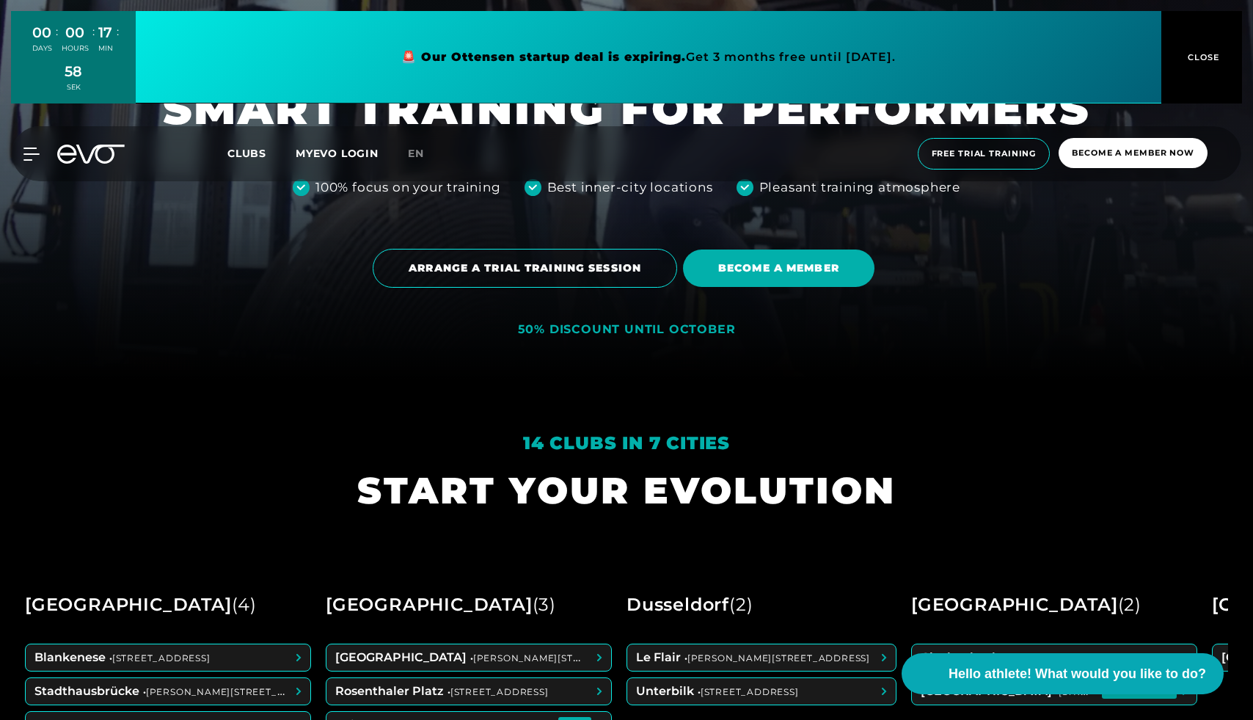
scroll to position [346, 0]
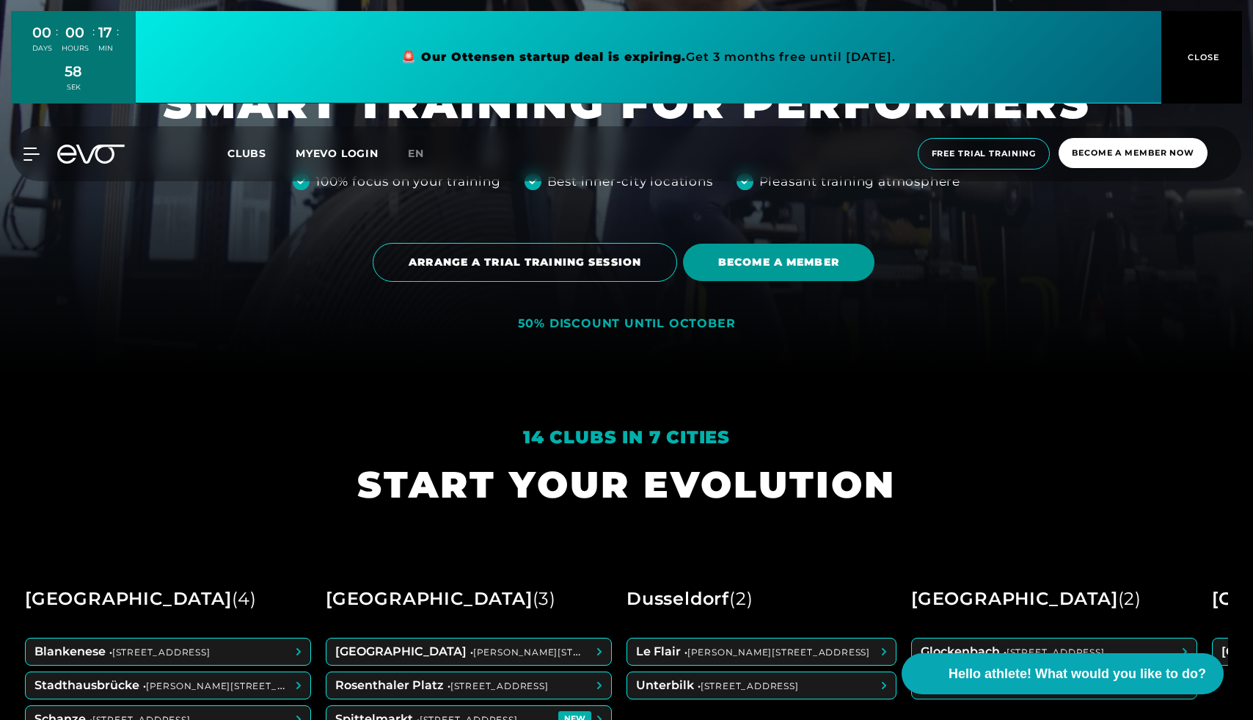
click at [795, 273] on span "BECOME A MEMBER" at bounding box center [779, 262] width 192 height 37
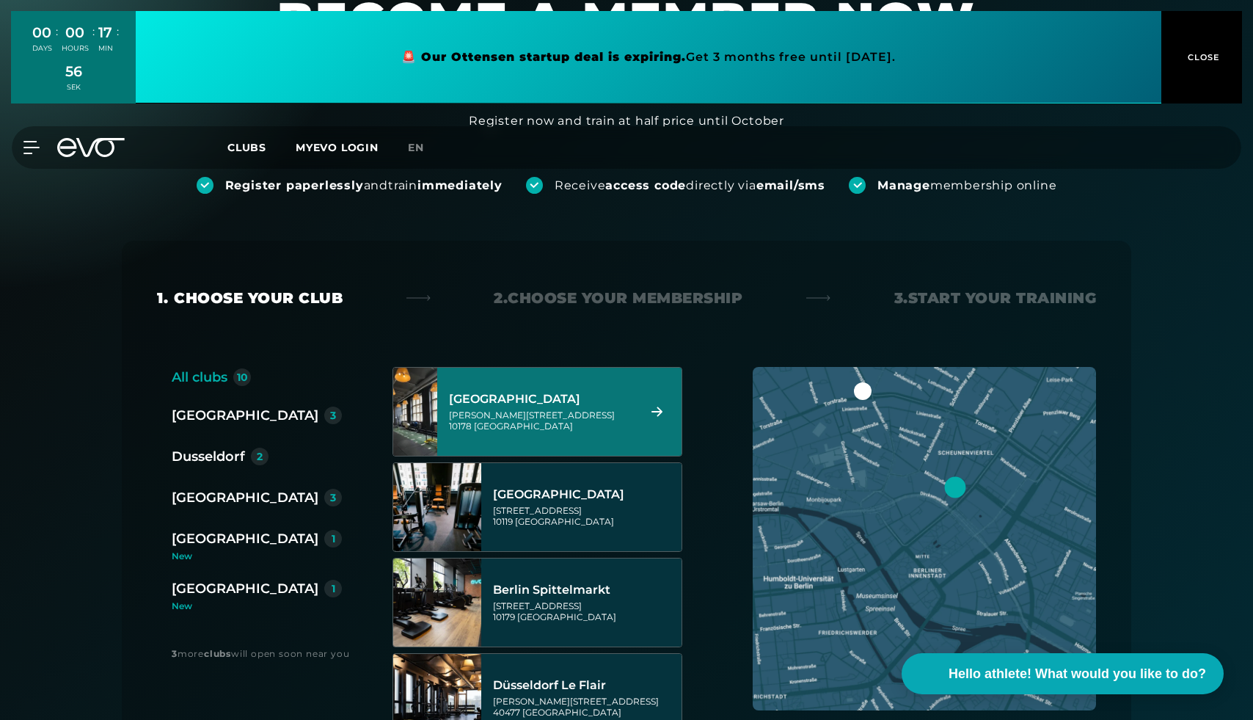
scroll to position [153, 0]
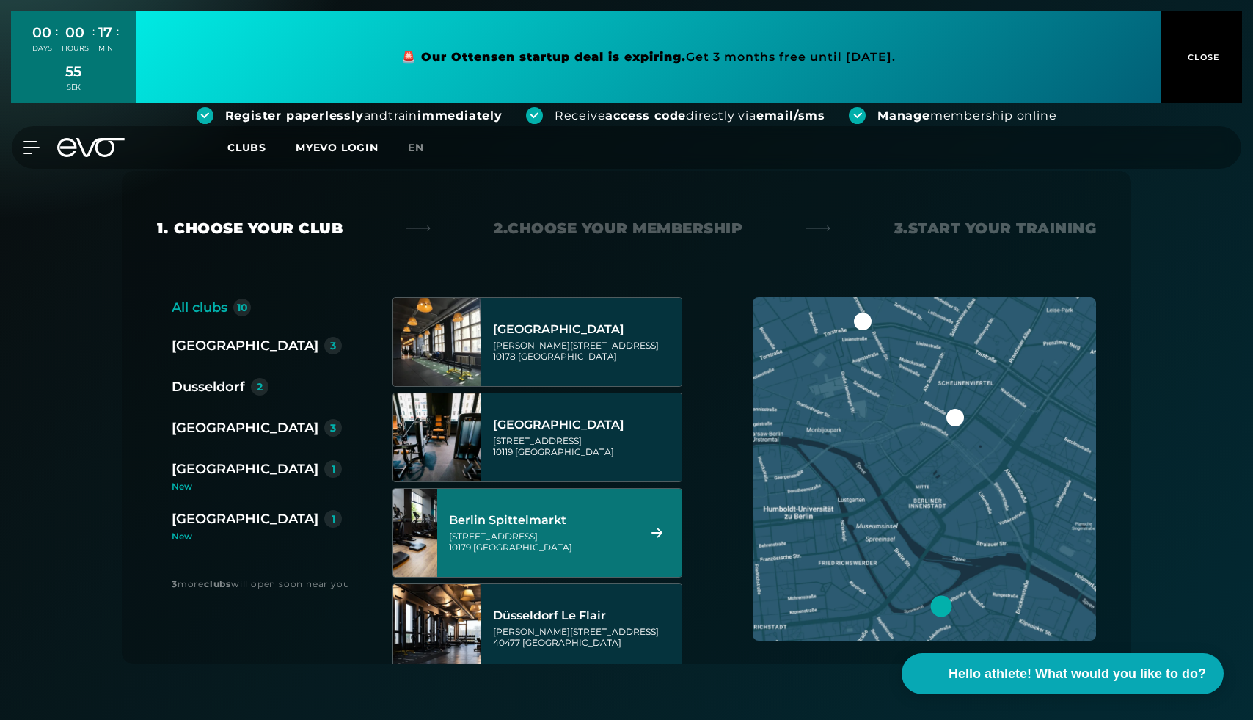
click at [479, 547] on div "Wallstraße 27 10179 Berlin" at bounding box center [541, 542] width 184 height 22
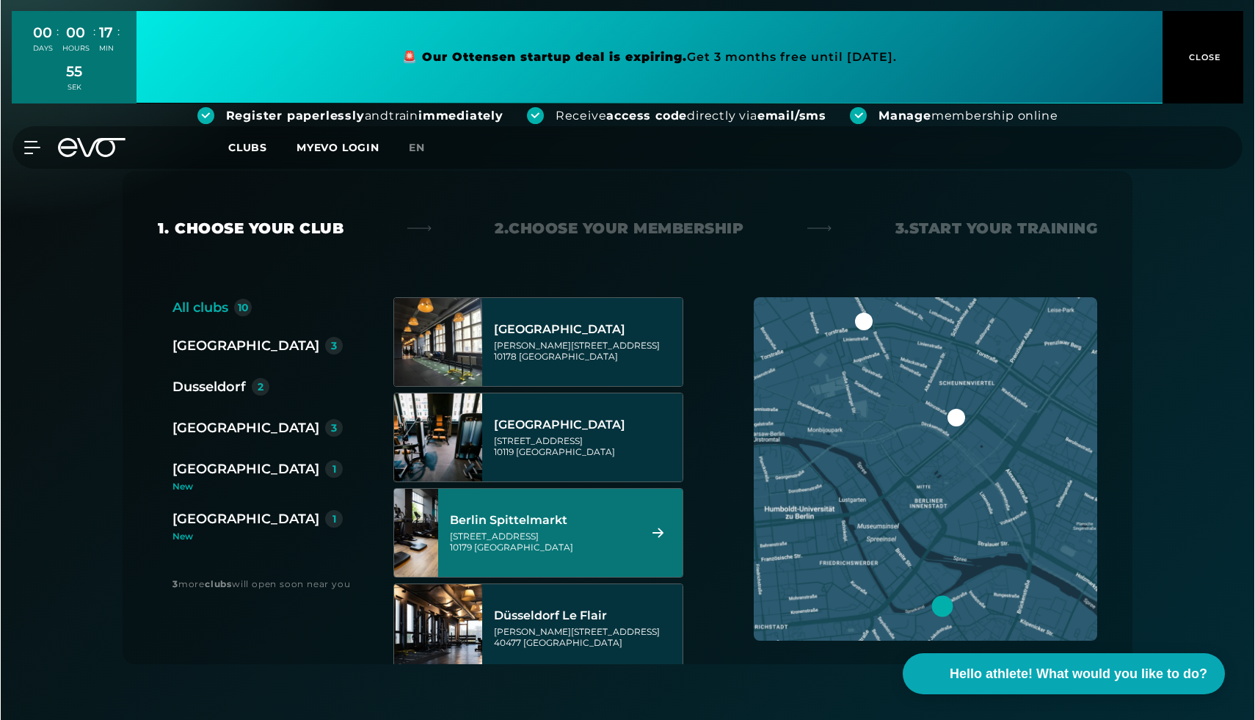
scroll to position [0, 0]
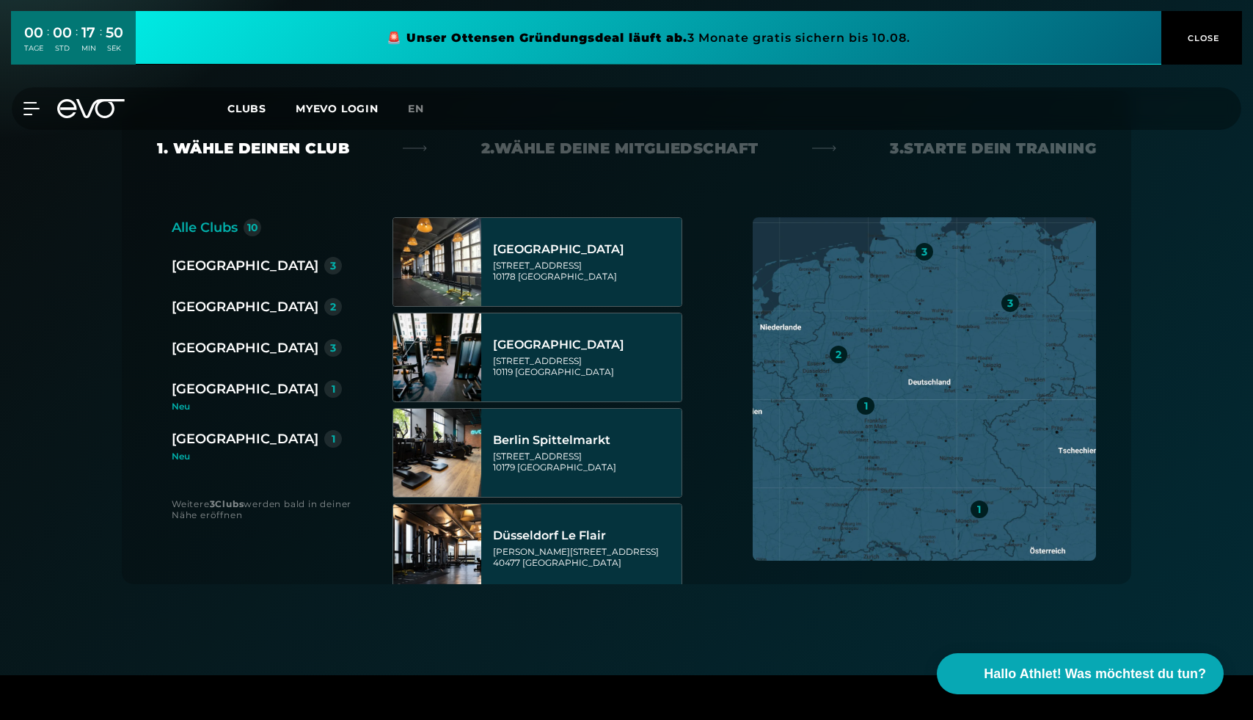
scroll to position [325, 0]
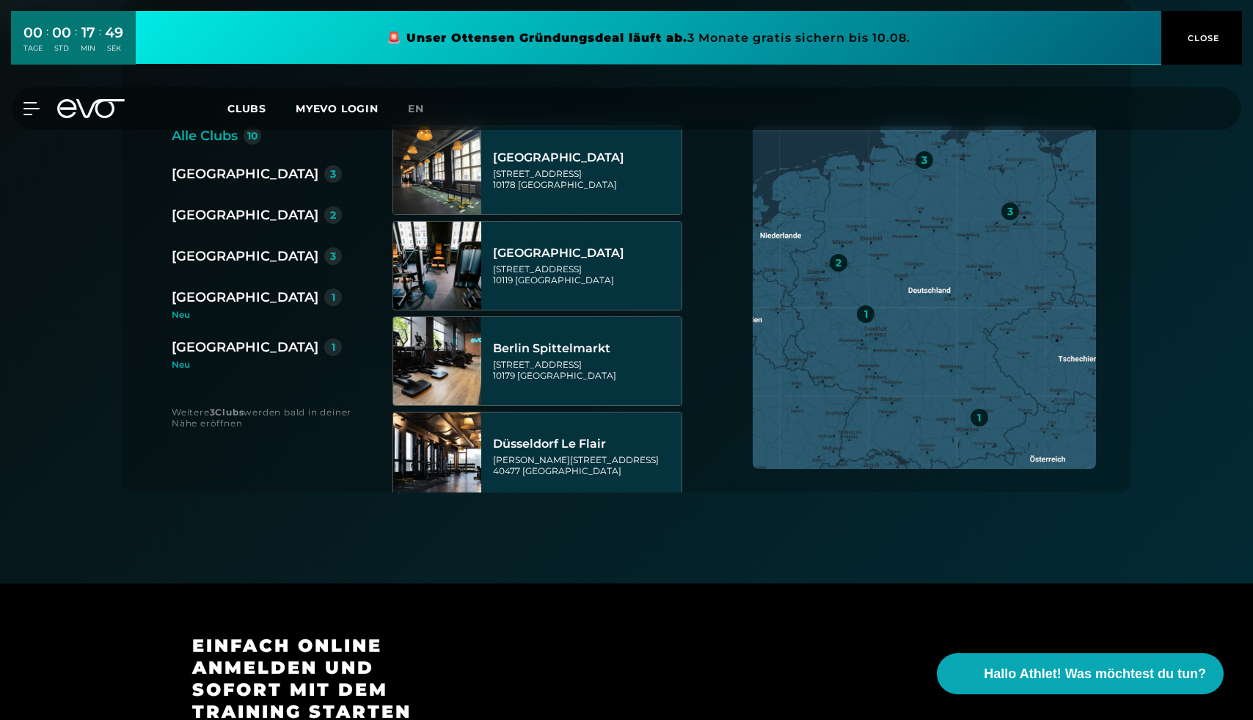
click at [188, 178] on div "[GEOGRAPHIC_DATA]" at bounding box center [245, 174] width 147 height 21
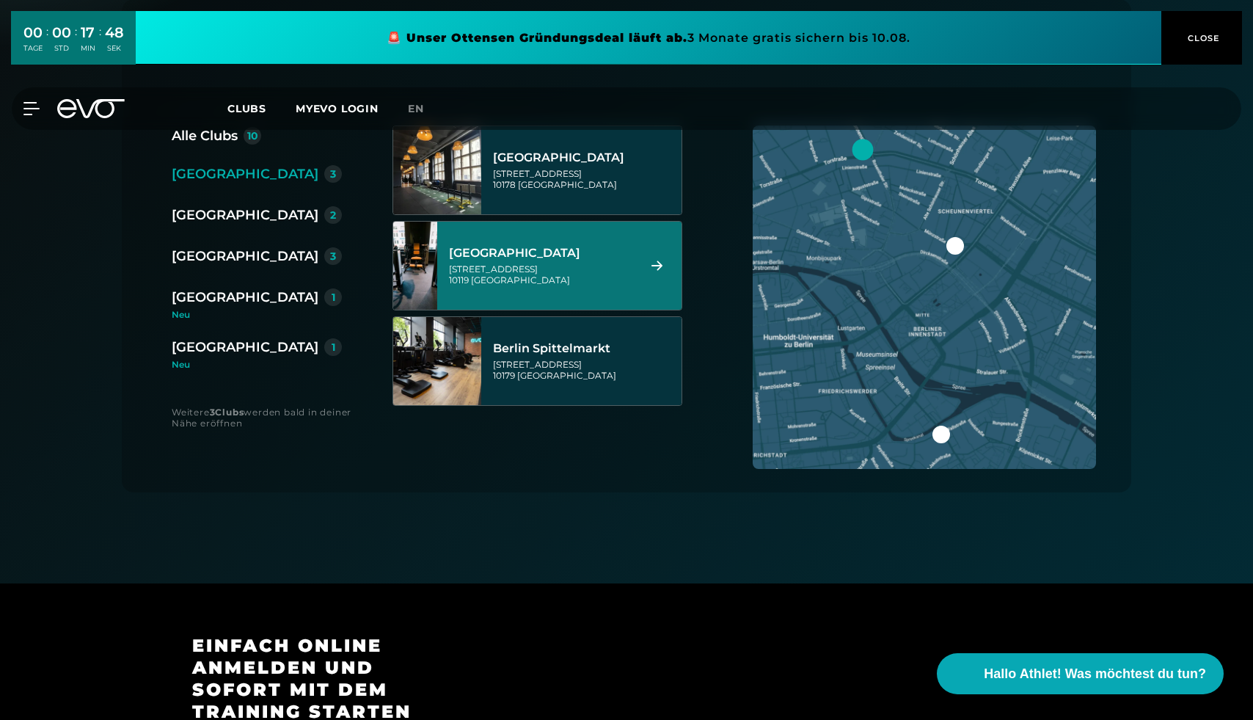
click at [539, 357] on div "Berlin Spittelmarkt Wallstraße 27 10179 Berlin" at bounding box center [585, 361] width 184 height 65
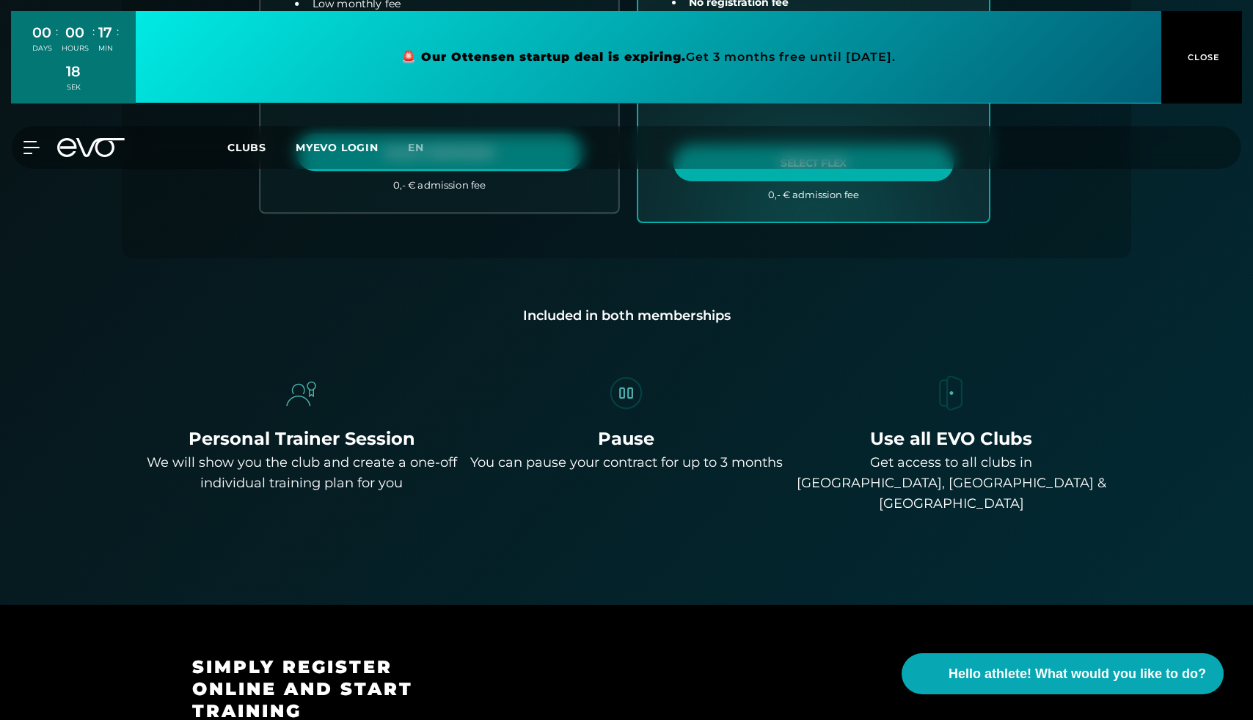
scroll to position [798, 0]
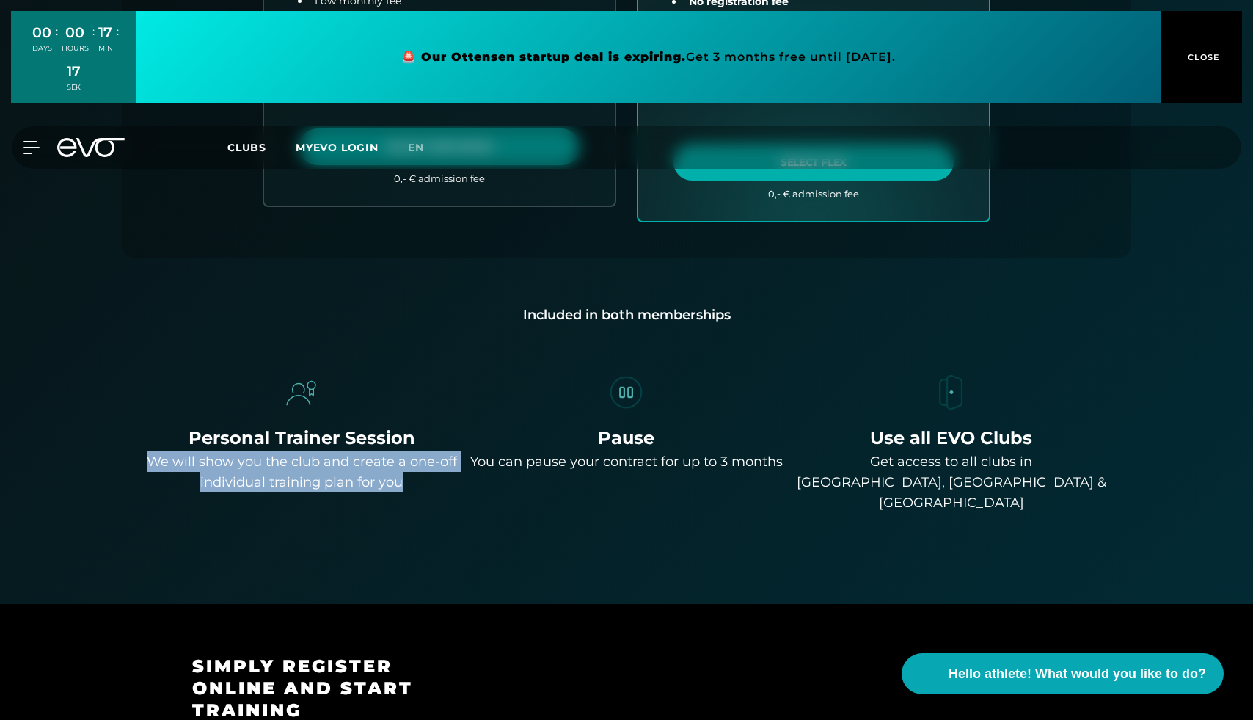
drag, startPoint x: 148, startPoint y: 459, endPoint x: 423, endPoint y: 489, distance: 276.0
click at [423, 489] on div "We will show you the club and create a one-off individual training plan for you" at bounding box center [301, 471] width 313 height 41
click at [359, 479] on font "We will show you the club and create a one-off individual training plan for you" at bounding box center [302, 471] width 310 height 37
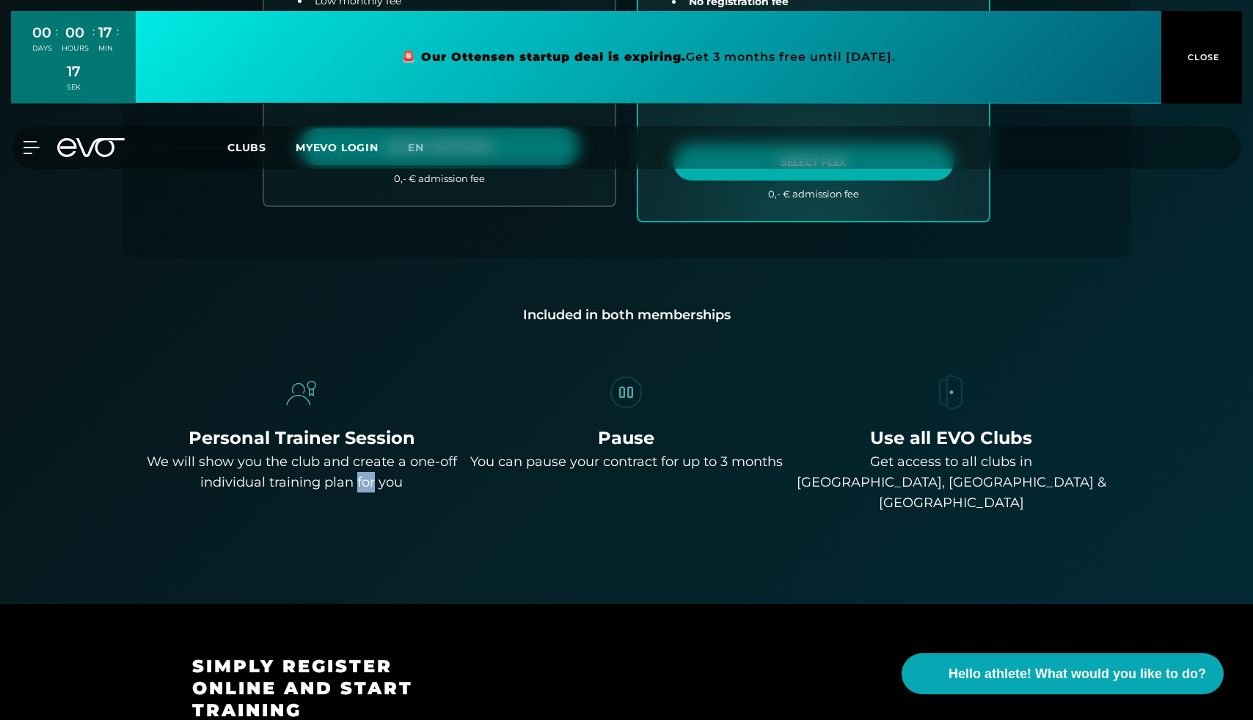
click at [359, 479] on font "We will show you the club and create a one-off individual training plan for you" at bounding box center [302, 471] width 310 height 37
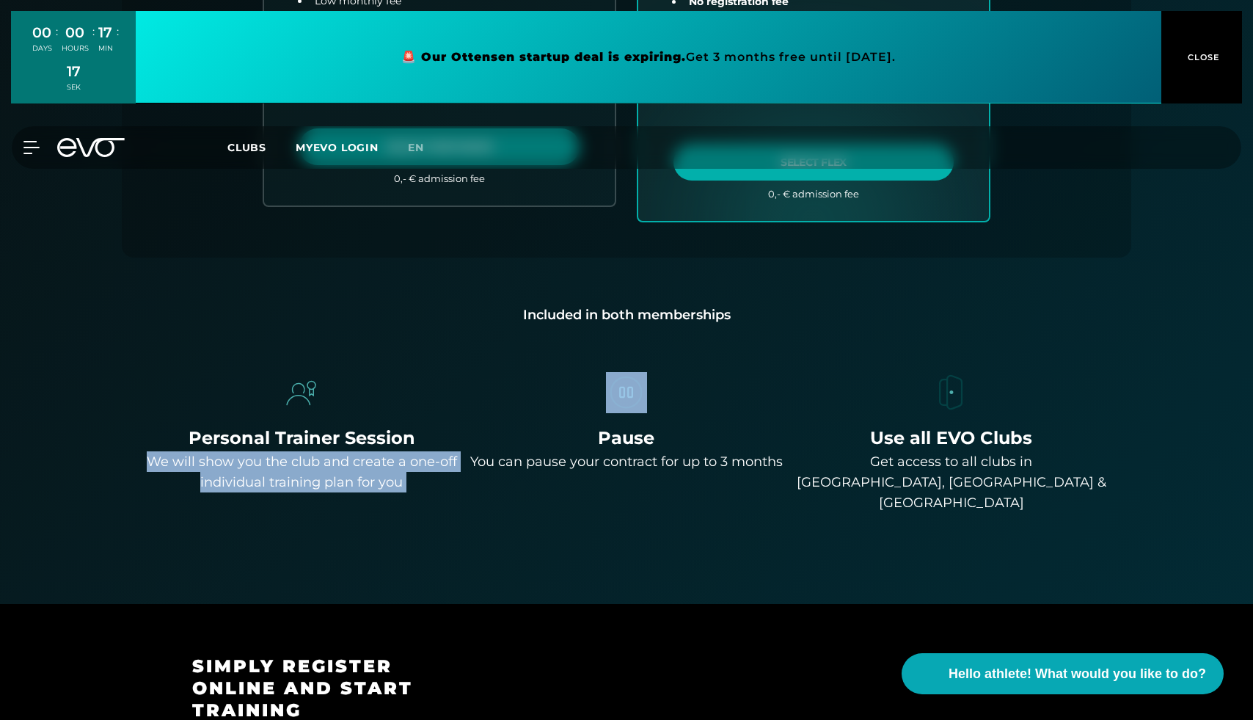
click at [359, 479] on font "We will show you the club and create a one-off individual training plan for you" at bounding box center [302, 471] width 310 height 37
click at [386, 479] on font "We will show you the club and create a one-off individual training plan for you" at bounding box center [302, 471] width 310 height 37
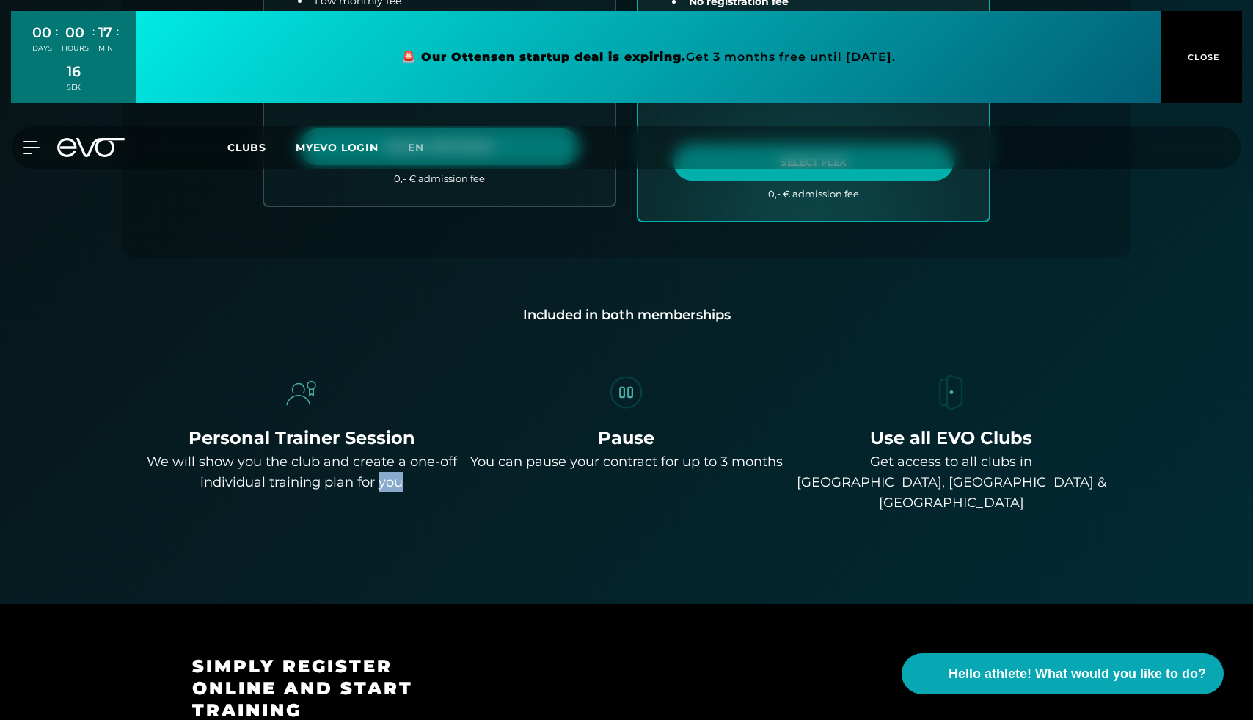
click at [386, 479] on font "We will show you the club and create a one-off individual training plan for you" at bounding box center [302, 471] width 310 height 37
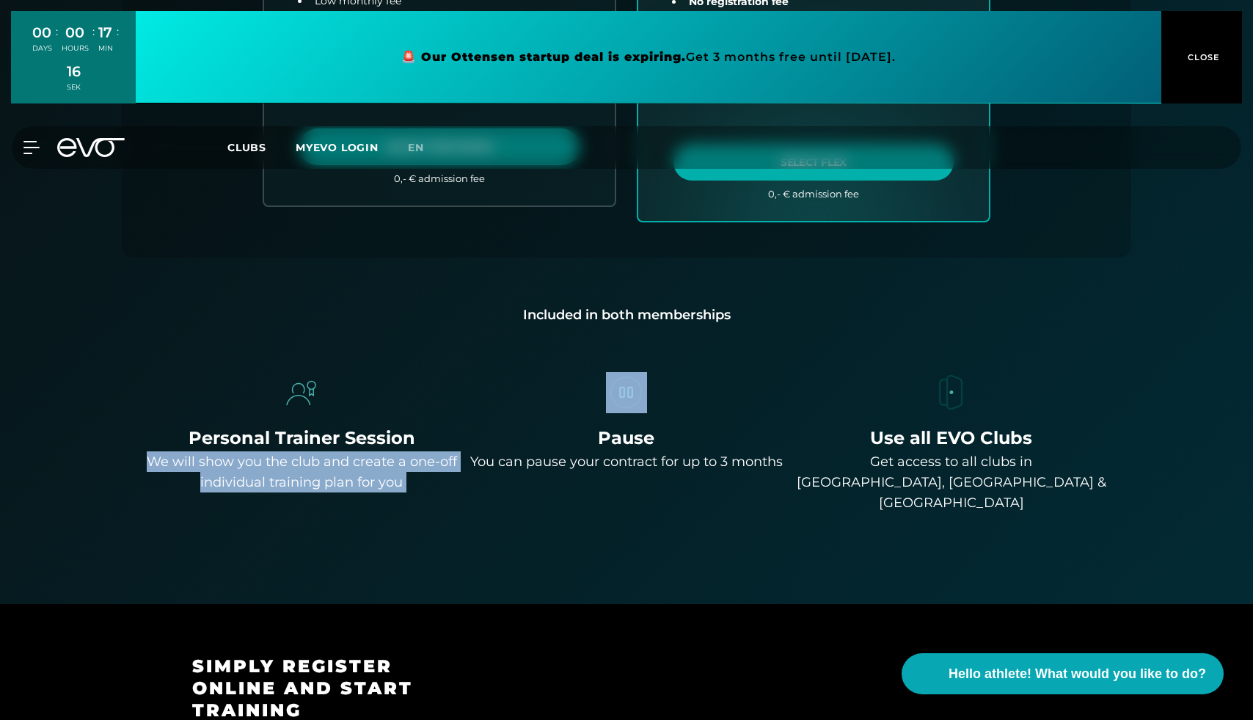
click at [386, 479] on font "We will show you the club and create a one-off individual training plan for you" at bounding box center [302, 471] width 310 height 37
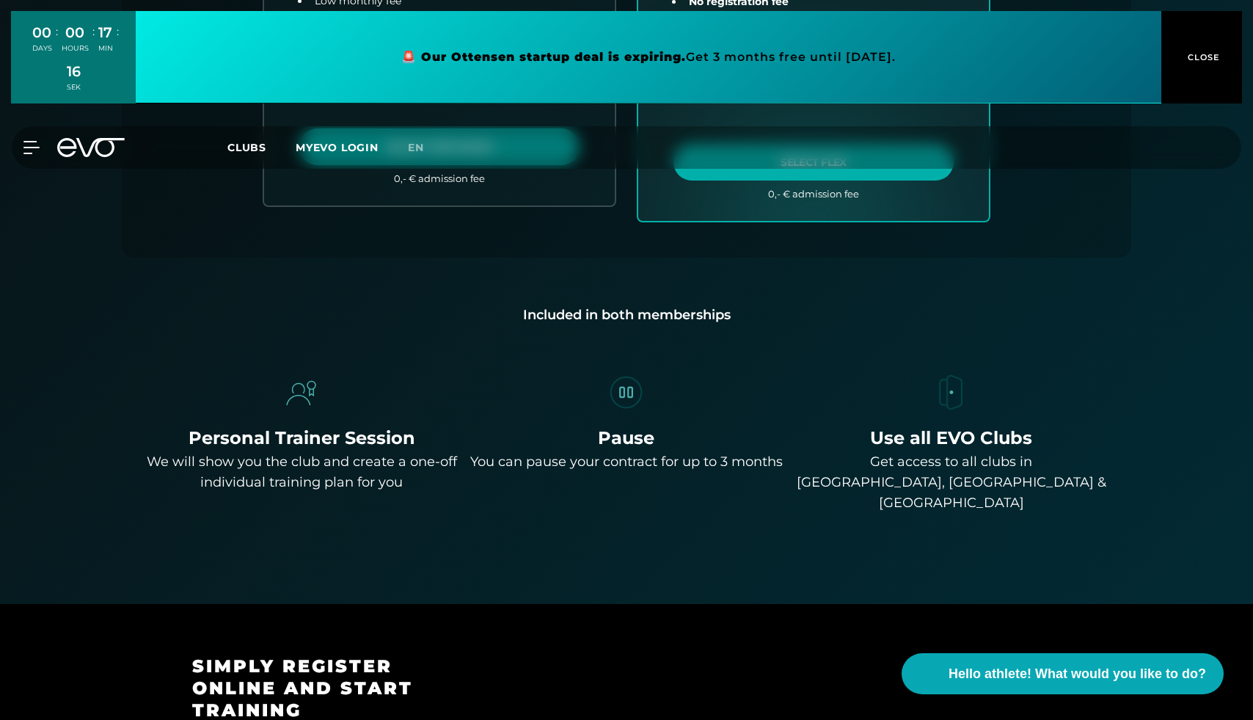
click at [570, 472] on div "You can pause your contract for up to 3 months" at bounding box center [626, 461] width 313 height 21
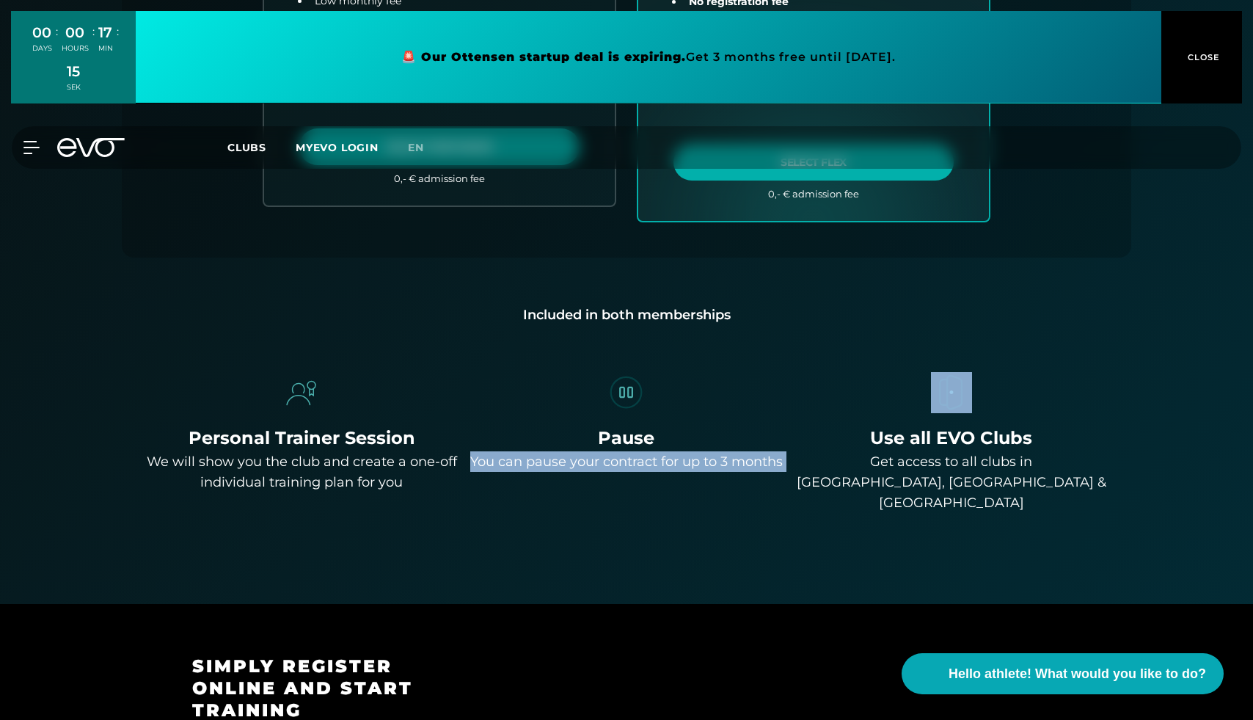
click at [570, 472] on div "You can pause your contract for up to 3 months" at bounding box center [626, 461] width 313 height 21
click at [642, 470] on font "You can pause your contract for up to 3 months" at bounding box center [626, 461] width 313 height 16
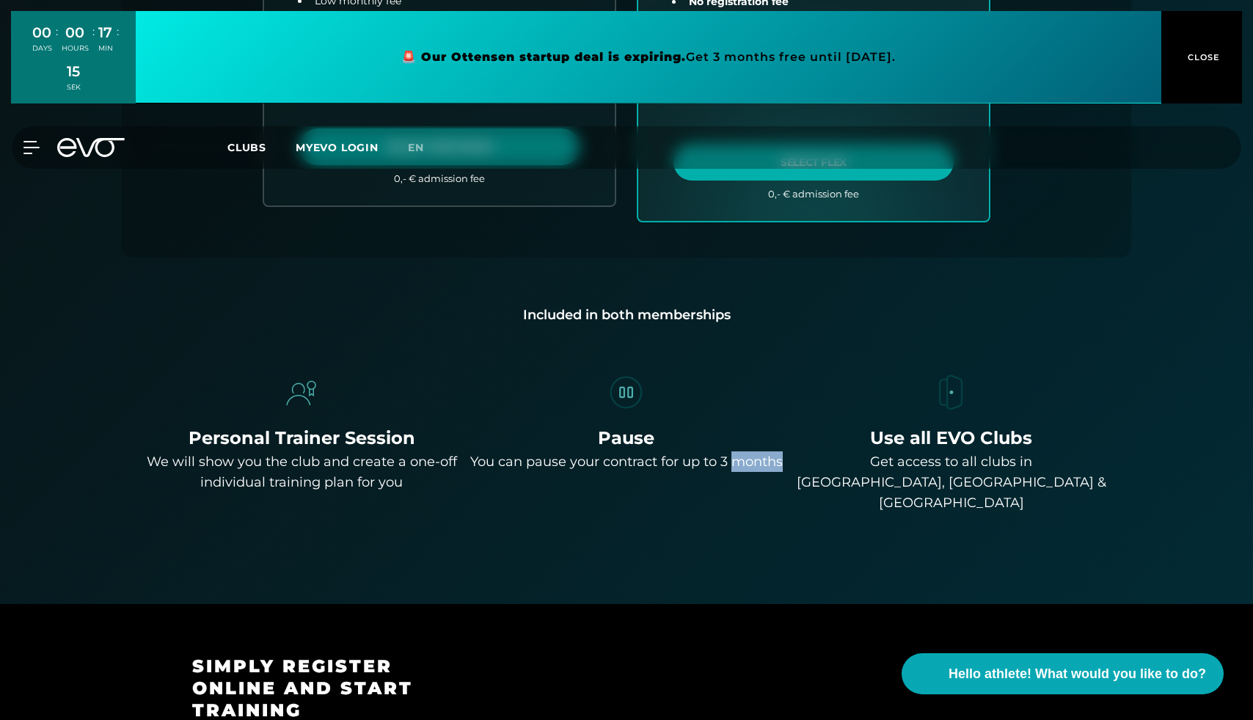
click at [642, 470] on font "You can pause your contract for up to 3 months" at bounding box center [626, 461] width 313 height 16
click at [682, 472] on div "You can pause your contract for up to 3 months" at bounding box center [626, 461] width 313 height 21
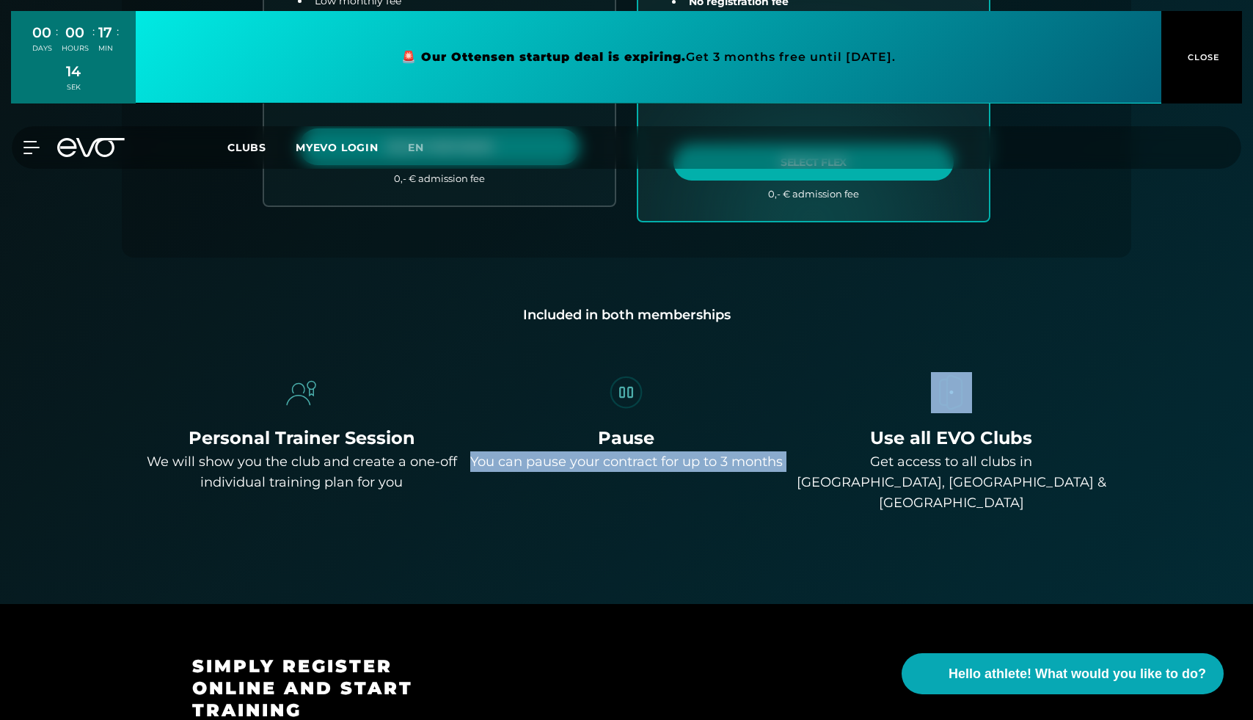
click at [682, 472] on div "You can pause your contract for up to 3 months" at bounding box center [626, 461] width 313 height 21
click at [718, 466] on font "You can pause your contract for up to 3 months" at bounding box center [626, 461] width 313 height 16
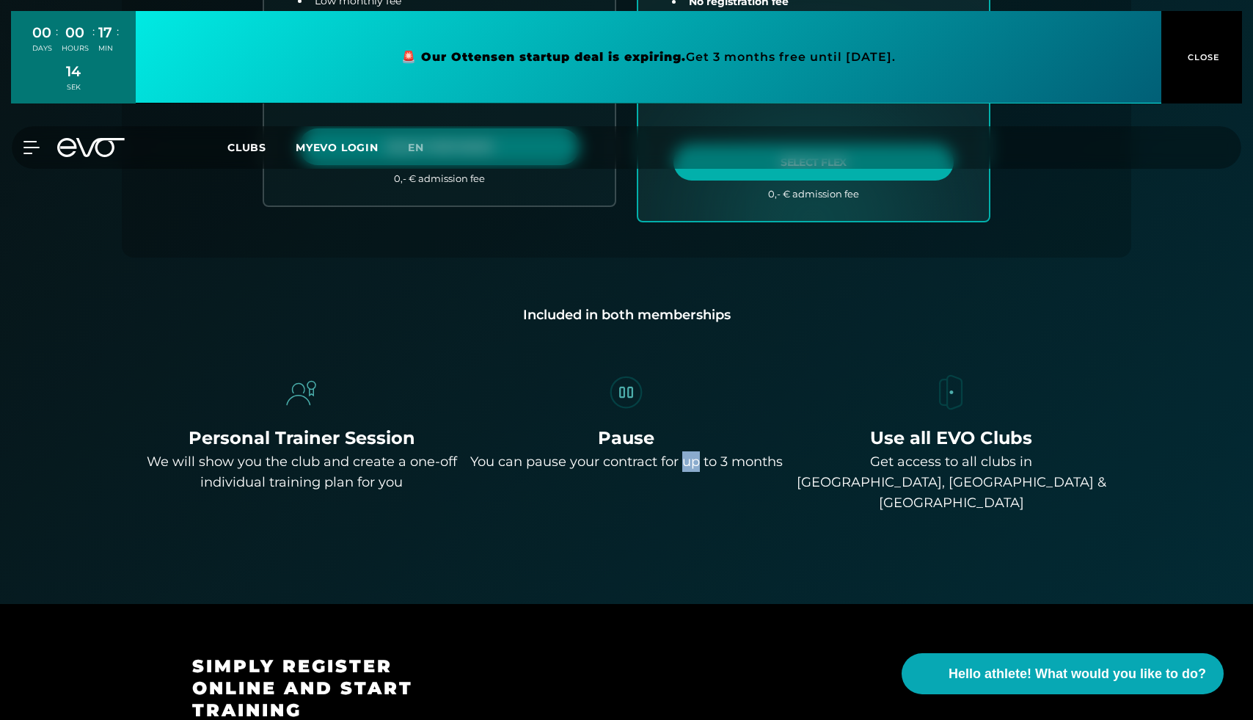
click at [718, 466] on font "You can pause your contract for up to 3 months" at bounding box center [626, 461] width 313 height 16
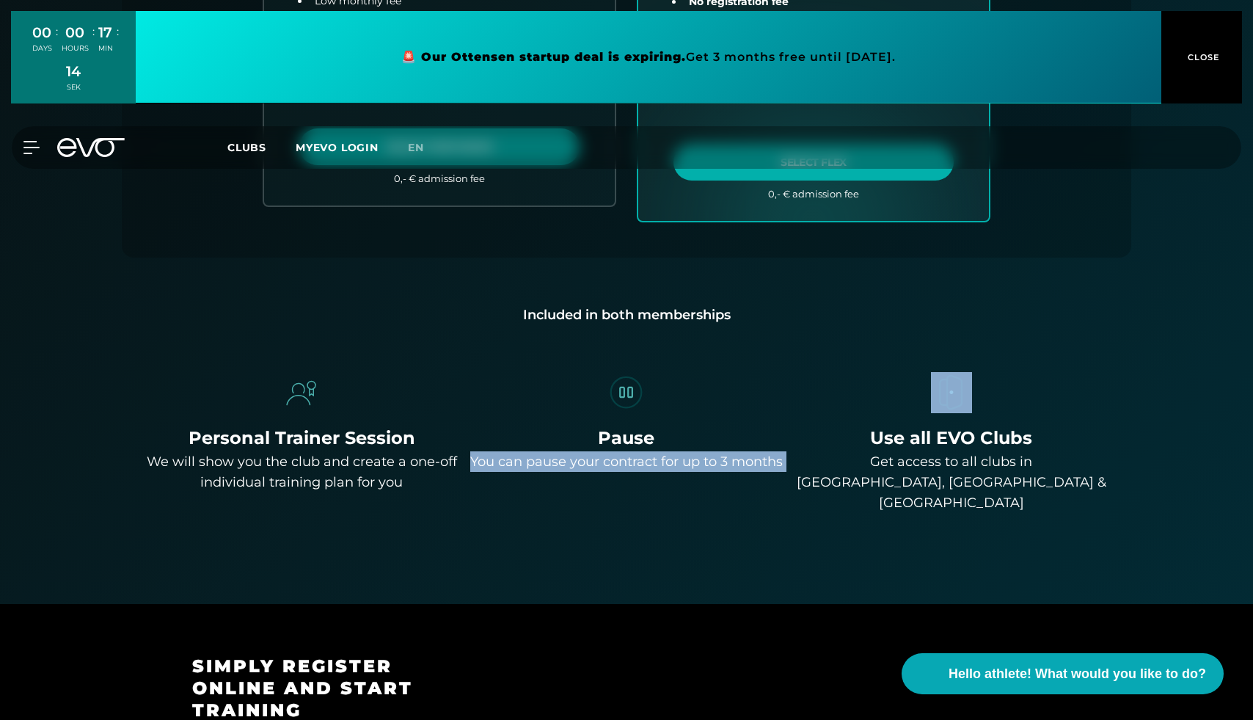
click at [718, 466] on font "You can pause your contract for up to 3 months" at bounding box center [626, 461] width 313 height 16
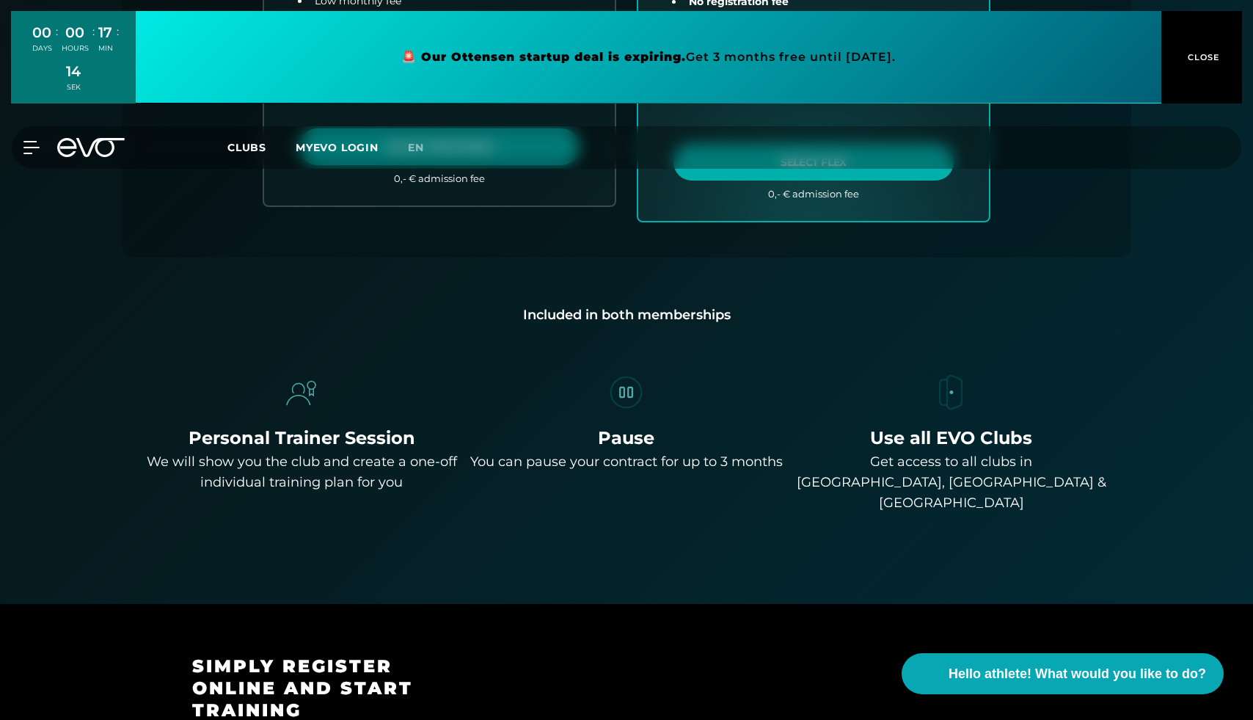
click at [898, 481] on div "Get access to all clubs in Düsseldorf, Hamburg & Berlin" at bounding box center [951, 482] width 313 height 62
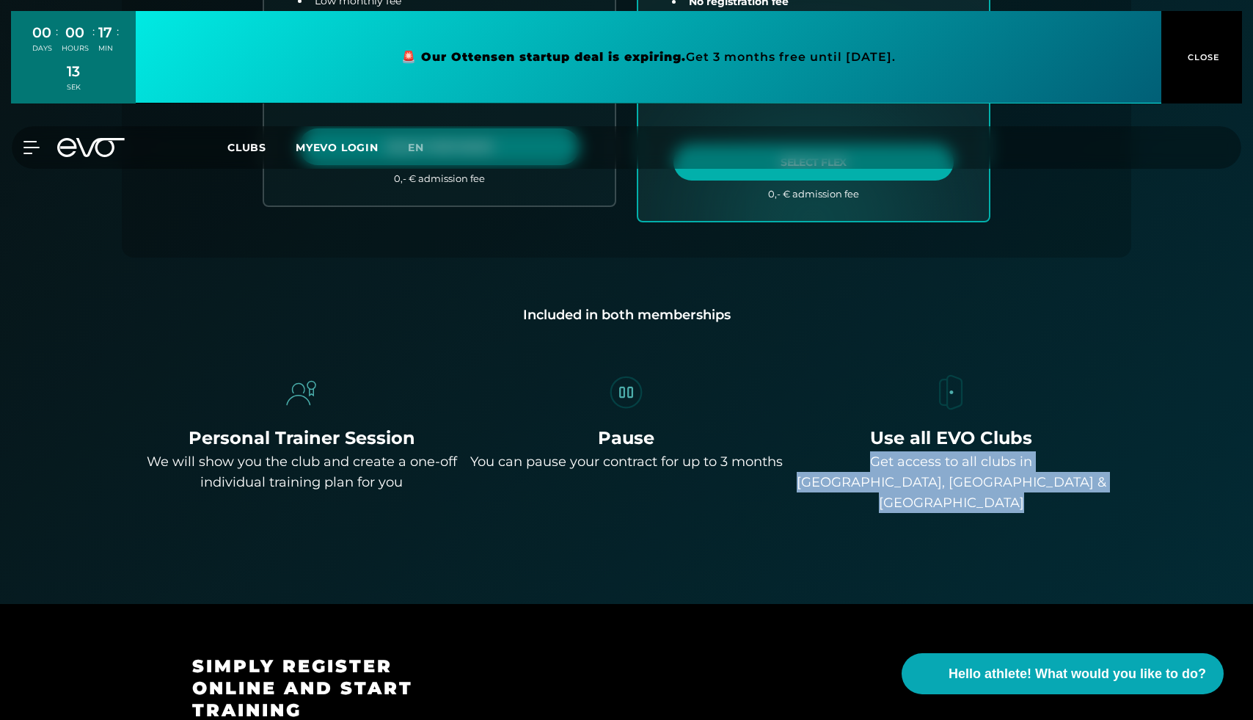
click at [898, 481] on div "Get access to all clubs in Düsseldorf, Hamburg & Berlin" at bounding box center [951, 482] width 313 height 62
click at [935, 481] on font "Get access to all clubs in Düsseldorf, Hamburg & Berlin" at bounding box center [952, 481] width 310 height 57
drag, startPoint x: 806, startPoint y: 458, endPoint x: 1042, endPoint y: 494, distance: 238.3
click at [1042, 494] on div "Back Choose your club 2. Choose your membership 3. Start your training All club…" at bounding box center [626, 20] width 1057 height 1080
click at [961, 490] on div "Get access to all clubs in Düsseldorf, Hamburg & Berlin" at bounding box center [951, 482] width 313 height 62
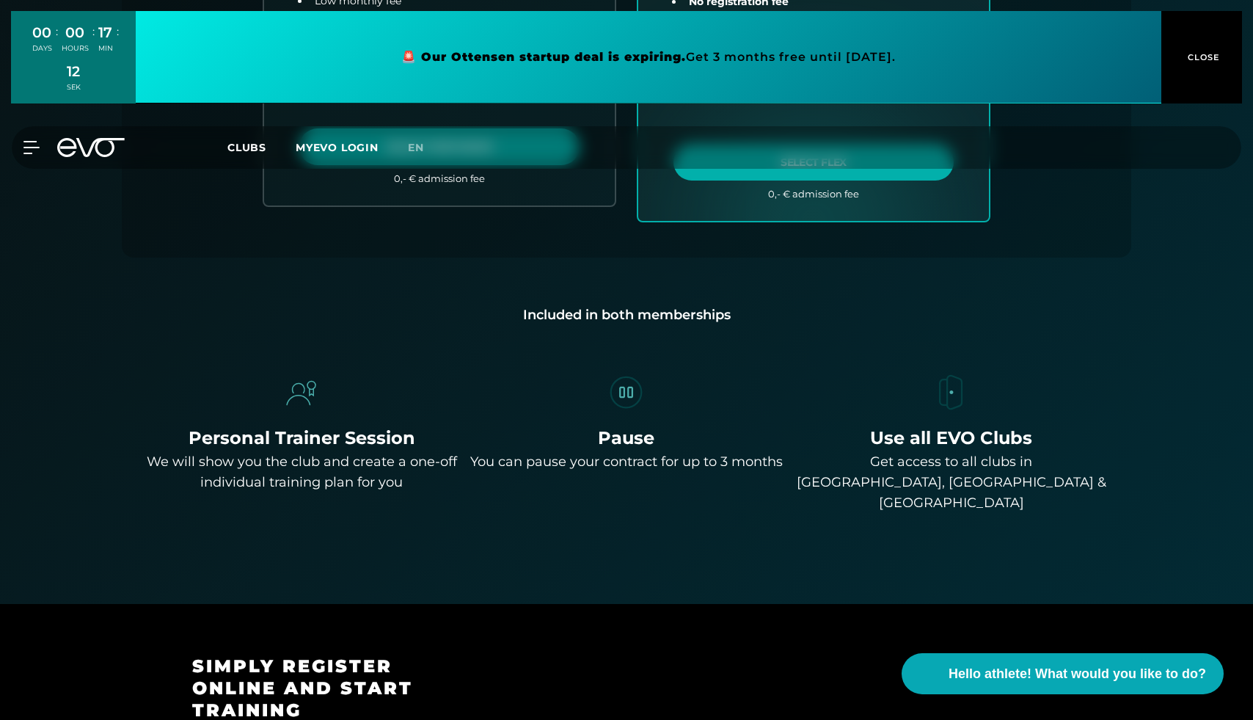
click at [961, 490] on div "Get access to all clubs in Düsseldorf, Hamburg & Berlin" at bounding box center [951, 482] width 313 height 62
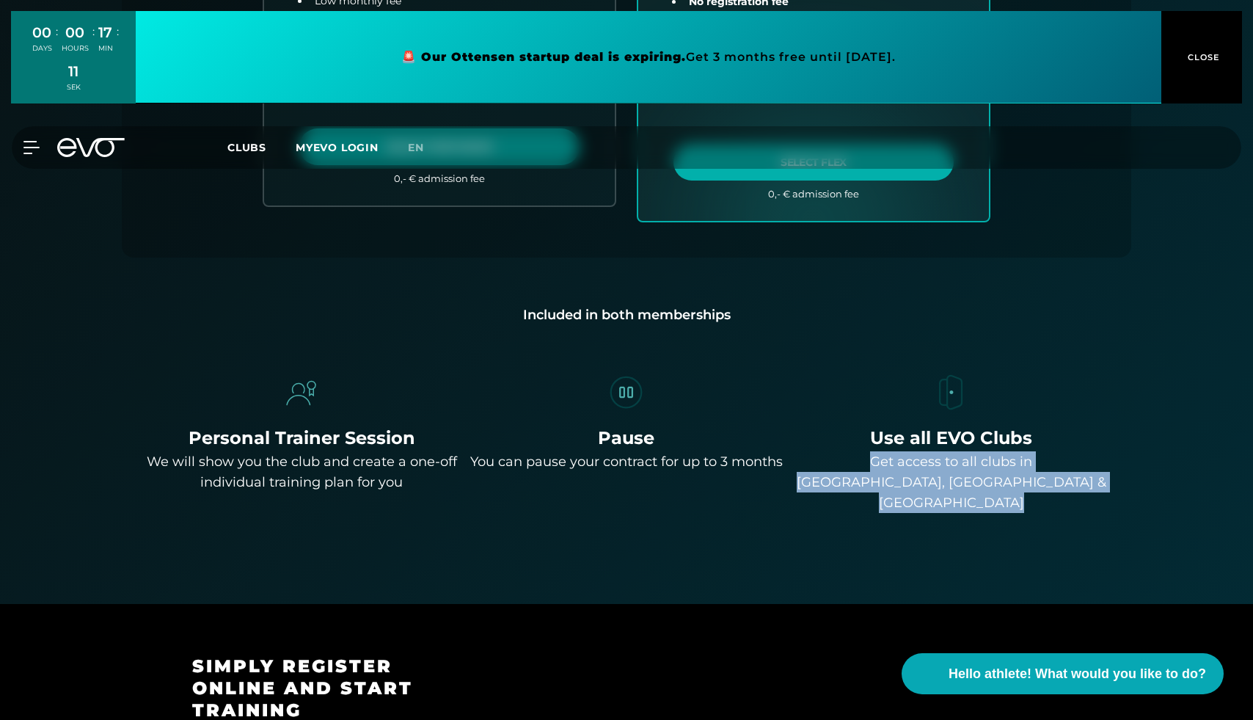
click at [961, 490] on div "Get access to all clubs in Düsseldorf, Hamburg & Berlin" at bounding box center [951, 482] width 313 height 62
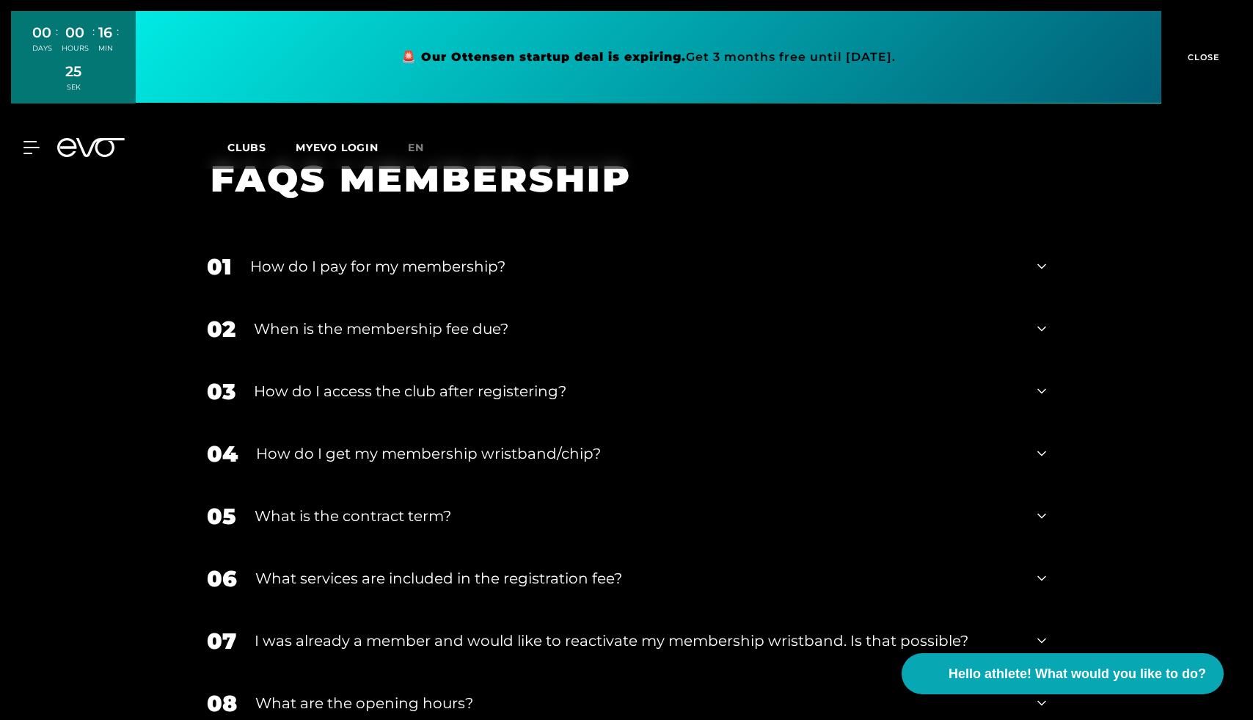
scroll to position [2469, 0]
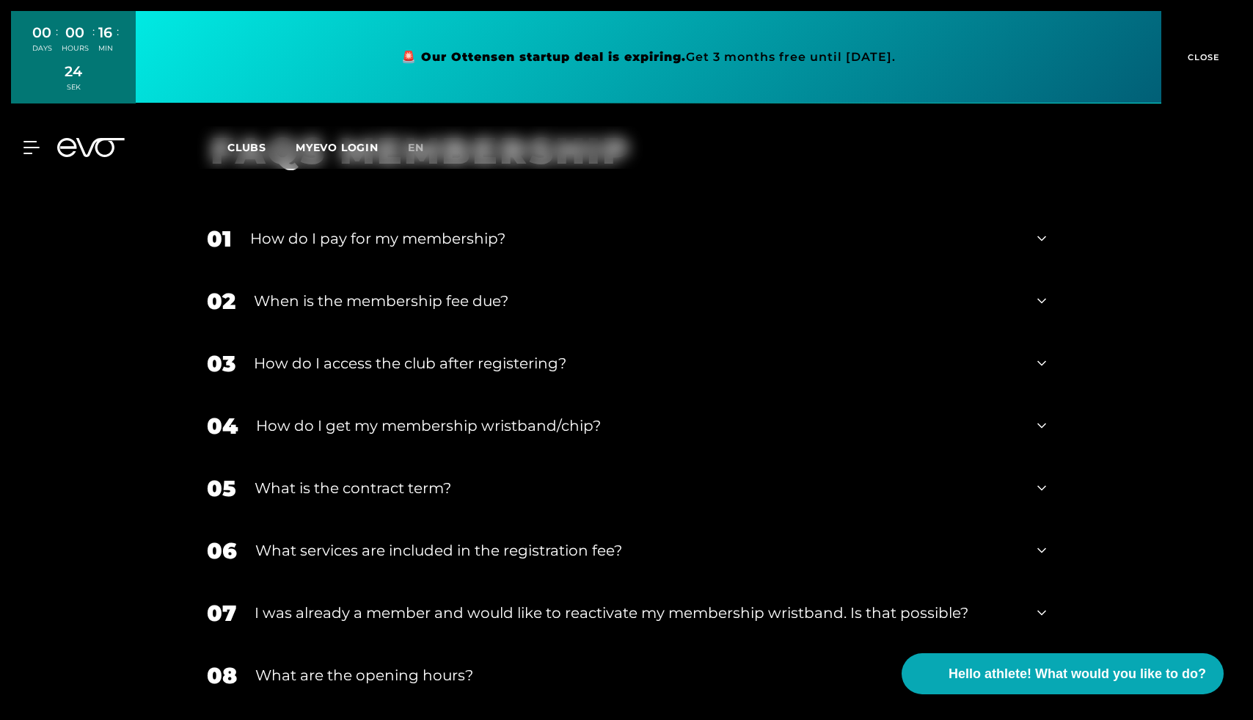
click at [515, 290] on div "When is the membership fee due?" at bounding box center [636, 301] width 765 height 22
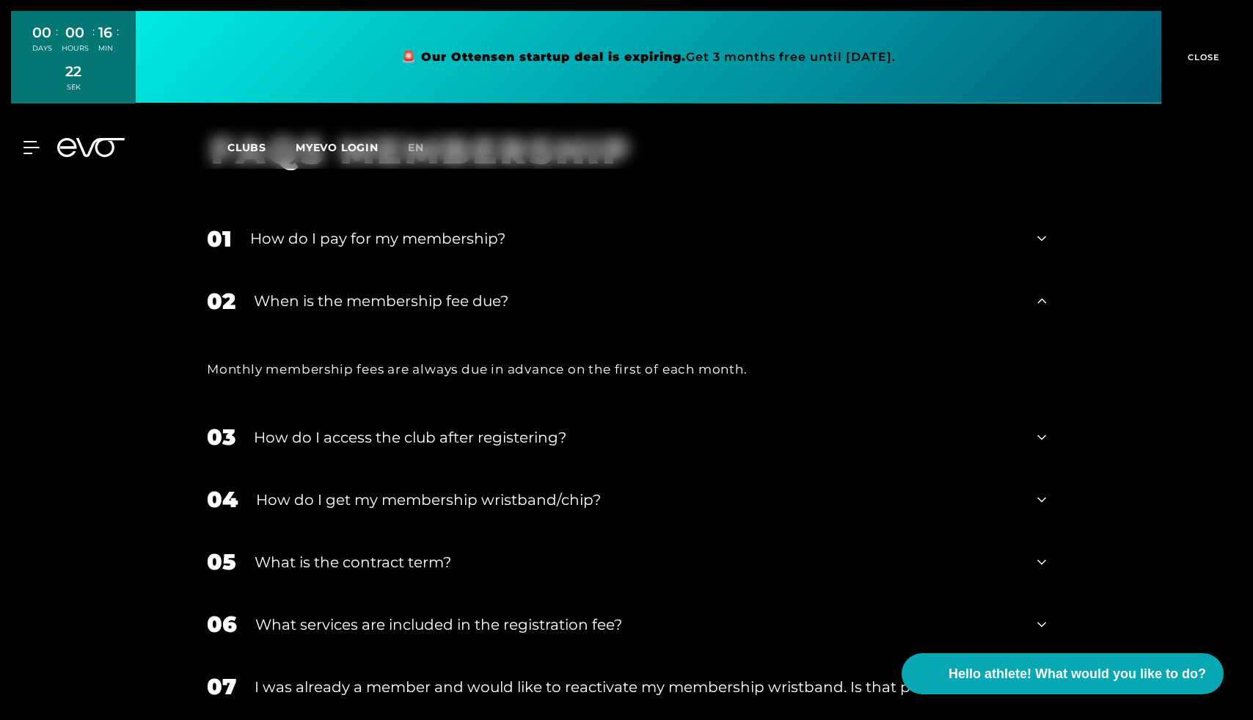
click at [408, 362] on font "Monthly membership fees are always due in advance on the first of each month." at bounding box center [477, 369] width 541 height 15
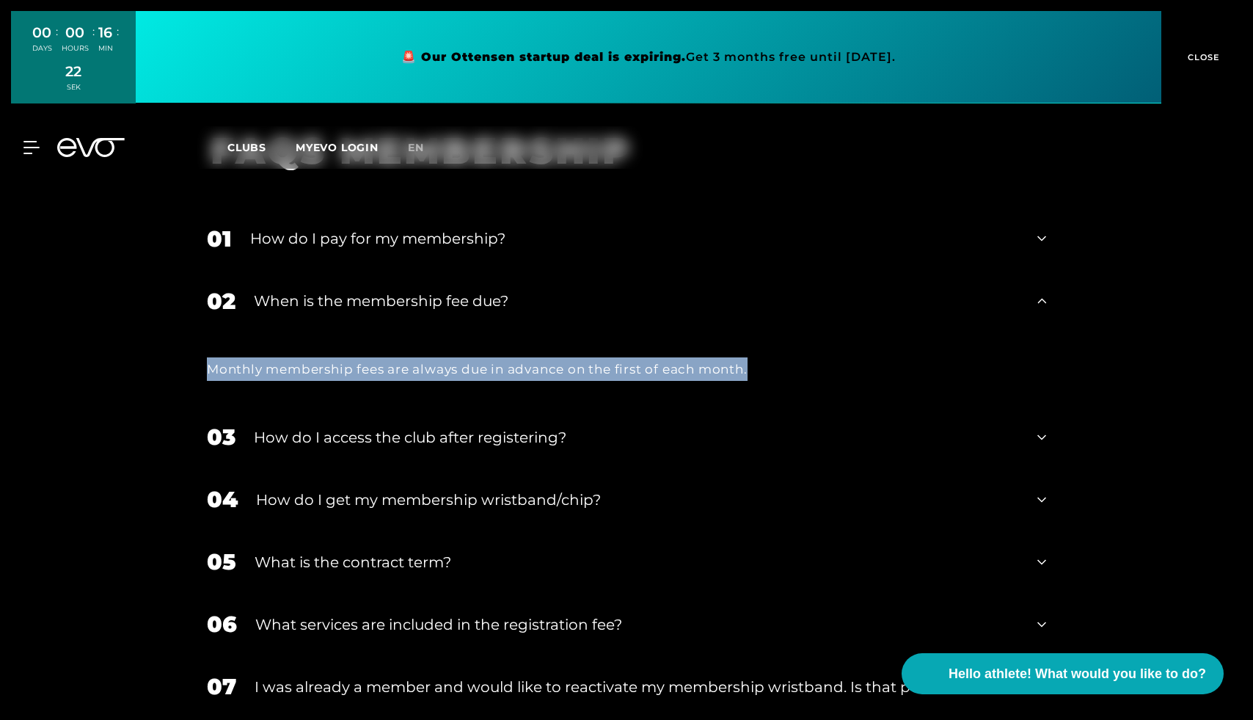
click at [408, 362] on font "Monthly membership fees are always due in advance on the first of each month." at bounding box center [477, 369] width 541 height 15
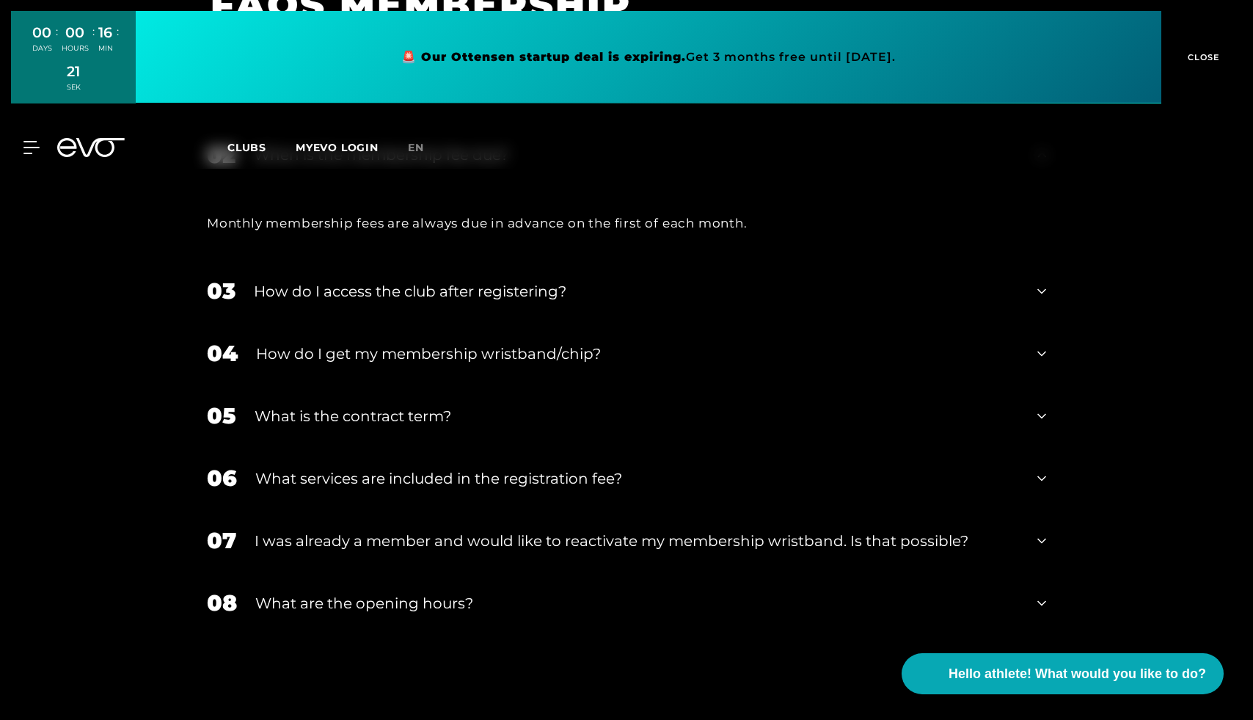
click at [409, 283] on font "How do I access the club after registering?" at bounding box center [410, 292] width 313 height 18
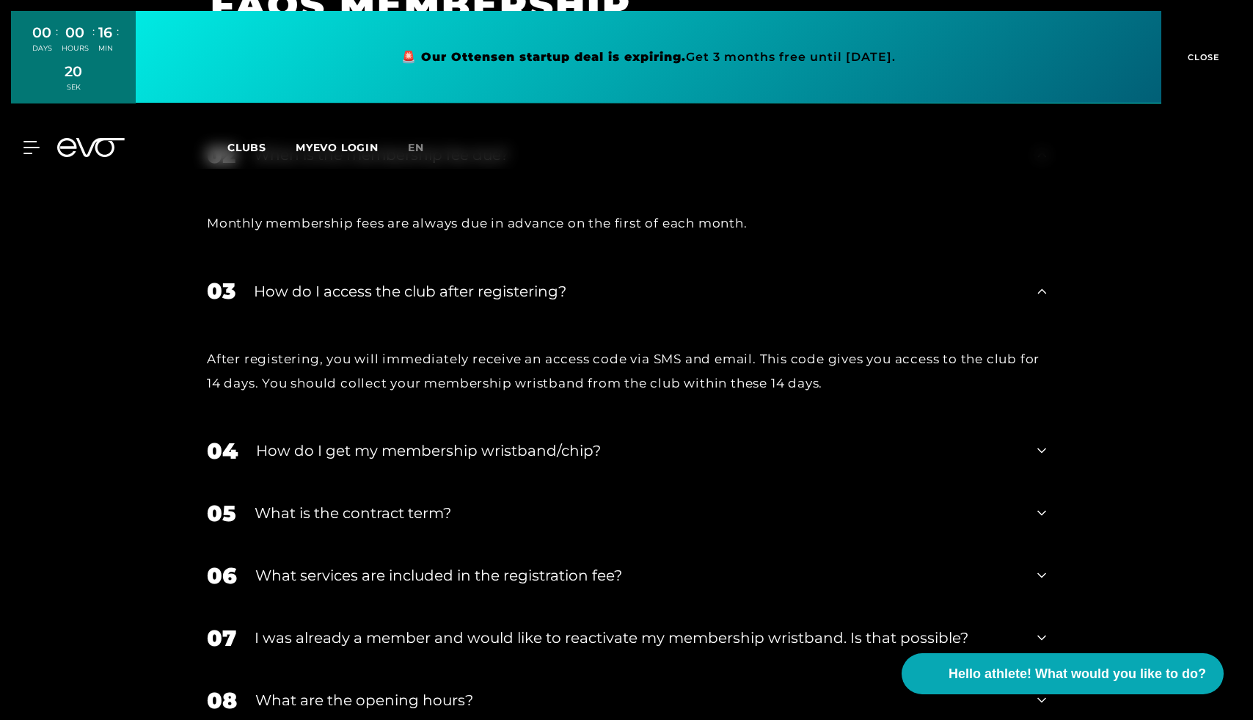
click at [355, 351] on font "After registering, you will immediately receive an access code via SMS and emai…" at bounding box center [623, 370] width 833 height 38
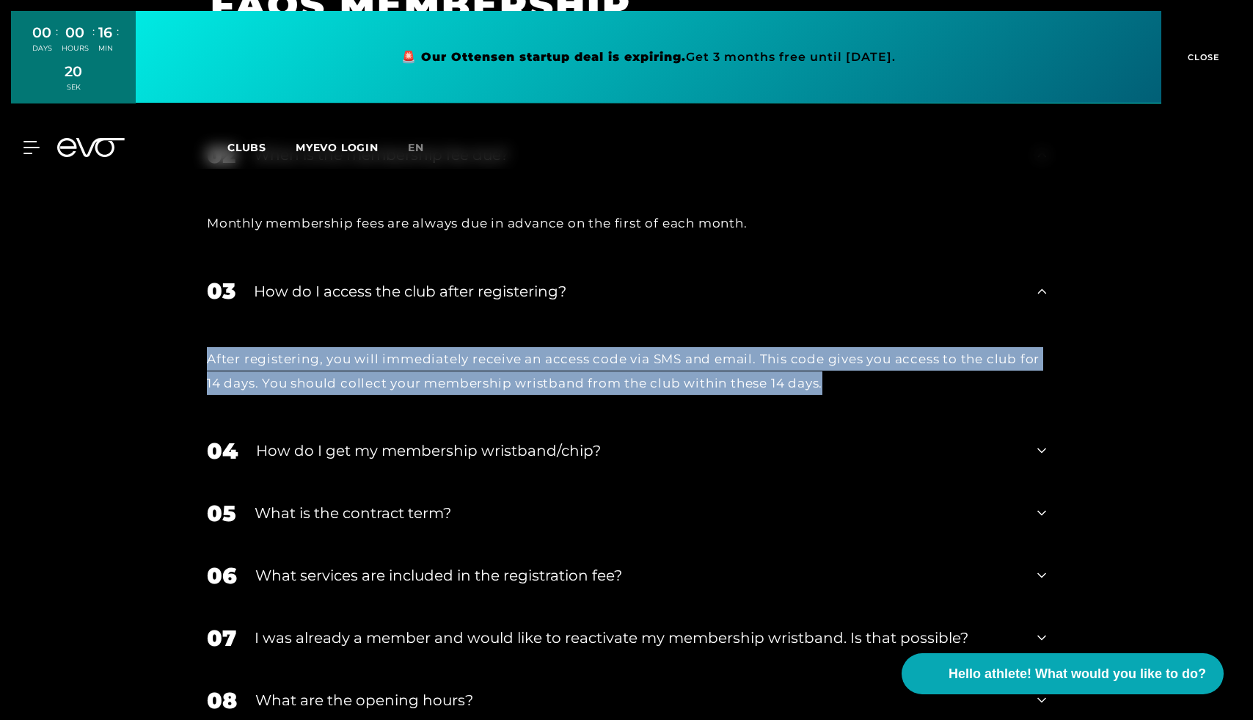
click at [355, 351] on font "After registering, you will immediately receive an access code via SMS and emai…" at bounding box center [623, 370] width 833 height 38
click at [368, 351] on font "After registering, you will immediately receive an access code via SMS and emai…" at bounding box center [623, 370] width 833 height 38
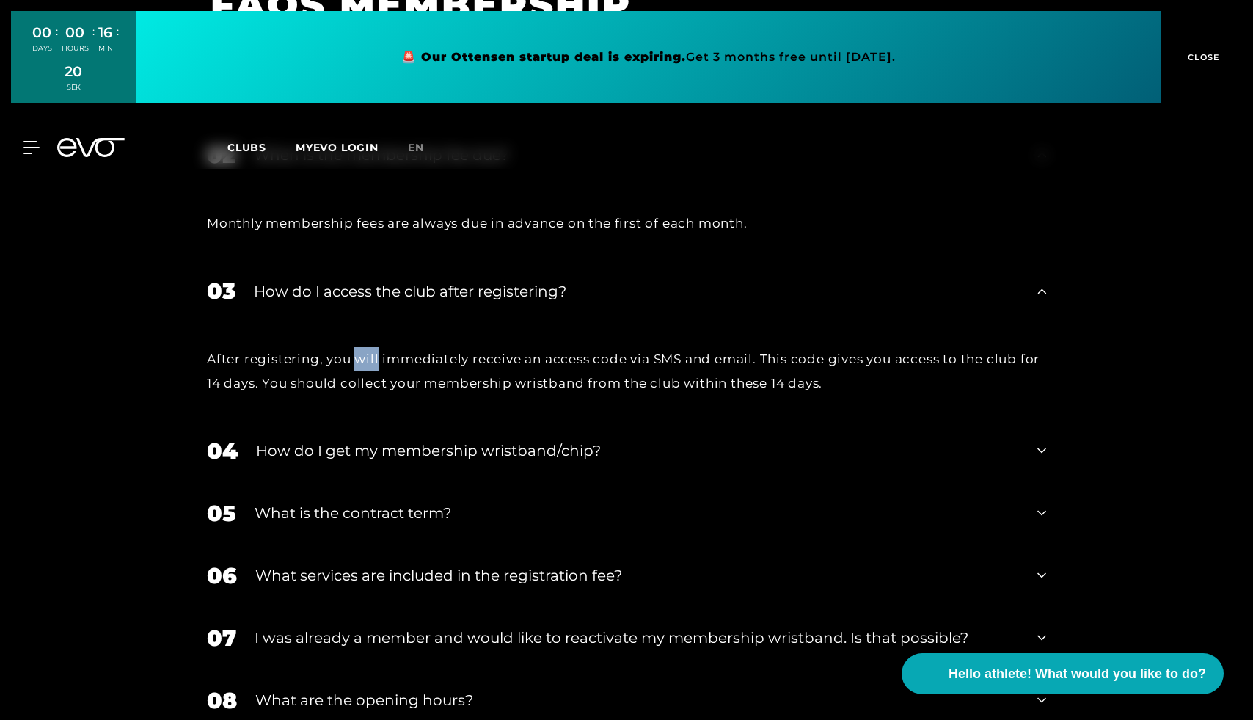
click at [368, 351] on font "After registering, you will immediately receive an access code via SMS and emai…" at bounding box center [623, 370] width 833 height 38
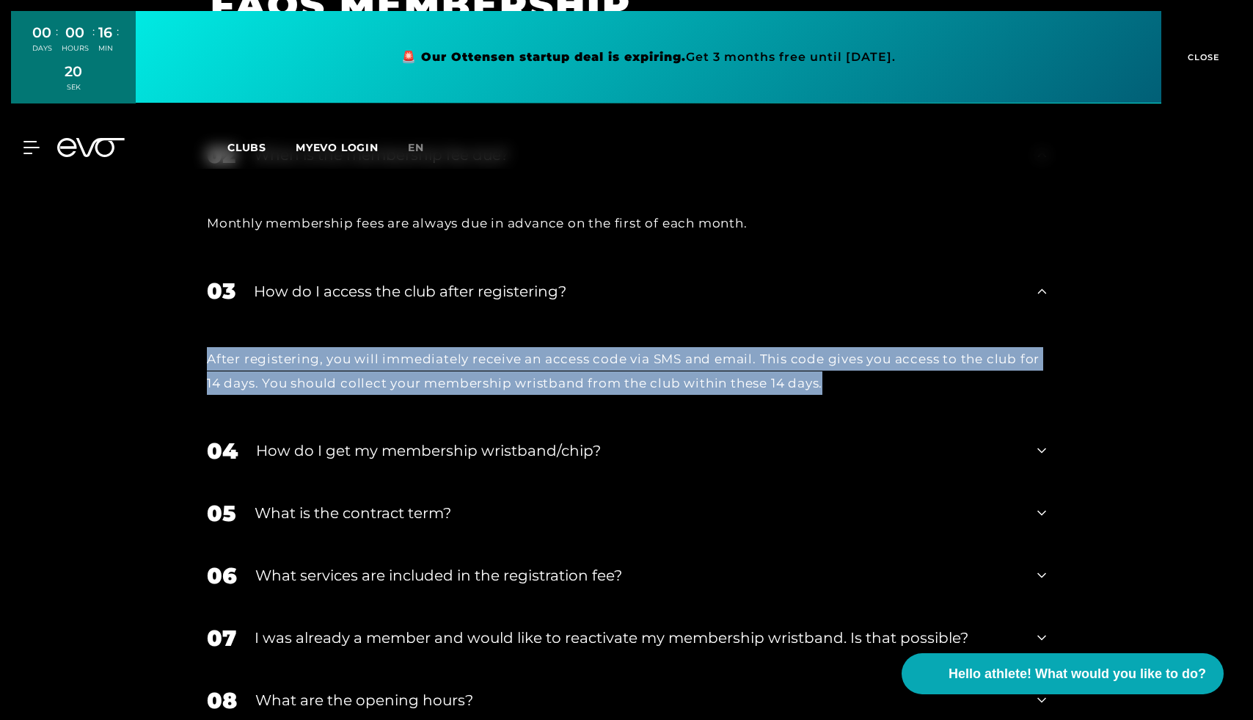
click at [368, 351] on font "After registering, you will immediately receive an access code via SMS and emai…" at bounding box center [623, 370] width 833 height 38
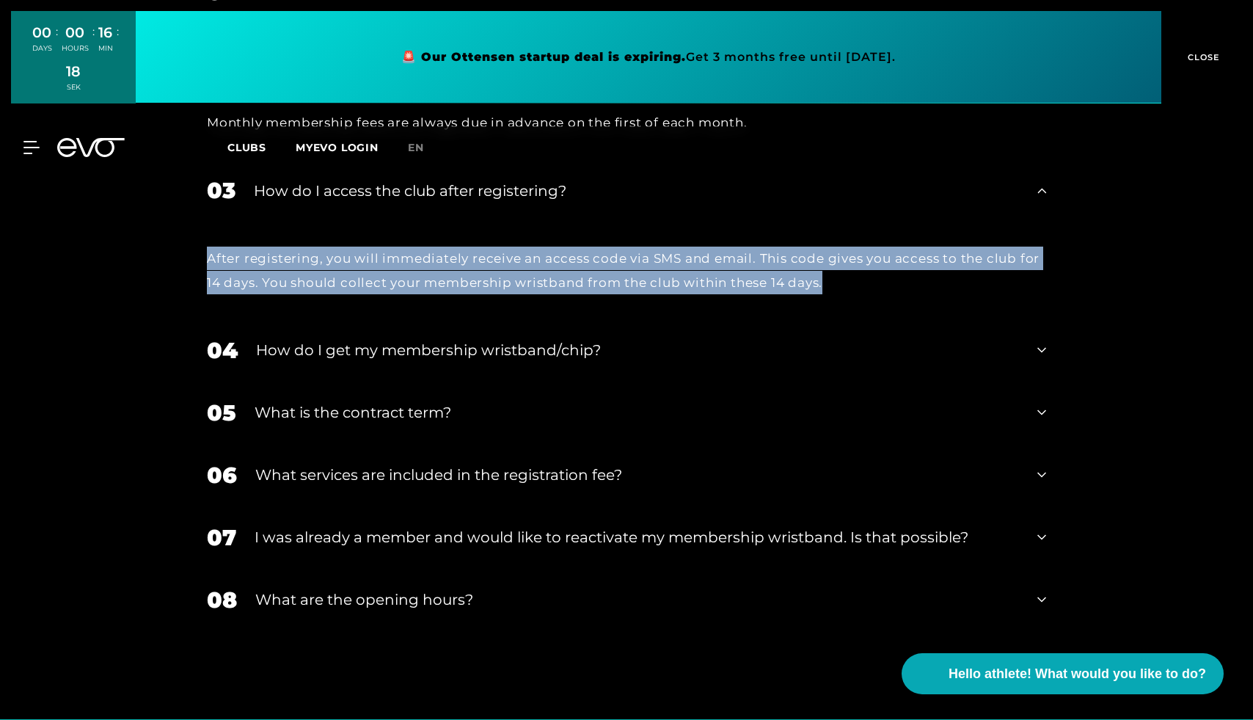
scroll to position [2730, 0]
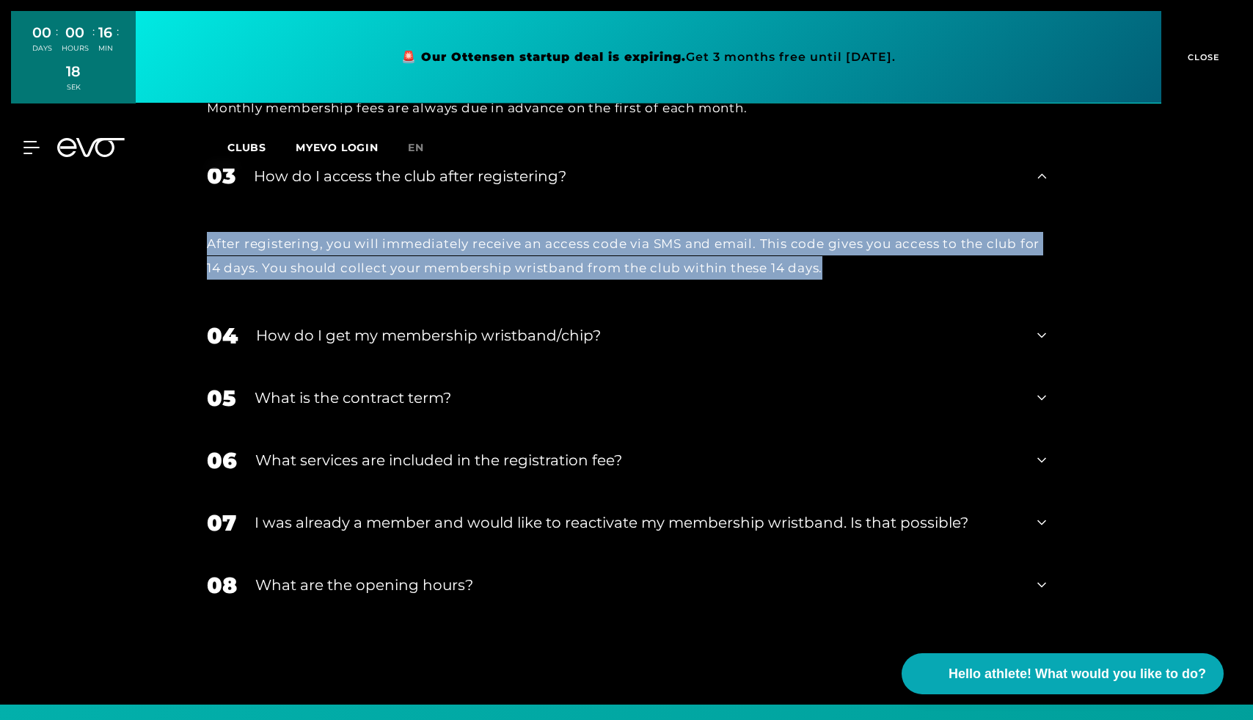
click at [492, 246] on font "After registering, you will immediately receive an access code via SMS and emai…" at bounding box center [623, 255] width 833 height 38
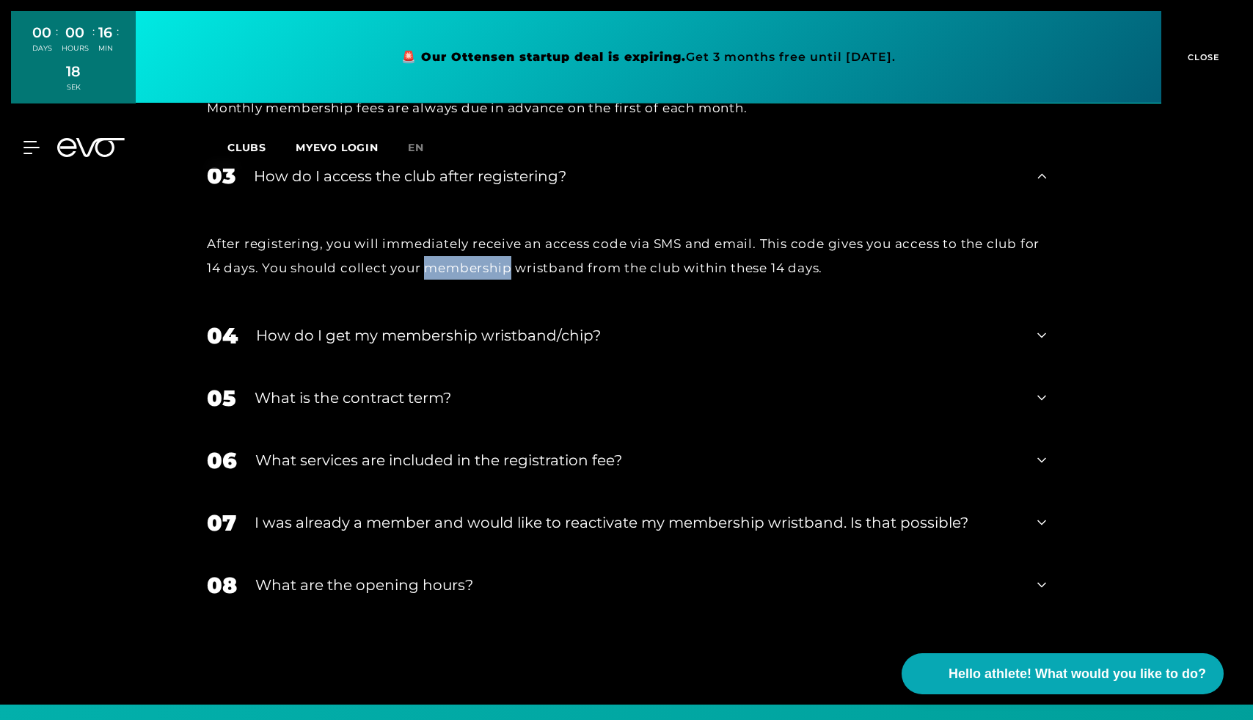
click at [492, 246] on font "After registering, you will immediately receive an access code via SMS and emai…" at bounding box center [623, 255] width 833 height 38
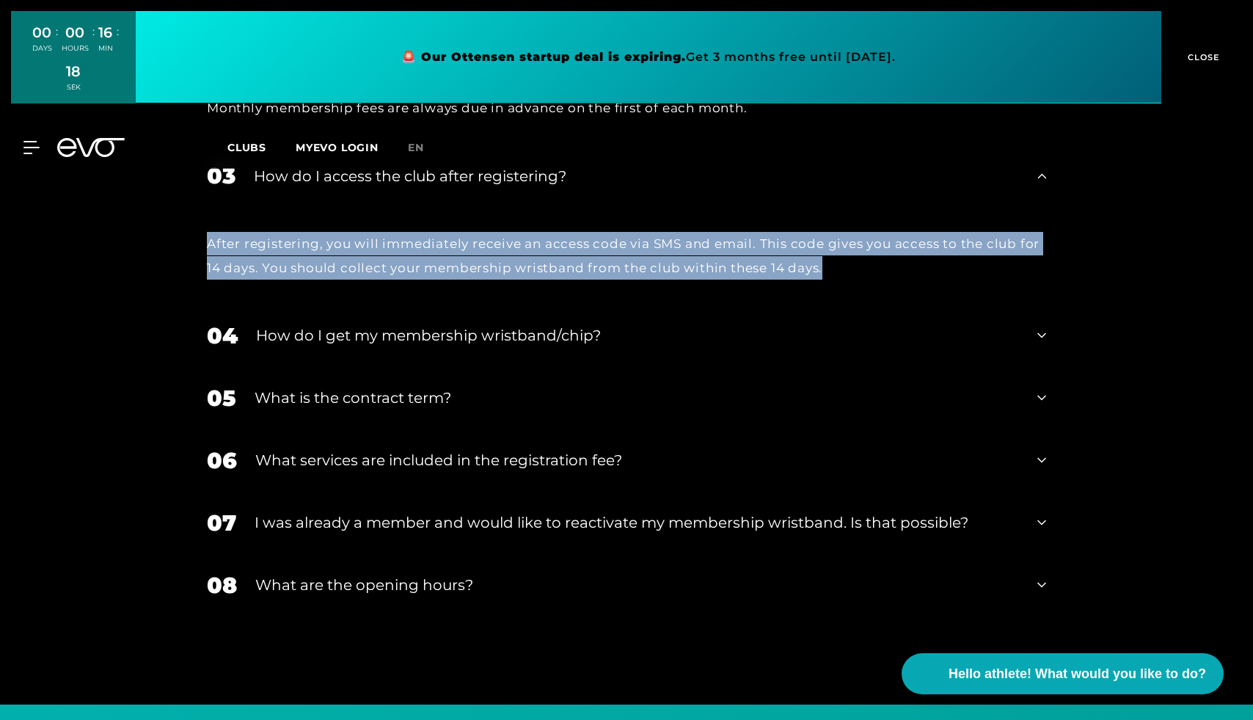
click at [492, 246] on font "After registering, you will immediately receive an access code via SMS and emai…" at bounding box center [623, 255] width 833 height 38
click at [547, 246] on font "After registering, you will immediately receive an access code via SMS and emai…" at bounding box center [623, 255] width 833 height 38
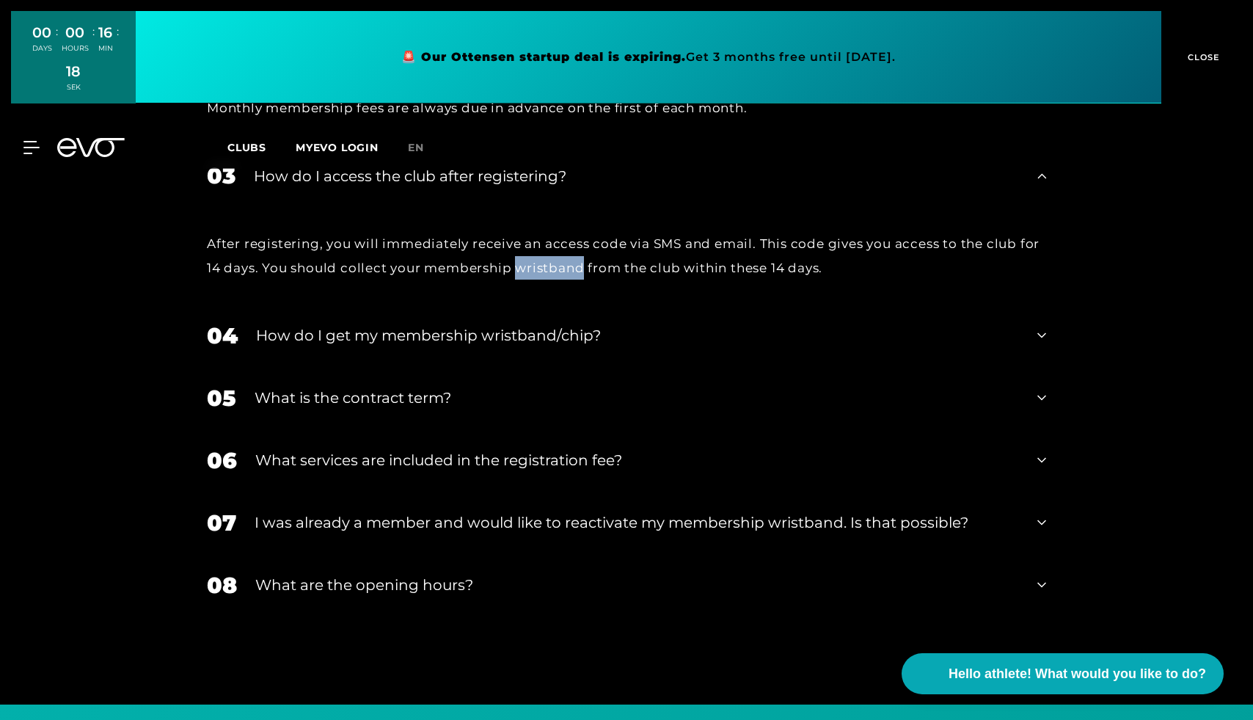
click at [547, 246] on font "After registering, you will immediately receive an access code via SMS and emai…" at bounding box center [623, 255] width 833 height 38
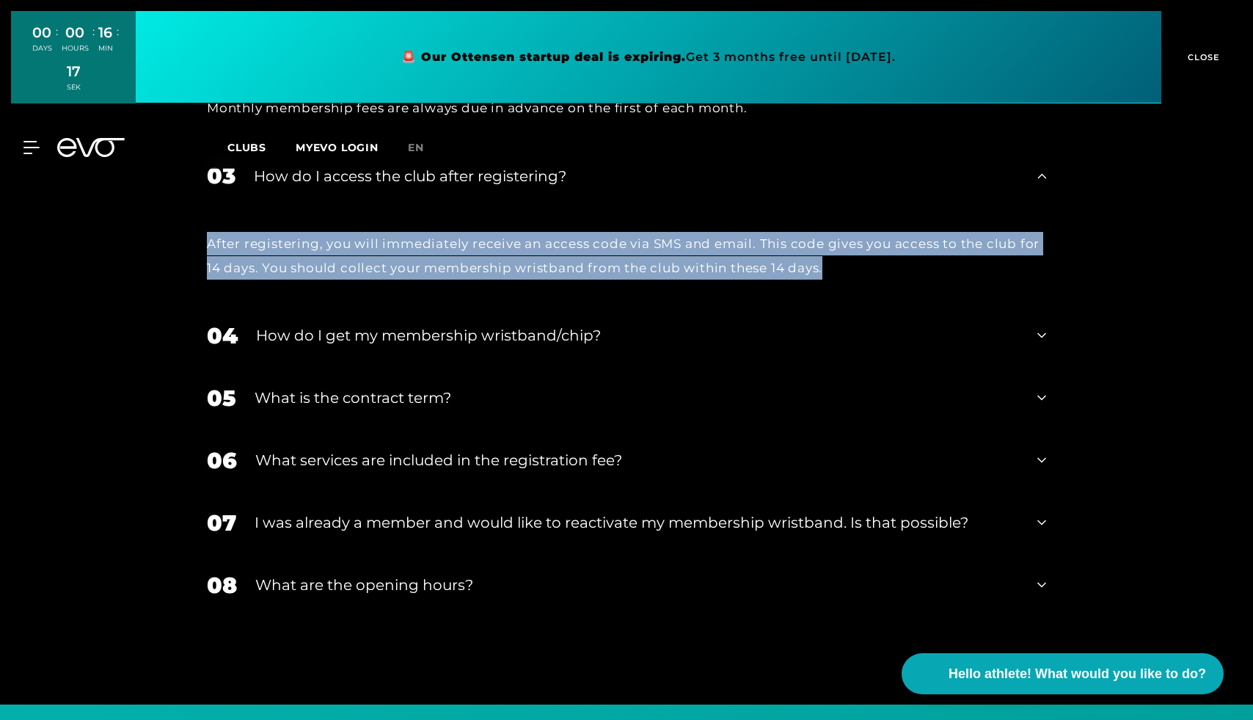
click at [547, 246] on font "After registering, you will immediately receive an access code via SMS and emai…" at bounding box center [623, 255] width 833 height 38
click at [296, 247] on font "After registering, you will immediately receive an access code via SMS and emai…" at bounding box center [623, 255] width 833 height 38
drag, startPoint x: 193, startPoint y: 226, endPoint x: 840, endPoint y: 248, distance: 647.6
click at [840, 248] on div "After registering, you will immediately receive an access code via SMS and emai…" at bounding box center [626, 256] width 869 height 98
click at [711, 249] on font "After registering, you will immediately receive an access code via SMS and emai…" at bounding box center [623, 255] width 833 height 38
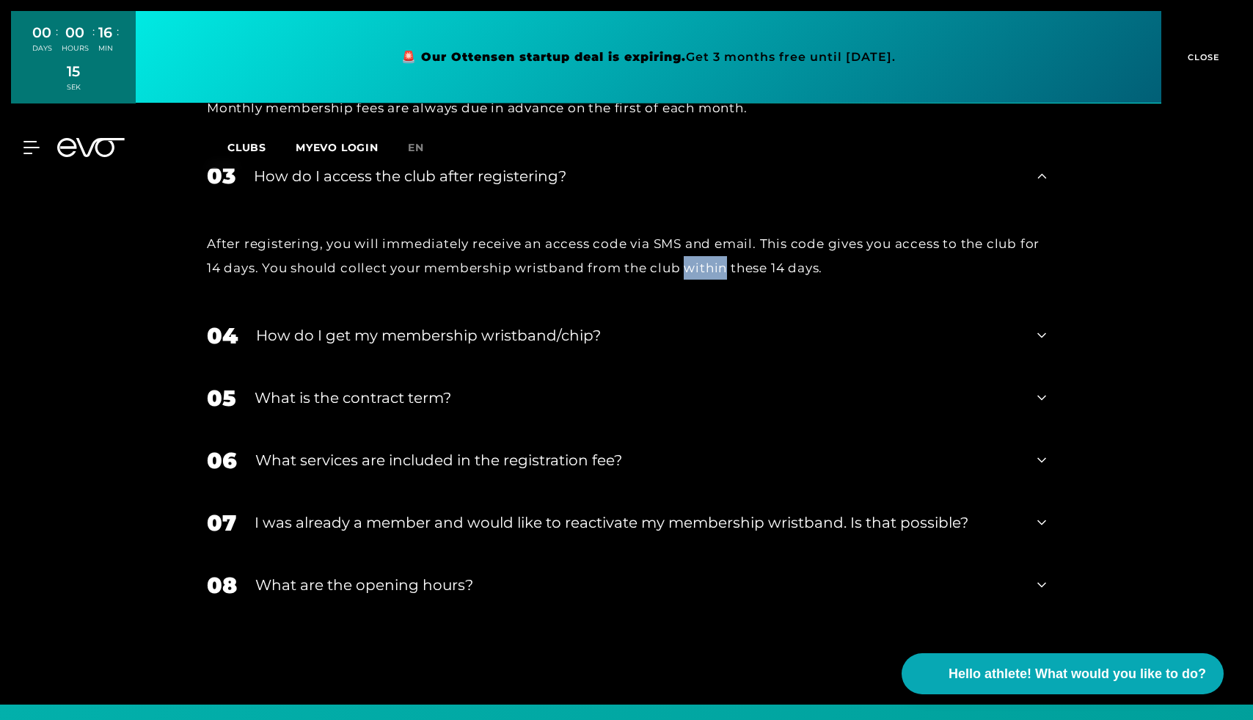
click at [711, 249] on font "After registering, you will immediately receive an access code via SMS and emai…" at bounding box center [623, 255] width 833 height 38
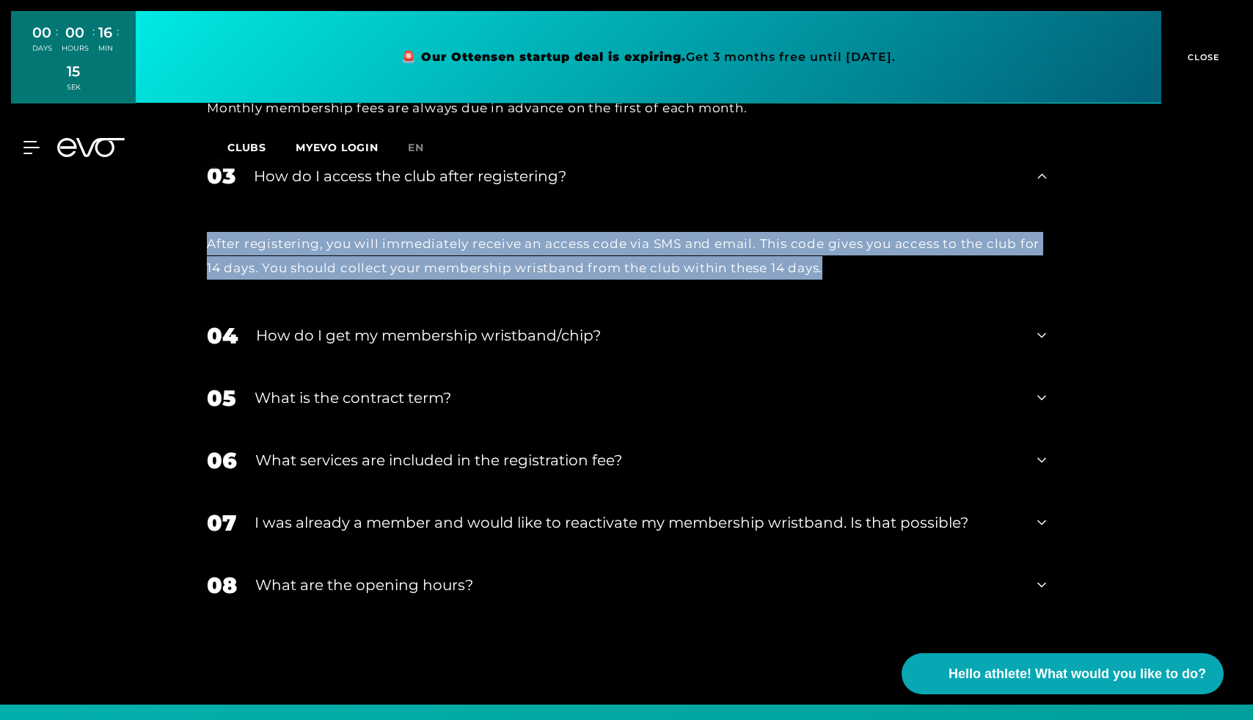
click at [711, 249] on font "After registering, you will immediately receive an access code via SMS and emai…" at bounding box center [623, 255] width 833 height 38
click at [762, 247] on font "After registering, you will immediately receive an access code via SMS and emai…" at bounding box center [623, 255] width 833 height 38
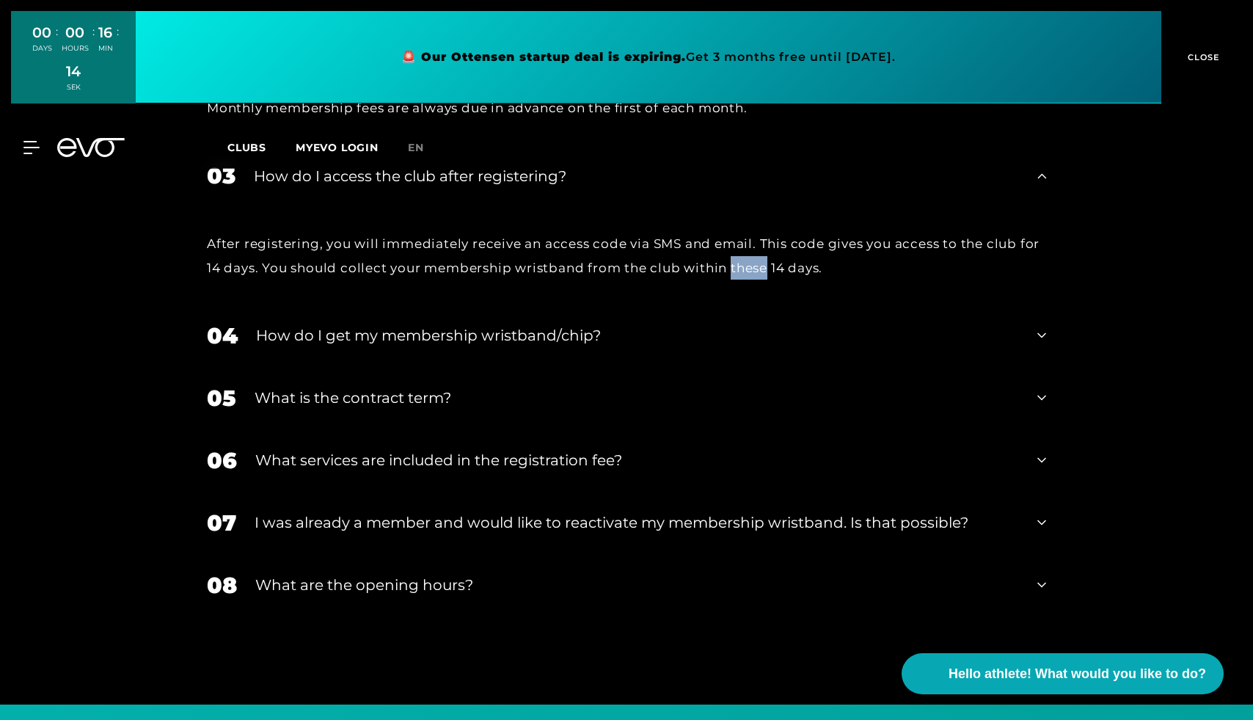
click at [762, 247] on font "After registering, you will immediately receive an access code via SMS and emai…" at bounding box center [623, 255] width 833 height 38
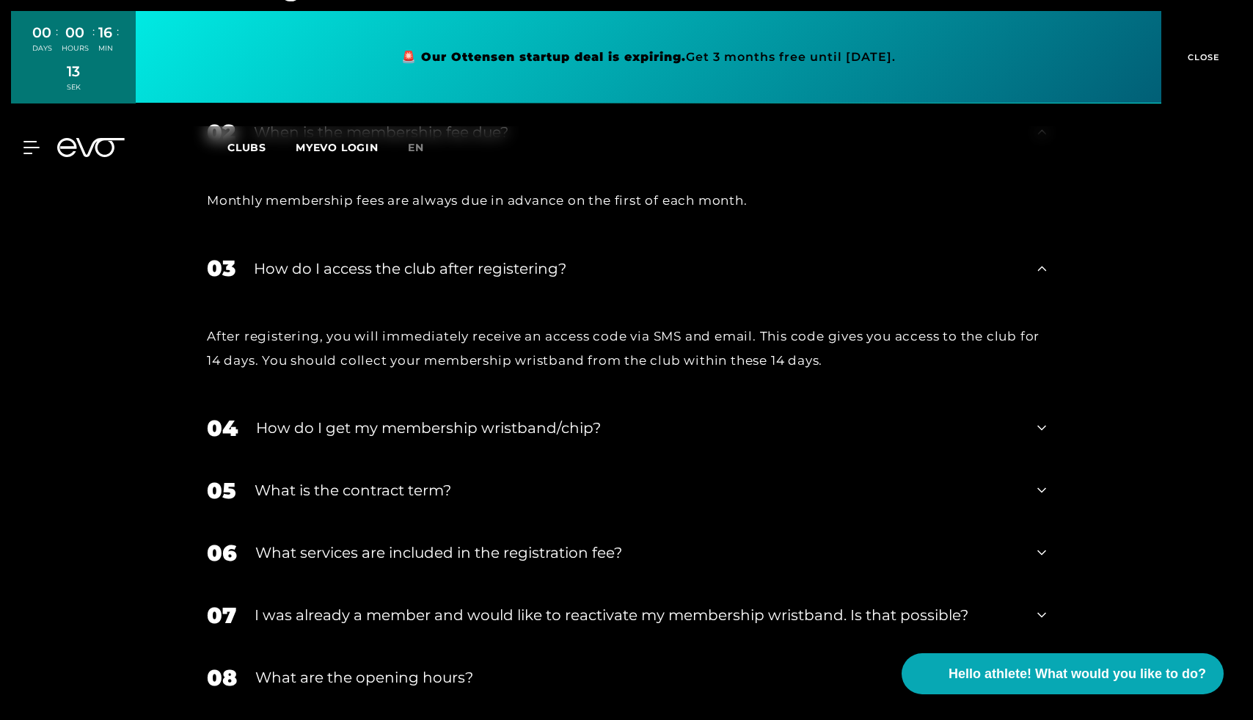
click at [451, 260] on font "How do I access the club after registering?" at bounding box center [410, 269] width 313 height 18
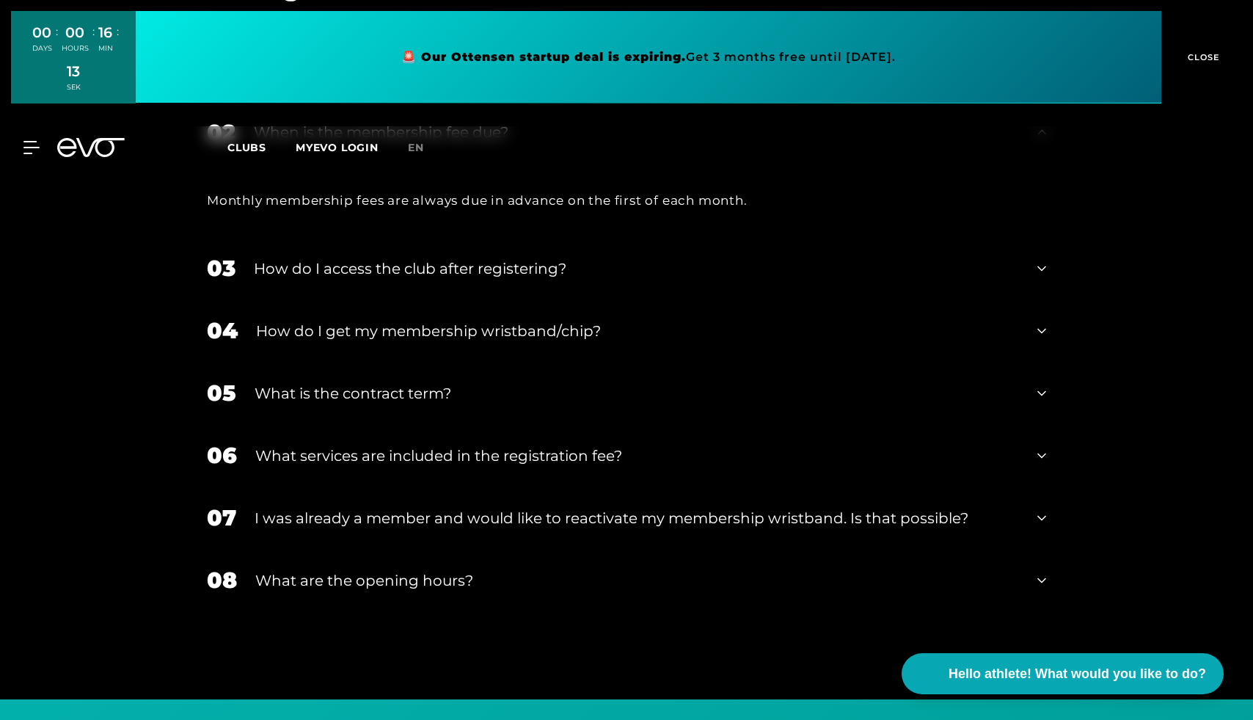
click at [440, 320] on div "How do I get my membership wristband/chip?" at bounding box center [637, 331] width 763 height 22
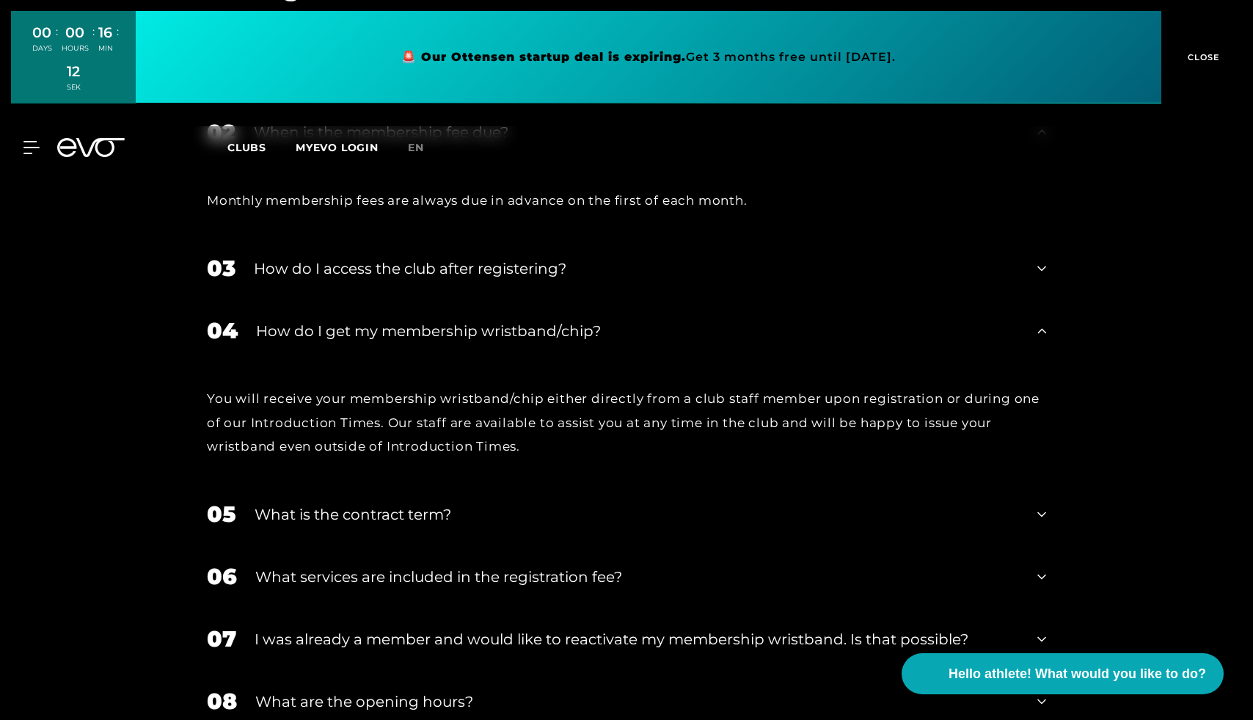
click at [318, 388] on div "You will receive your membership wristband/chip either directly from a club sta…" at bounding box center [626, 422] width 839 height 71
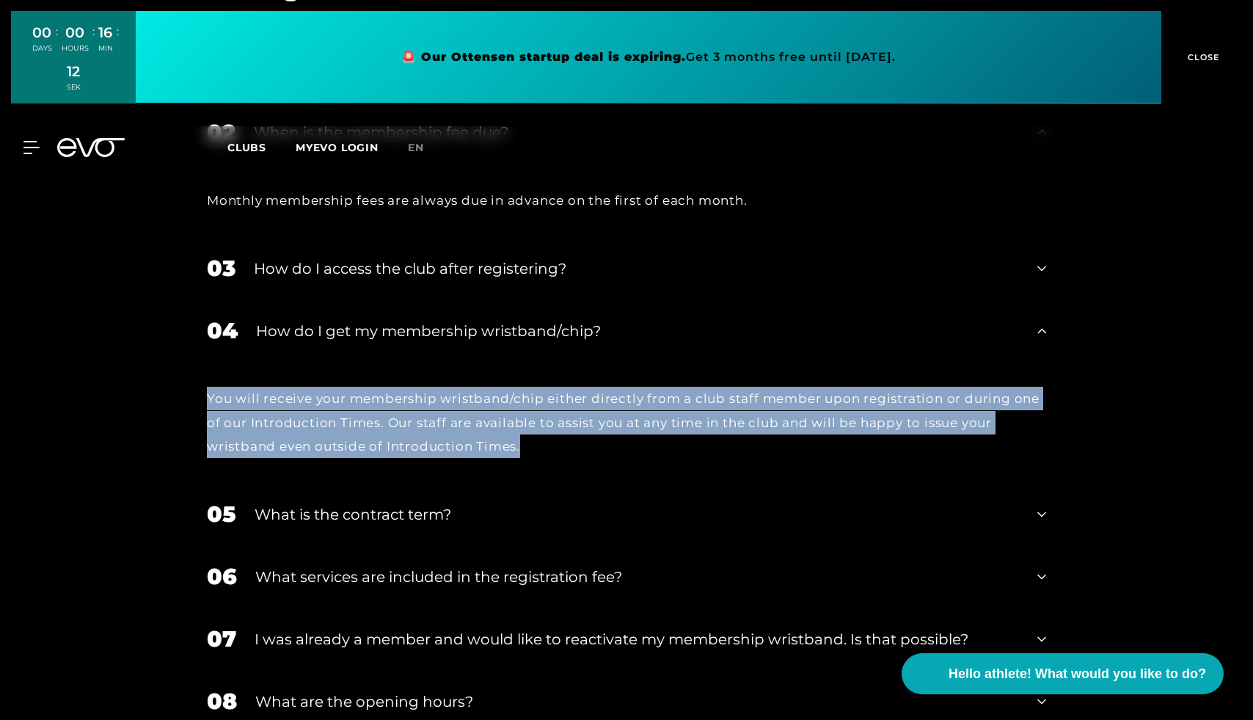
click at [318, 388] on div "You will receive your membership wristband/chip either directly from a club sta…" at bounding box center [626, 422] width 839 height 71
click at [274, 396] on font "You will receive your membership wristband/chip either directly from a club sta…" at bounding box center [623, 422] width 833 height 62
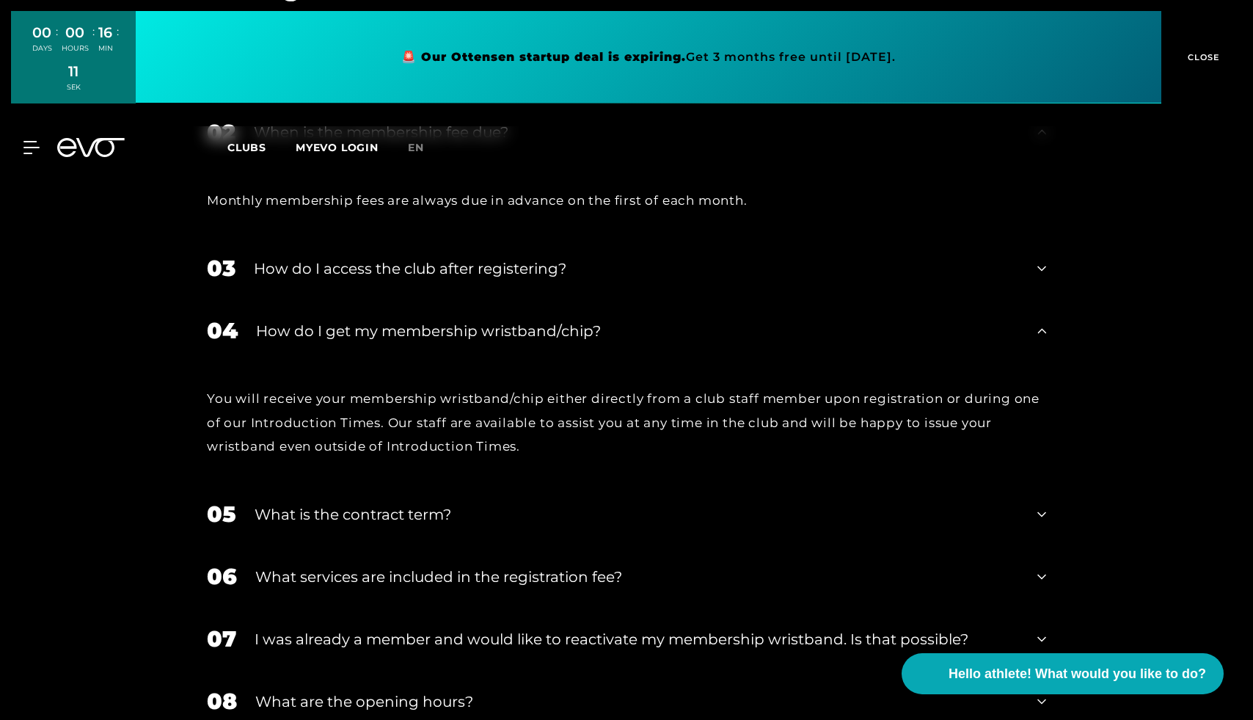
drag, startPoint x: 201, startPoint y: 385, endPoint x: 220, endPoint y: 385, distance: 19.1
click at [220, 385] on div "You will receive your membership wristband/chip either directly from a club sta…" at bounding box center [626, 422] width 869 height 121
click at [267, 396] on font "You will receive your membership wristband/chip either directly from a club sta…" at bounding box center [623, 422] width 833 height 62
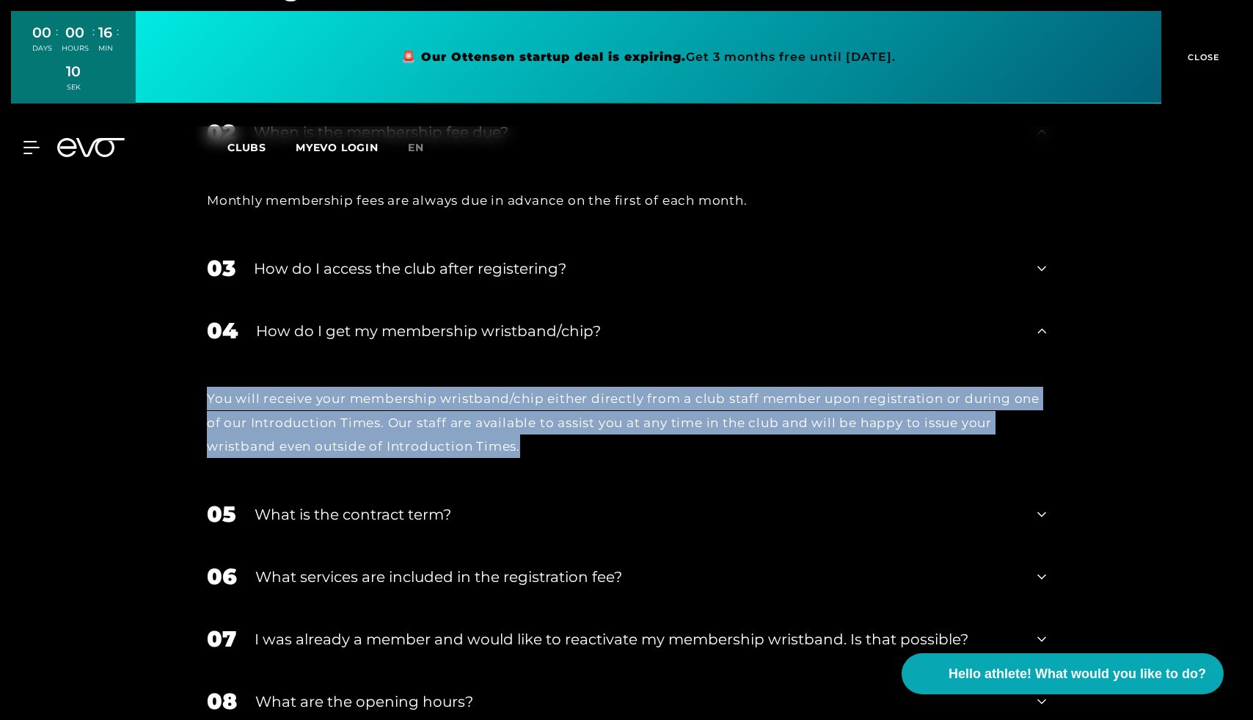
click at [267, 396] on font "You will receive your membership wristband/chip either directly from a club sta…" at bounding box center [623, 422] width 833 height 62
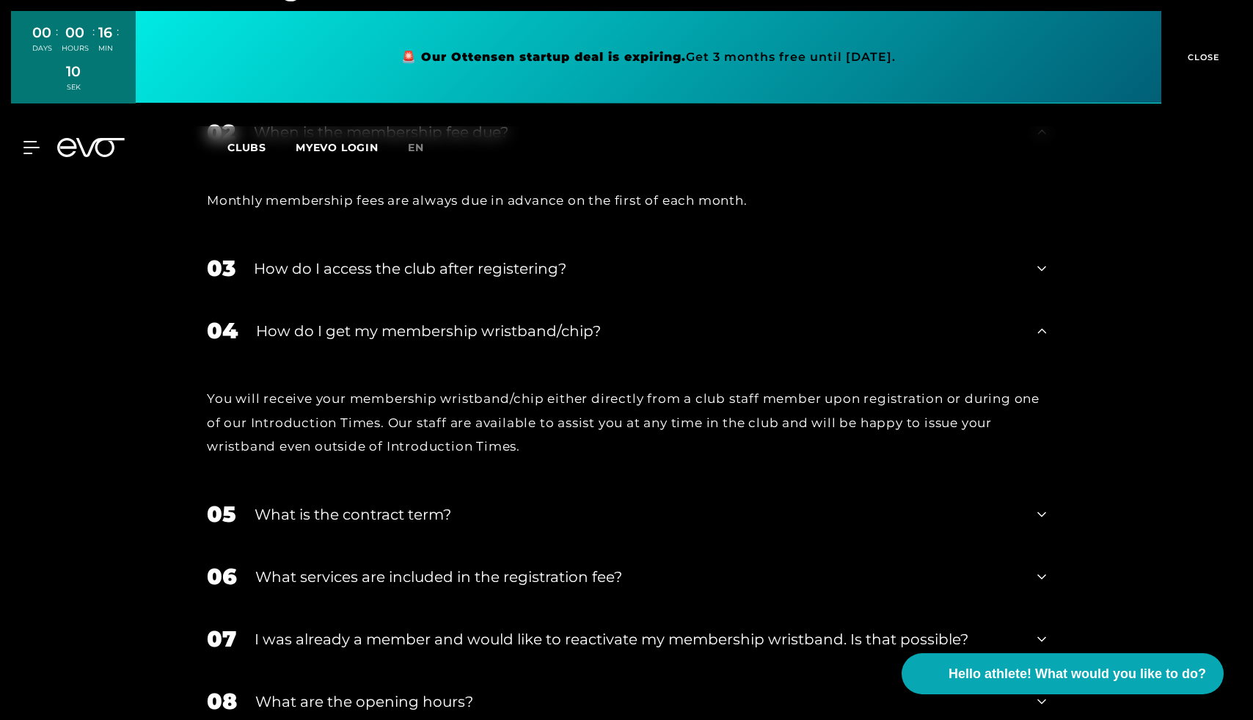
click at [335, 299] on div "04 How do I get my membership wristband/chip?" at bounding box center [626, 330] width 869 height 62
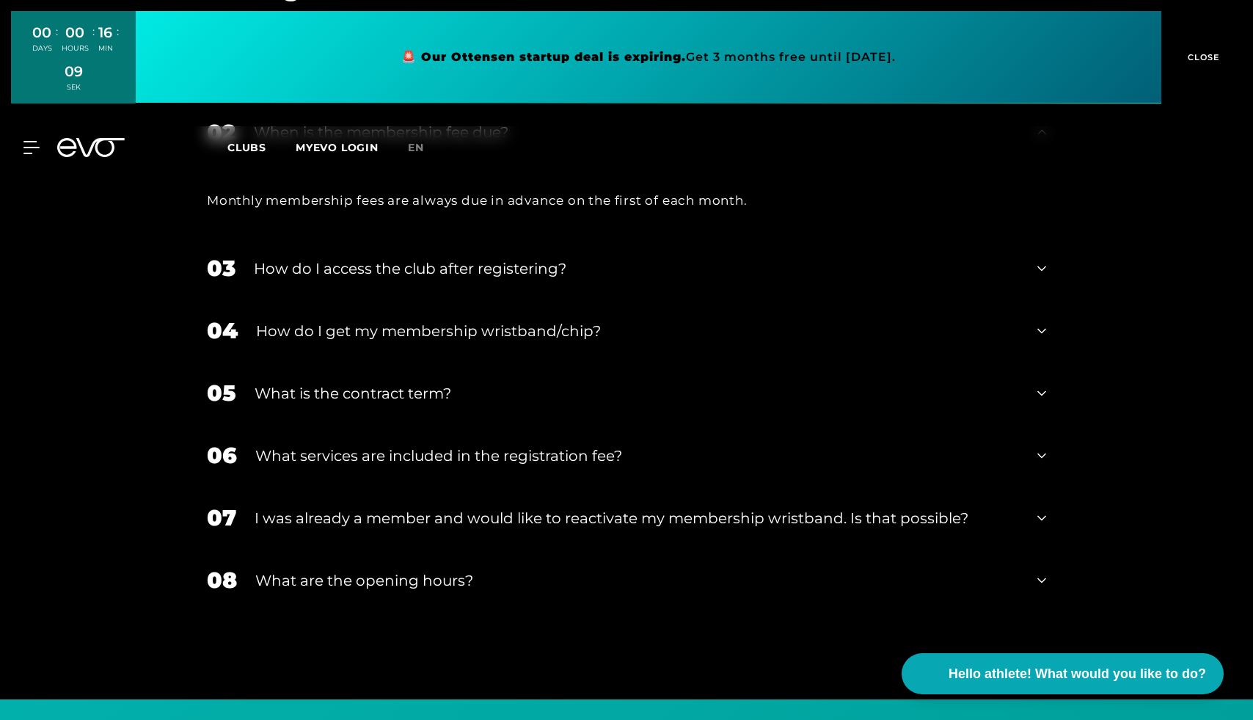
click at [338, 362] on div "05 What is the contract term?" at bounding box center [626, 393] width 869 height 62
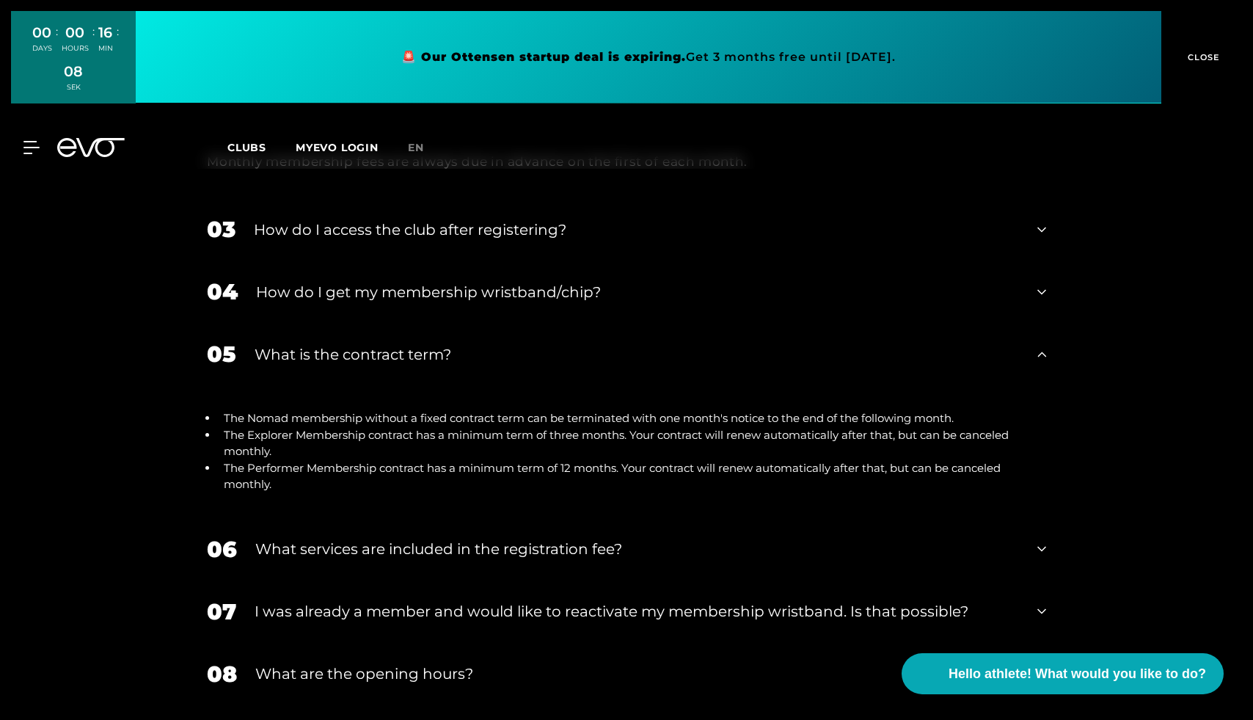
scroll to position [2703, 0]
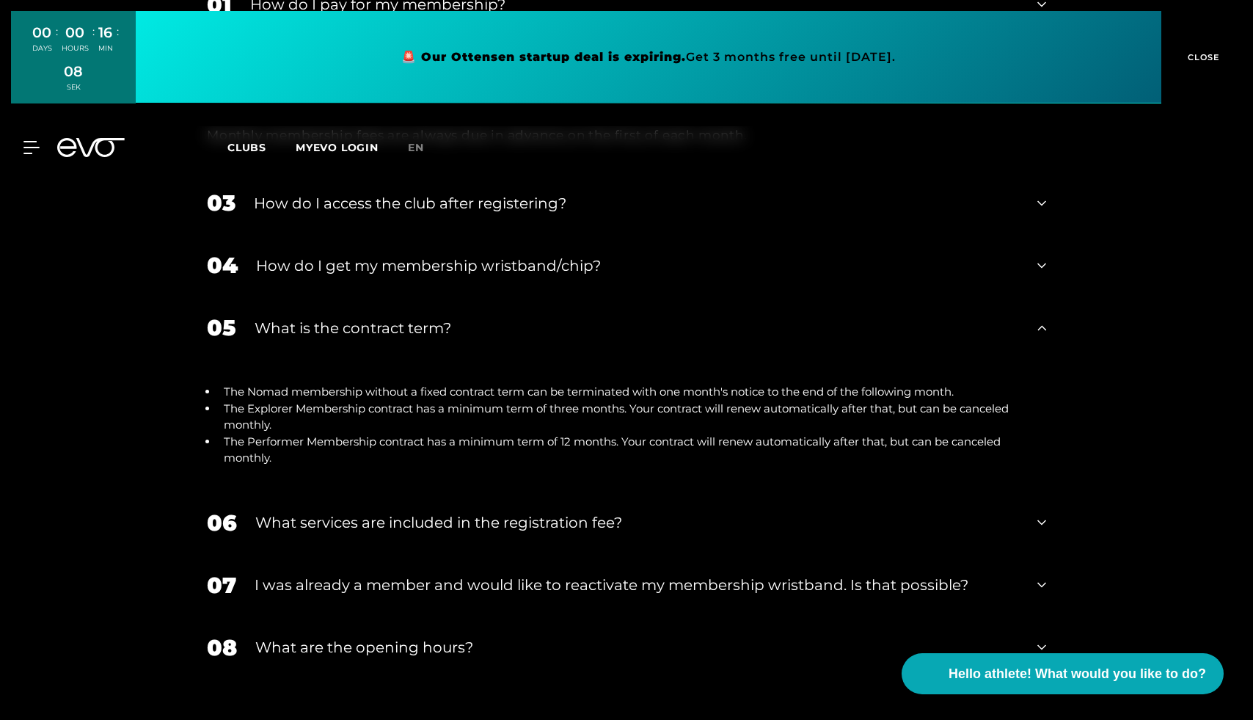
click at [305, 385] on font "The Nomad membership without a fixed contract term can be terminated with one m…" at bounding box center [589, 392] width 730 height 14
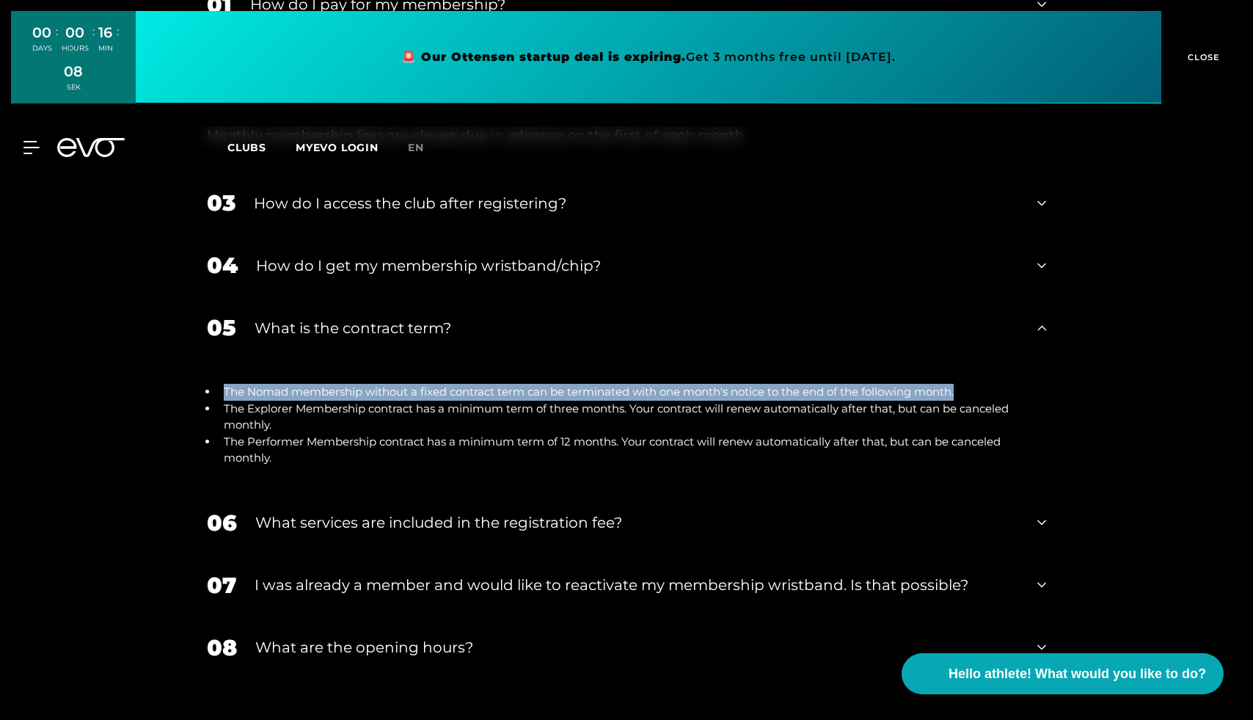
click at [305, 385] on font "The Nomad membership without a fixed contract term can be terminated with one m…" at bounding box center [589, 392] width 730 height 14
click at [368, 385] on font "The Nomad membership without a fixed contract term can be terminated with one m…" at bounding box center [589, 392] width 730 height 14
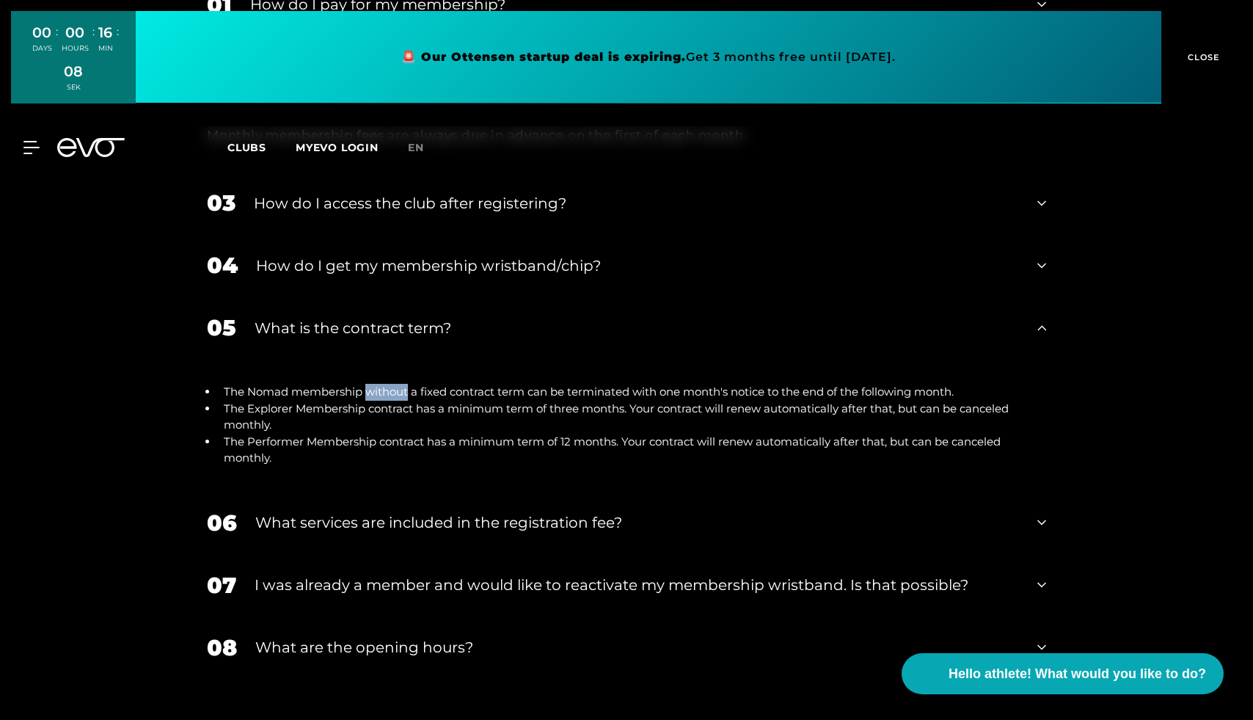
click at [368, 385] on font "The Nomad membership without a fixed contract term can be terminated with one m…" at bounding box center [589, 392] width 730 height 14
click at [393, 384] on li "The Nomad membership without a fixed contract term can be terminated with one m…" at bounding box center [632, 392] width 828 height 17
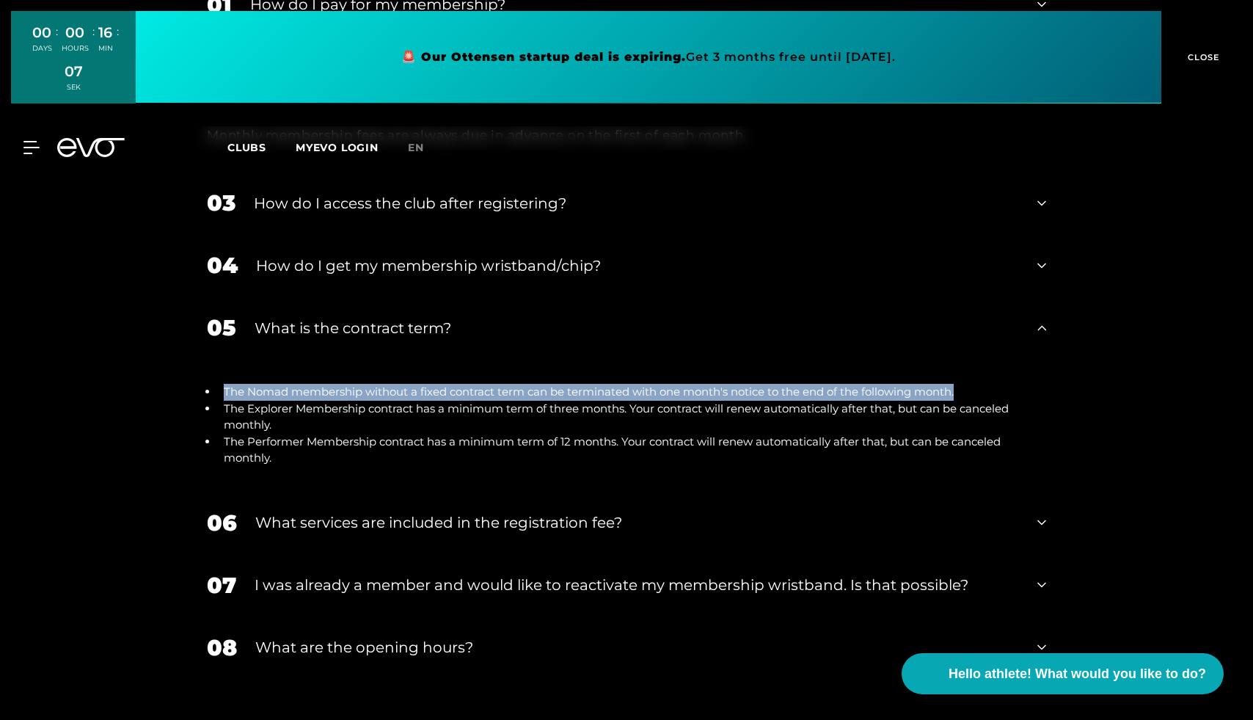
click at [393, 384] on li "The Nomad membership without a fixed contract term can be terminated with one m…" at bounding box center [632, 392] width 828 height 17
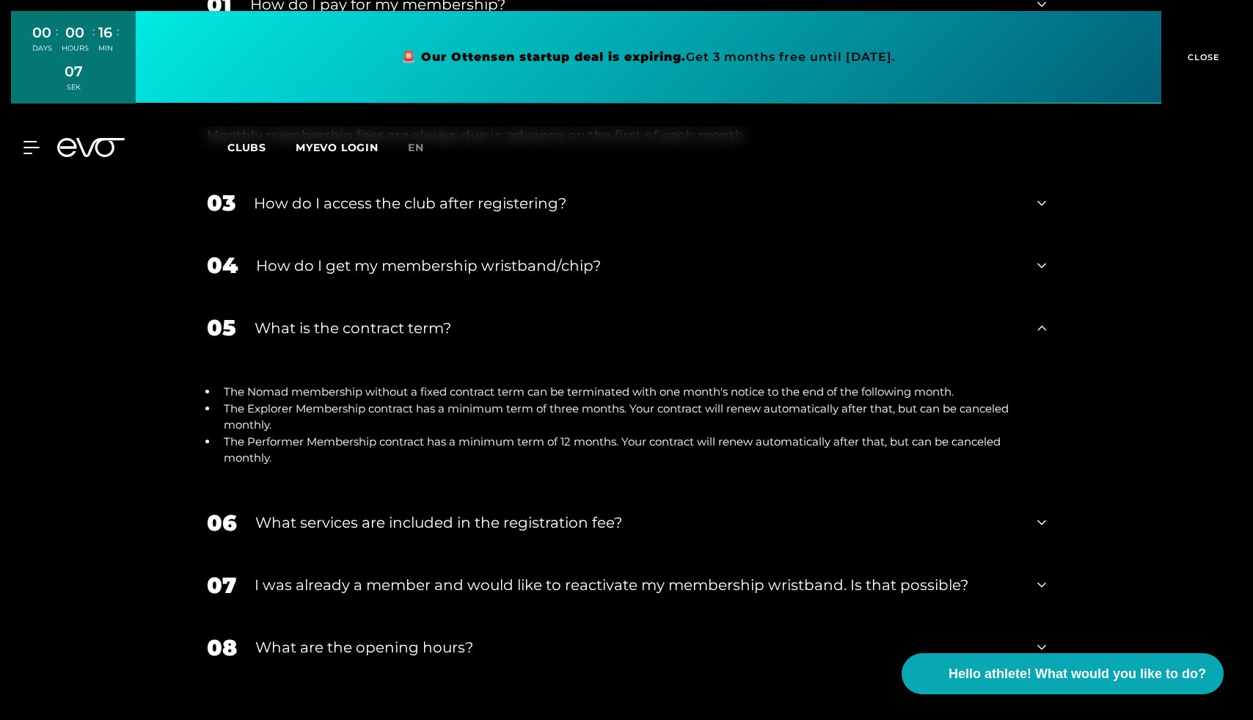
click at [461, 401] on li "The Explorer Membership contract has a minimum term of three months. Your contr…" at bounding box center [632, 417] width 828 height 33
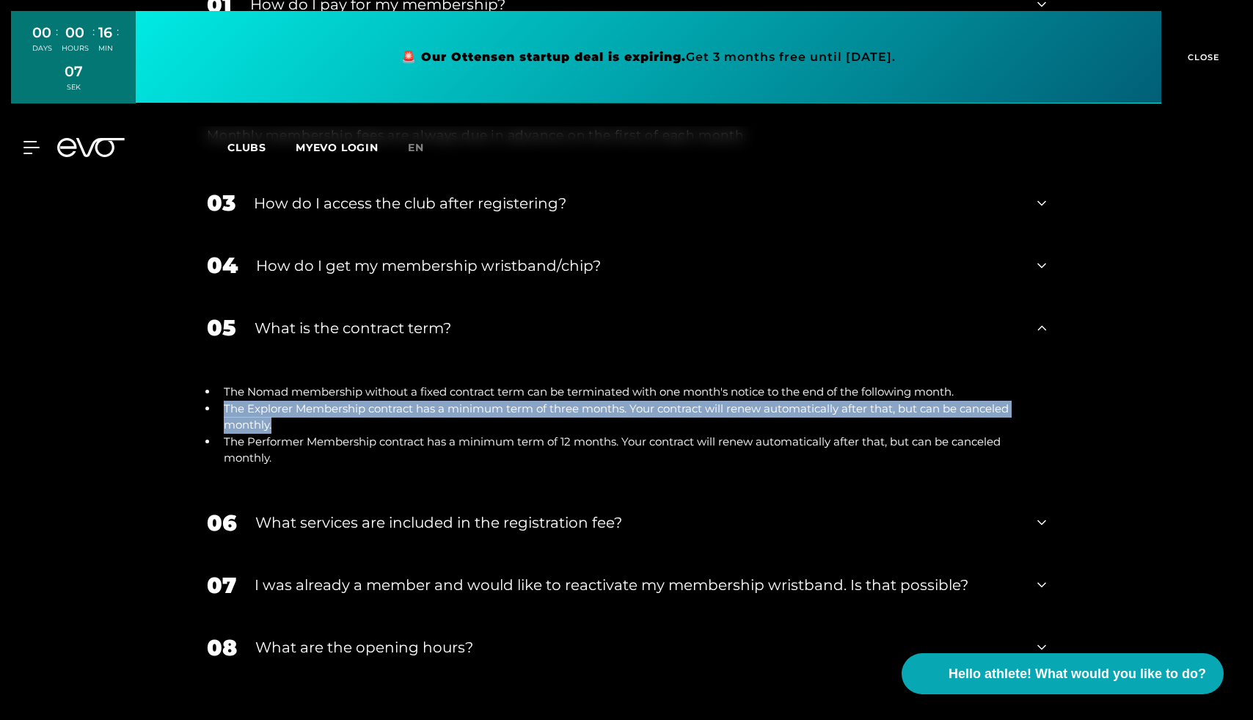
click at [461, 401] on li "The Explorer Membership contract has a minimum term of three months. Your contr…" at bounding box center [632, 417] width 828 height 33
click at [496, 401] on li "The Explorer Membership contract has a minimum term of three months. Your contr…" at bounding box center [632, 417] width 828 height 33
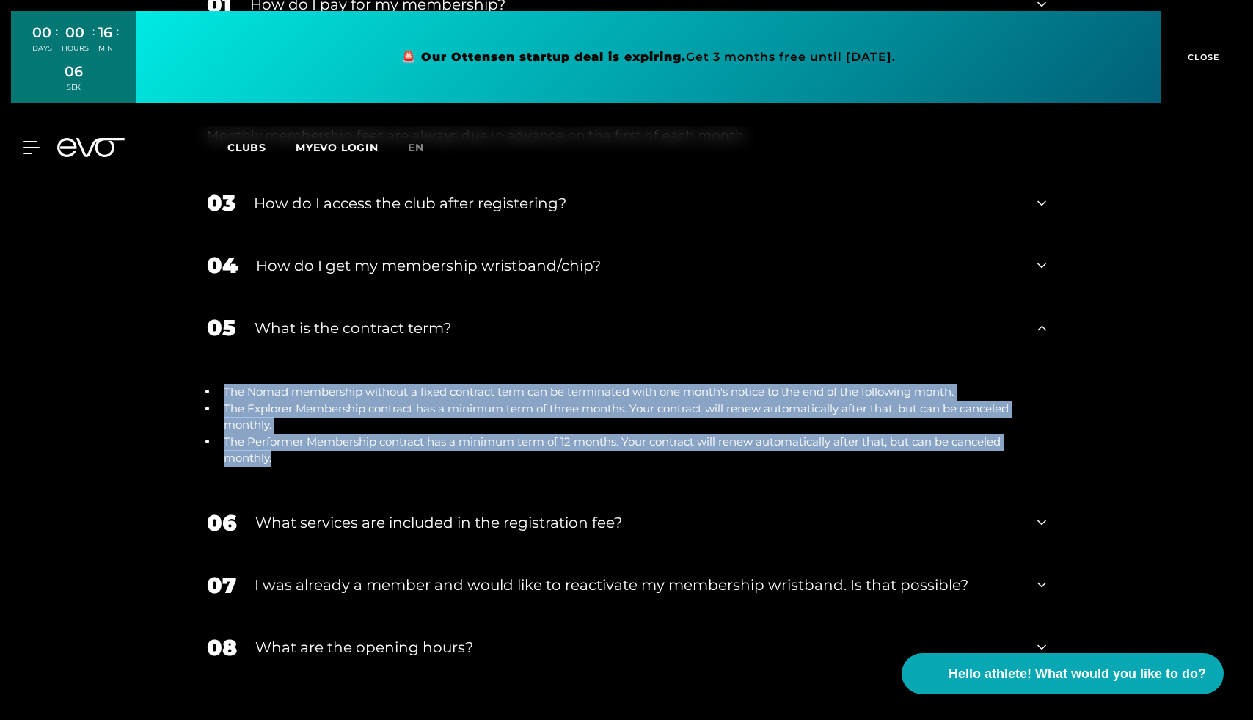
drag, startPoint x: 211, startPoint y: 377, endPoint x: 357, endPoint y: 451, distance: 163.8
click at [357, 451] on div "The Nomad membership without a fixed contract term can be terminated with one m…" at bounding box center [626, 425] width 869 height 133
click at [349, 447] on div "The Nomad membership without a fixed contract term can be terminated with one m…" at bounding box center [626, 425] width 869 height 133
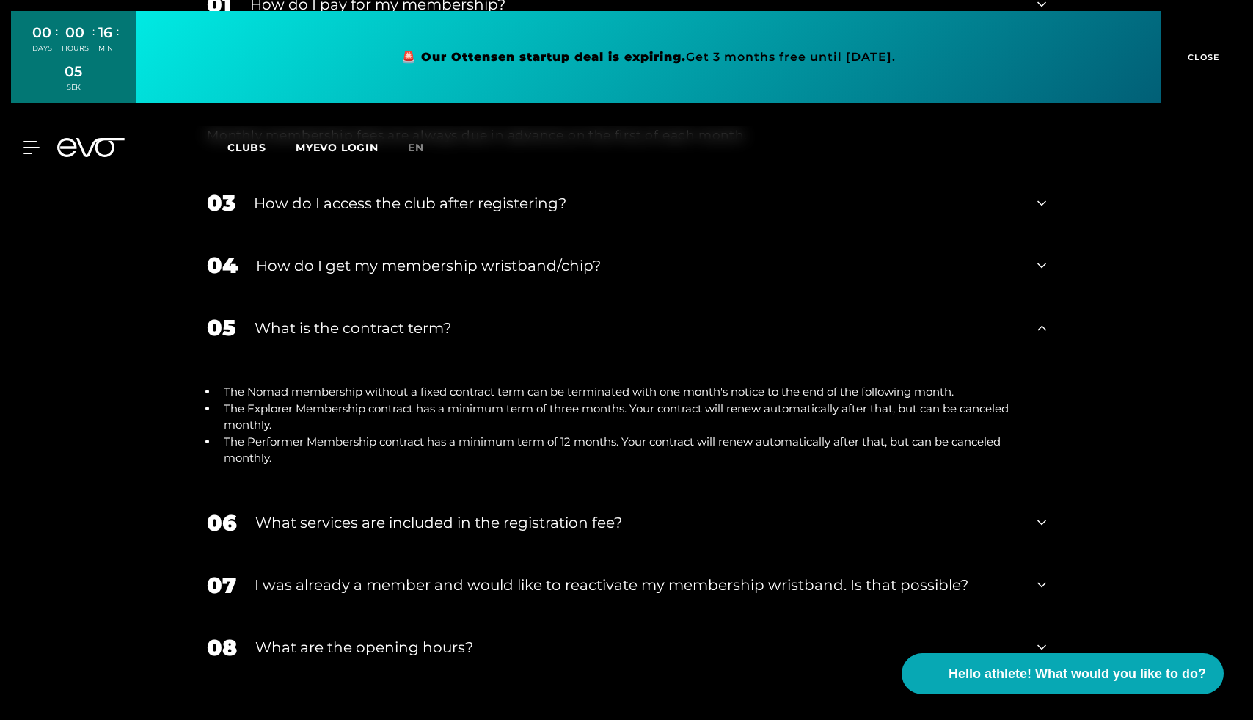
click at [349, 447] on div "The Nomad membership without a fixed contract term can be terminated with one m…" at bounding box center [626, 425] width 869 height 133
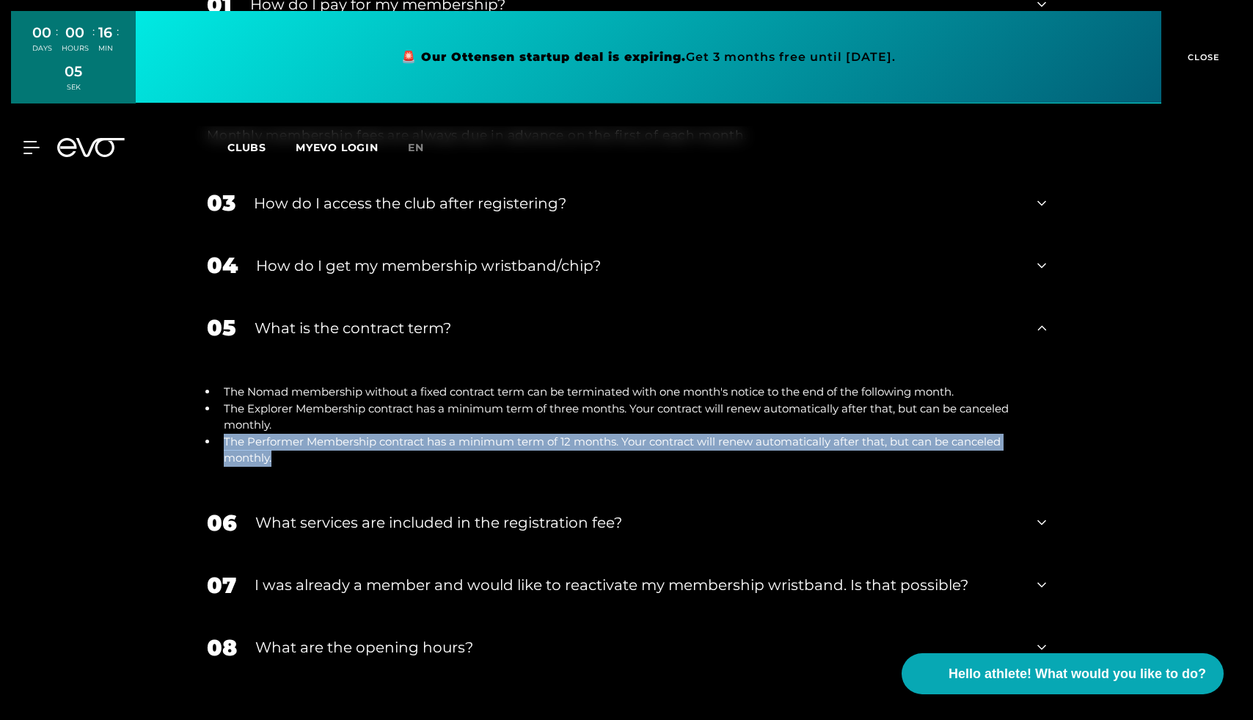
click at [349, 447] on div "The Nomad membership without a fixed contract term can be terminated with one m…" at bounding box center [626, 425] width 869 height 133
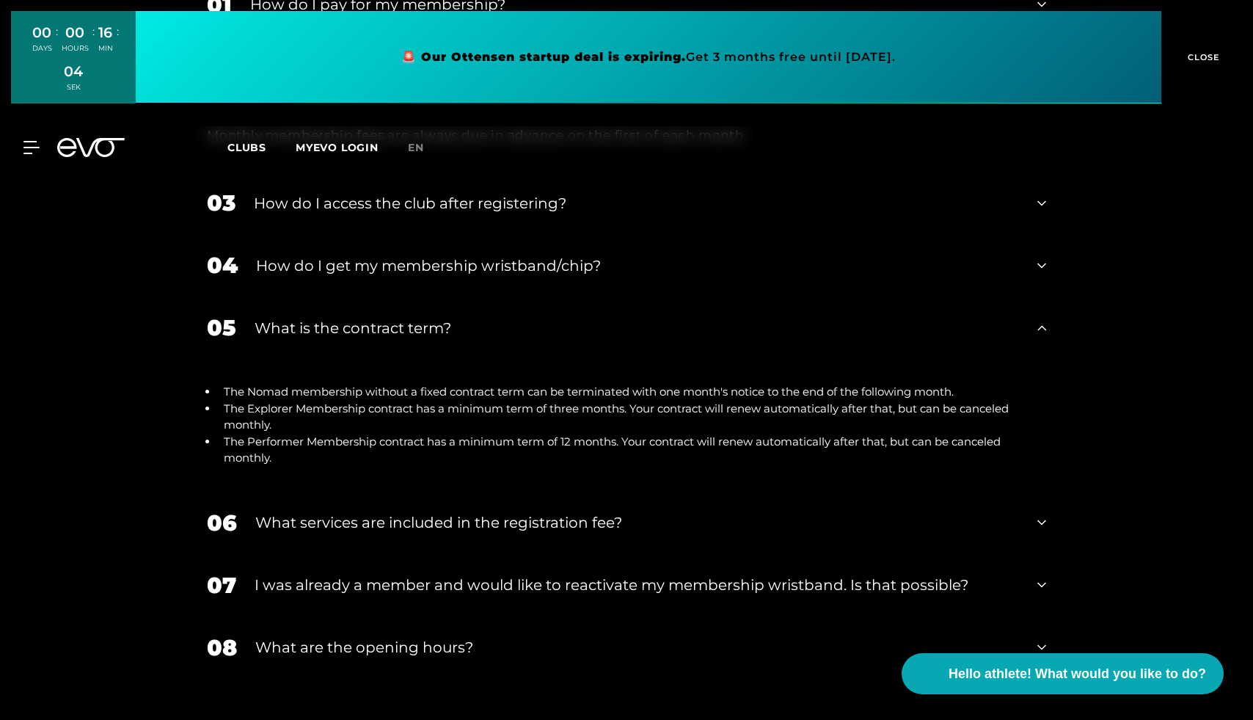
click at [350, 317] on div "What is the contract term?" at bounding box center [637, 328] width 765 height 22
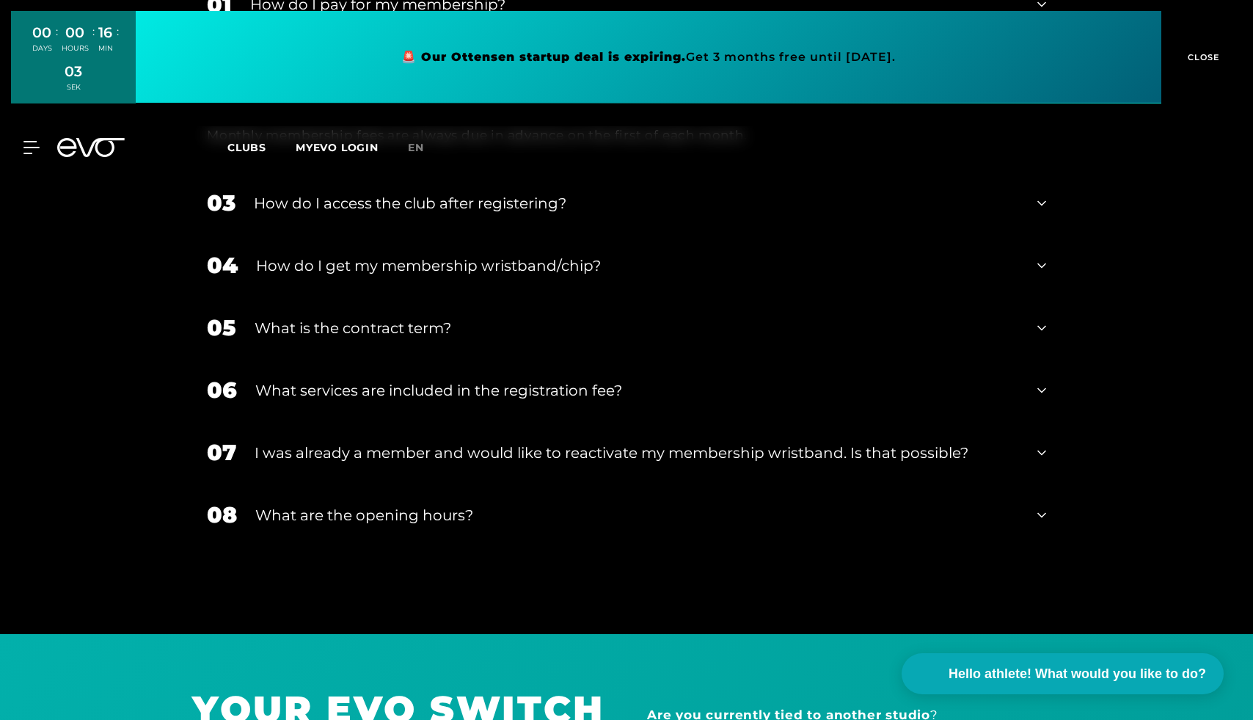
click at [338, 319] on font "What is the contract term?" at bounding box center [353, 328] width 197 height 18
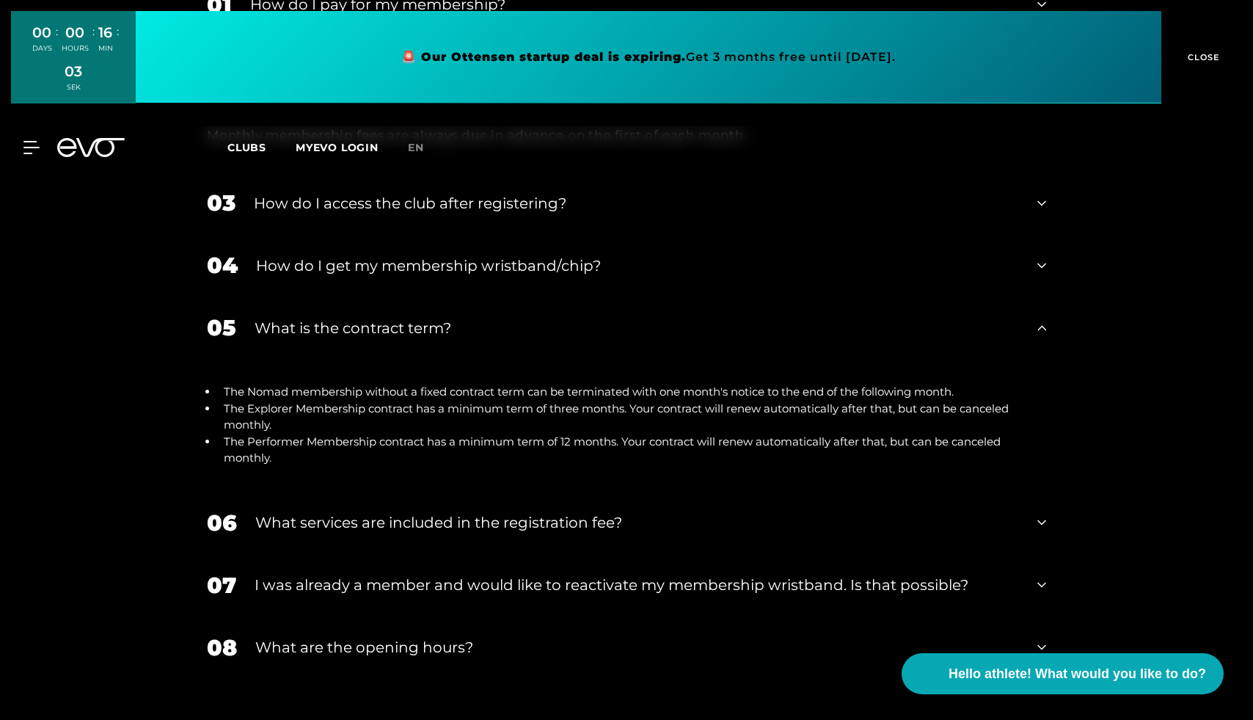
click at [320, 401] on font "The Explorer Membership contract has a minimum term of three months. Your contr…" at bounding box center [616, 416] width 785 height 31
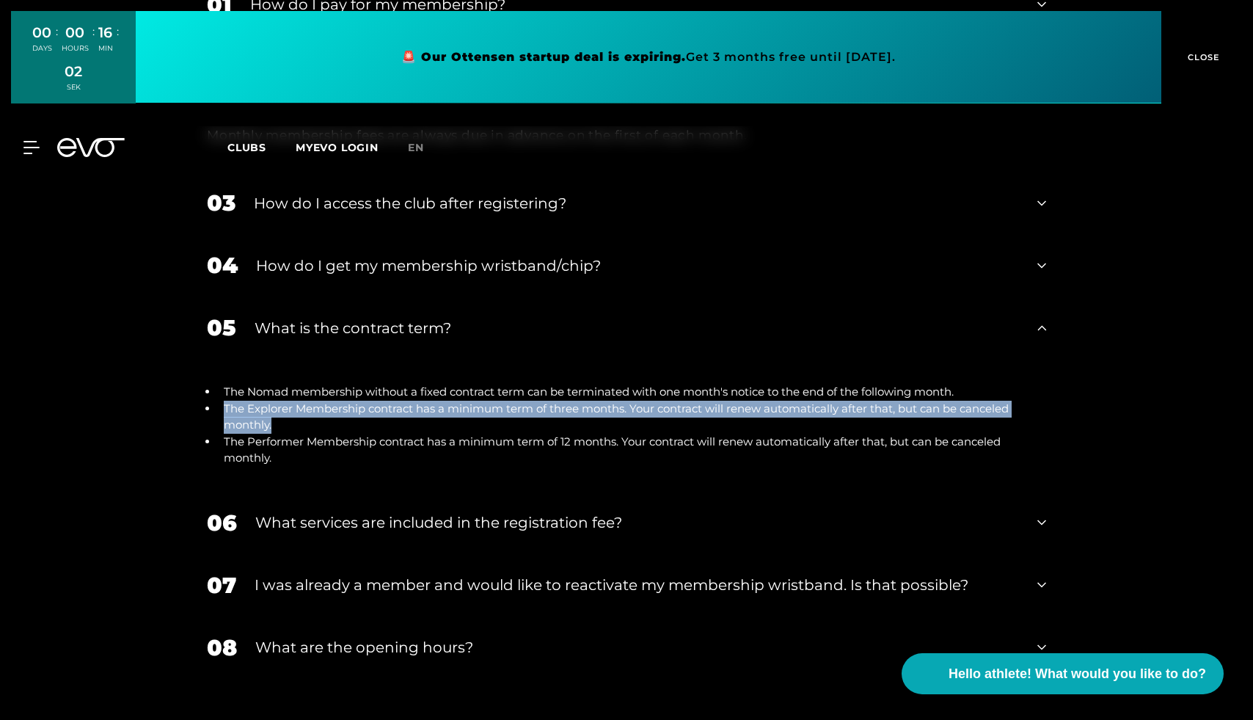
click at [320, 401] on font "The Explorer Membership contract has a minimum term of three months. Your contr…" at bounding box center [616, 416] width 785 height 31
click at [359, 401] on font "The Explorer Membership contract has a minimum term of three months. Your contr…" at bounding box center [616, 416] width 785 height 31
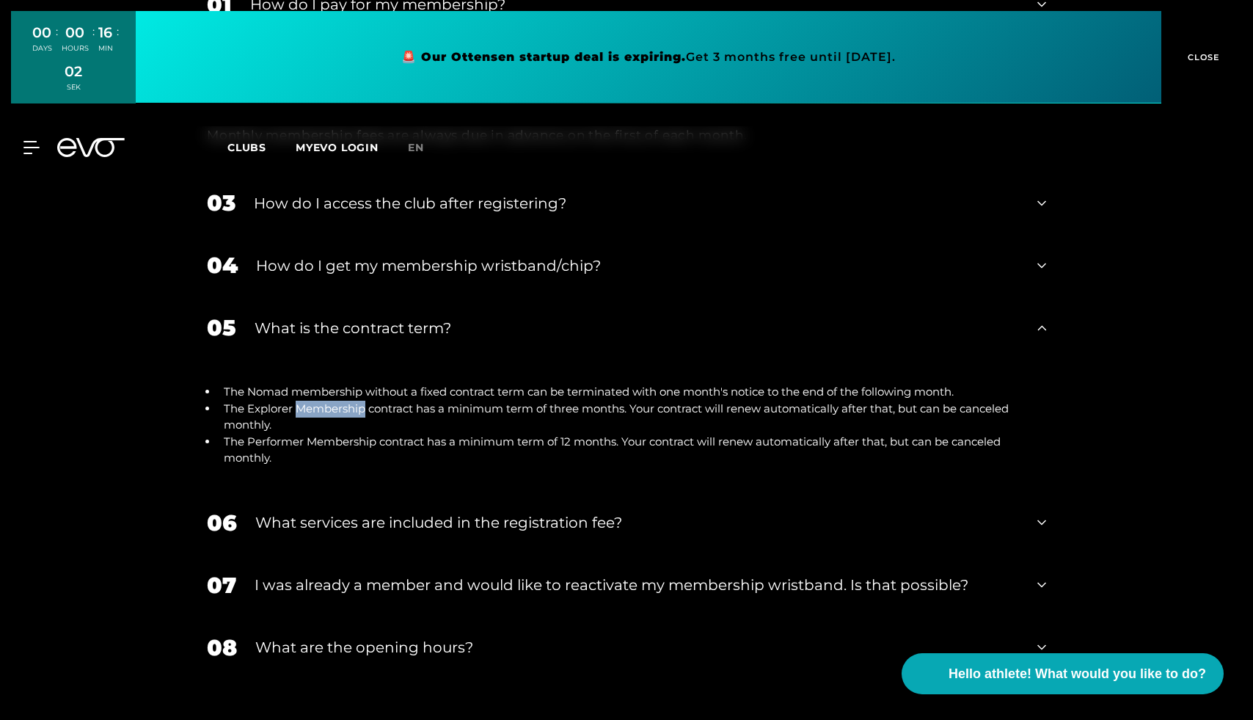
click at [359, 401] on font "The Explorer Membership contract has a minimum term of three months. Your contr…" at bounding box center [616, 416] width 785 height 31
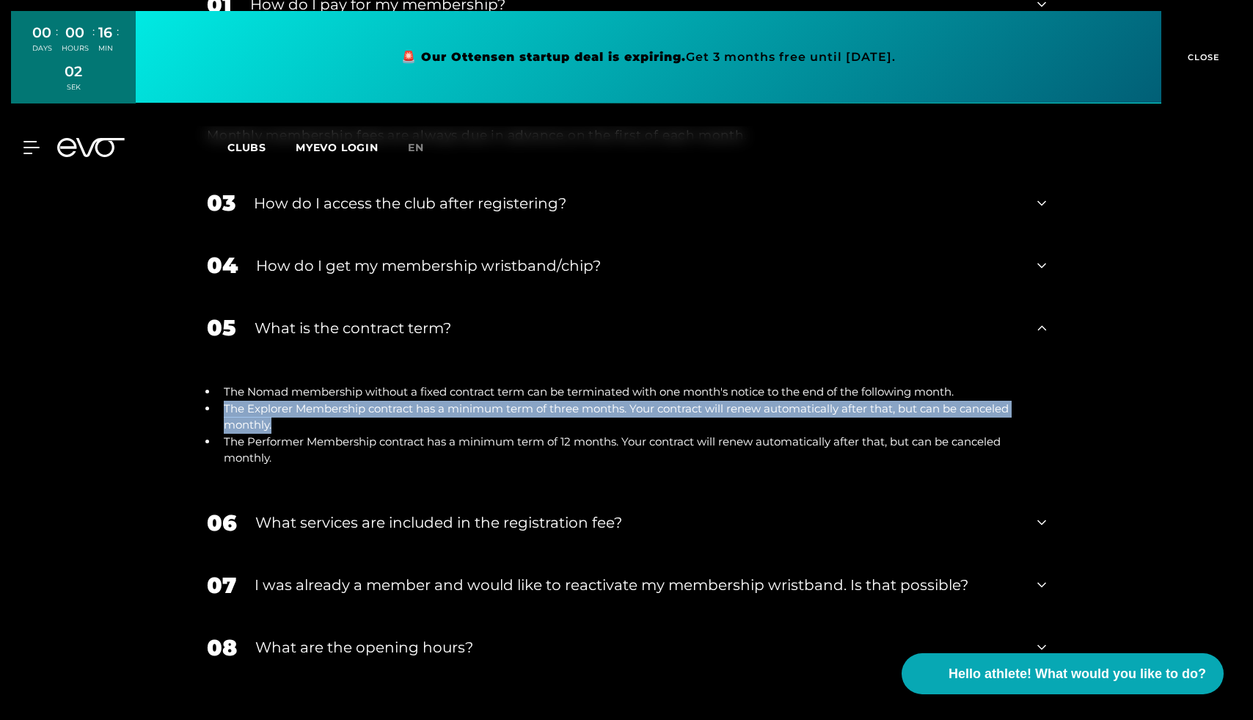
click at [359, 401] on font "The Explorer Membership contract has a minimum term of three months. Your contr…" at bounding box center [616, 416] width 785 height 31
click at [404, 401] on li "The Explorer Membership contract has a minimum term of three months. Your contr…" at bounding box center [632, 417] width 828 height 33
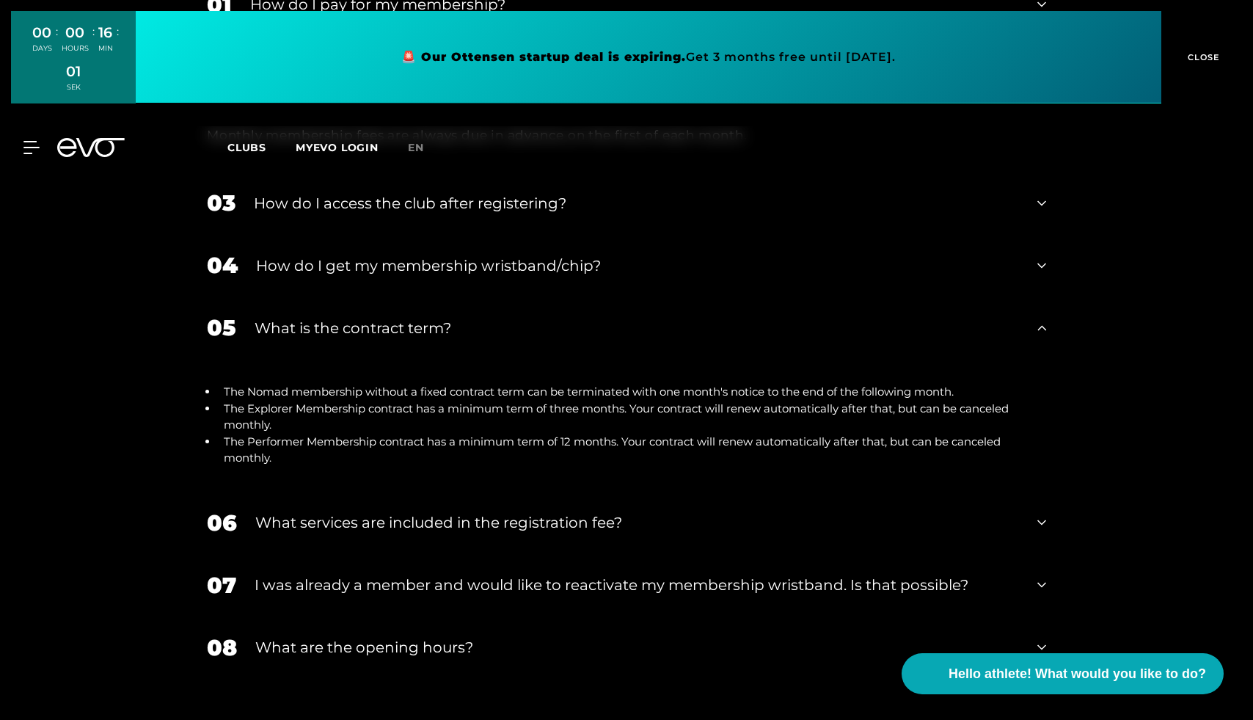
click at [404, 401] on li "The Explorer Membership contract has a minimum term of three months. Your contr…" at bounding box center [632, 417] width 828 height 33
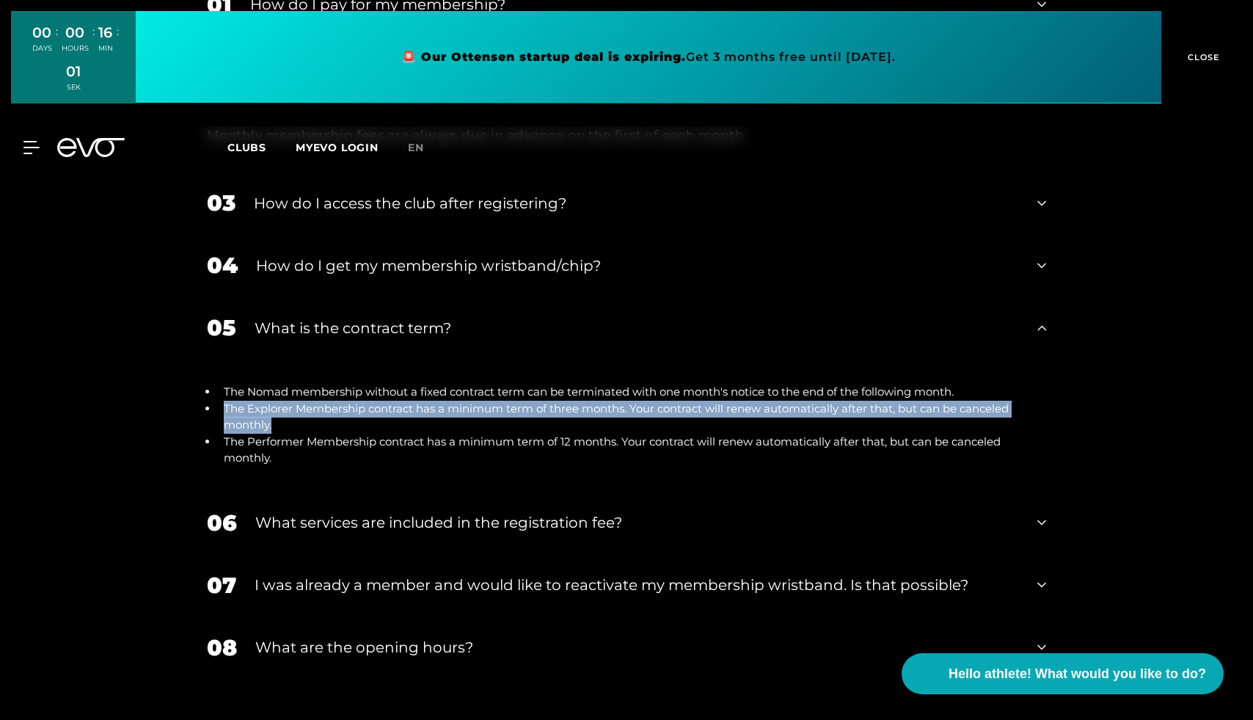
click at [404, 401] on li "The Explorer Membership contract has a minimum term of three months. Your contr…" at bounding box center [632, 417] width 828 height 33
click at [434, 401] on font "The Explorer Membership contract has a minimum term of three months. Your contr…" at bounding box center [616, 416] width 785 height 31
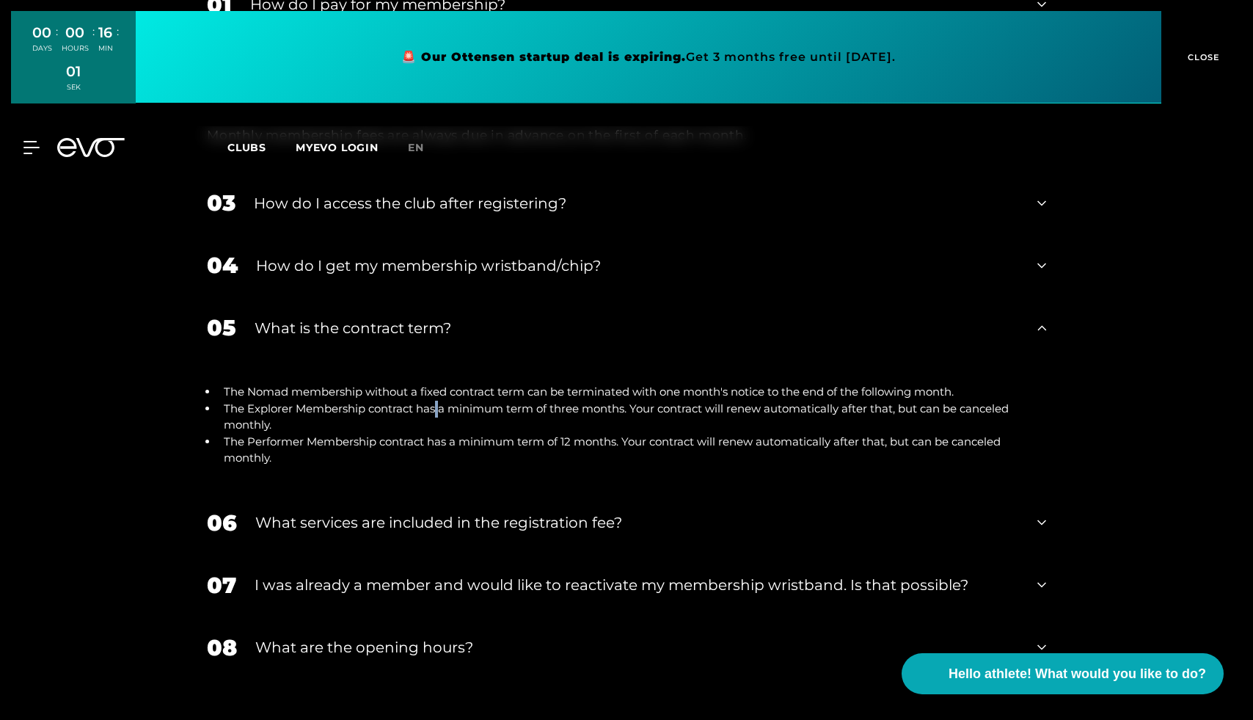
click at [434, 401] on font "The Explorer Membership contract has a minimum term of three months. Your contr…" at bounding box center [616, 416] width 785 height 31
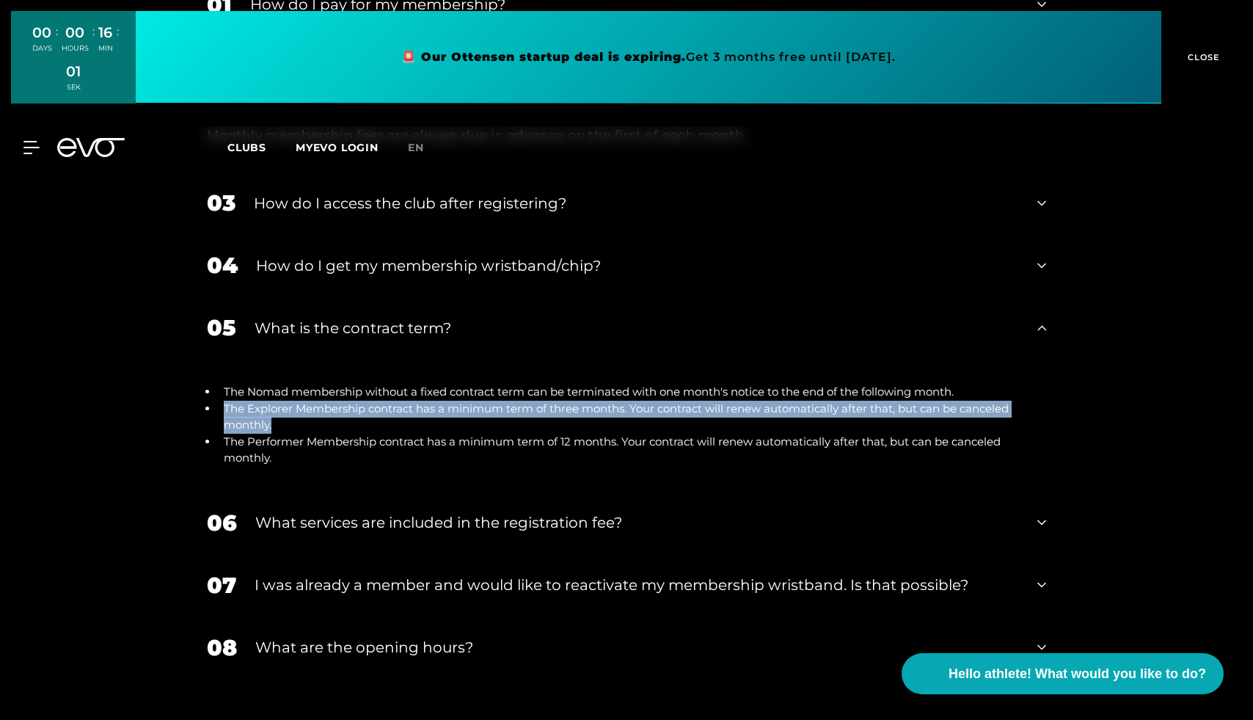
click at [434, 401] on font "The Explorer Membership contract has a minimum term of three months. Your contr…" at bounding box center [616, 416] width 785 height 31
click at [470, 401] on font "The Explorer Membership contract has a minimum term of three months. Your contr…" at bounding box center [616, 416] width 785 height 31
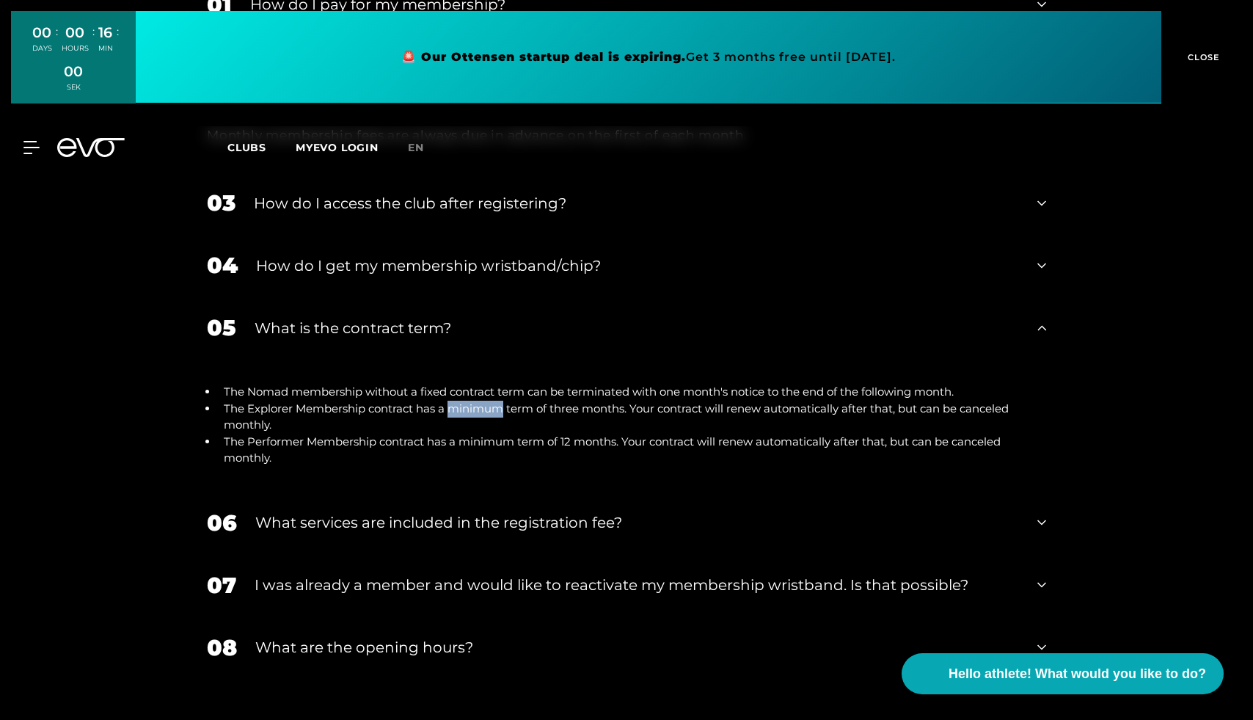
click at [470, 401] on font "The Explorer Membership contract has a minimum term of three months. Your contr…" at bounding box center [616, 416] width 785 height 31
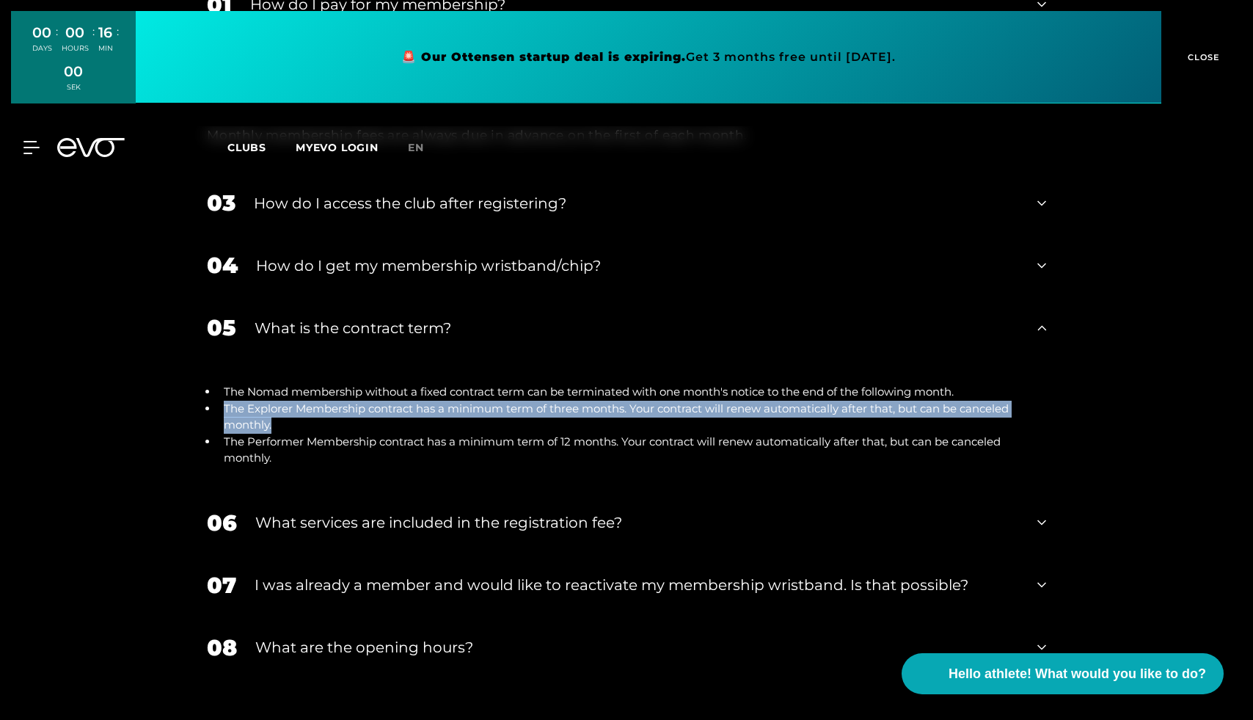
click at [470, 401] on font "The Explorer Membership contract has a minimum term of three months. Your contr…" at bounding box center [616, 416] width 785 height 31
click at [487, 401] on font "The Explorer Membership contract has a minimum term of three months. Your contr…" at bounding box center [616, 416] width 785 height 31
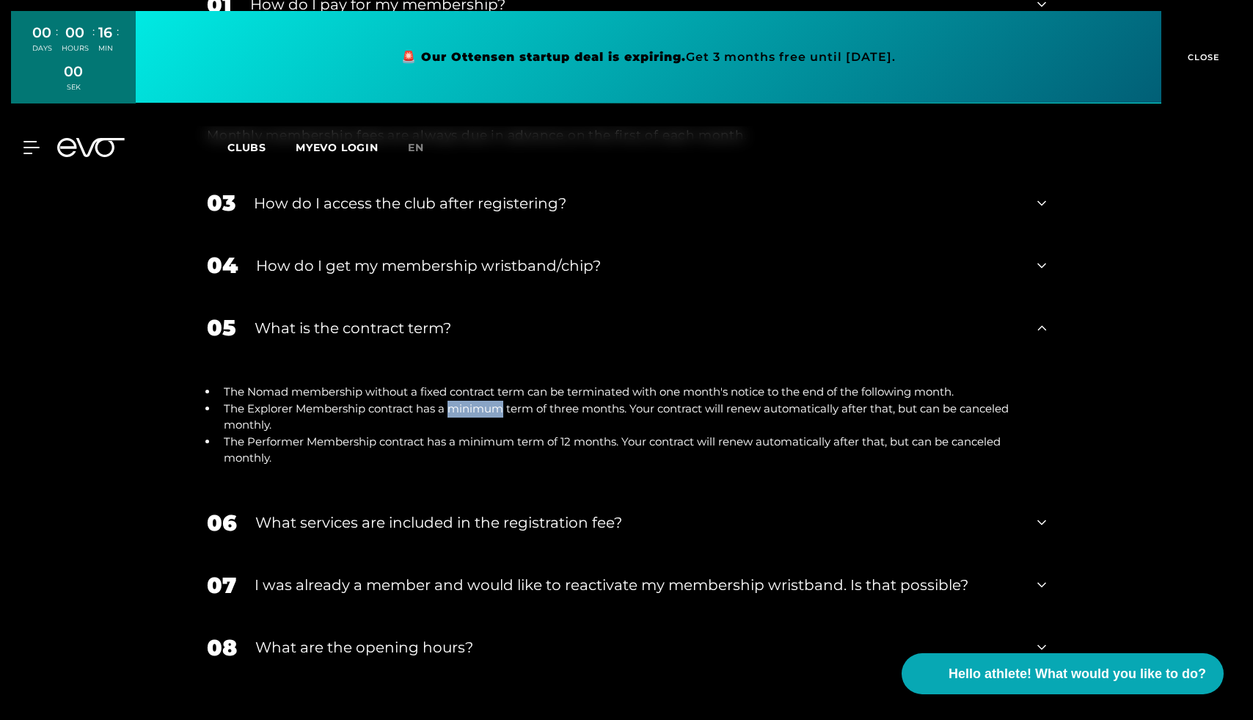
click at [487, 401] on font "The Explorer Membership contract has a minimum term of three months. Your contr…" at bounding box center [616, 416] width 785 height 31
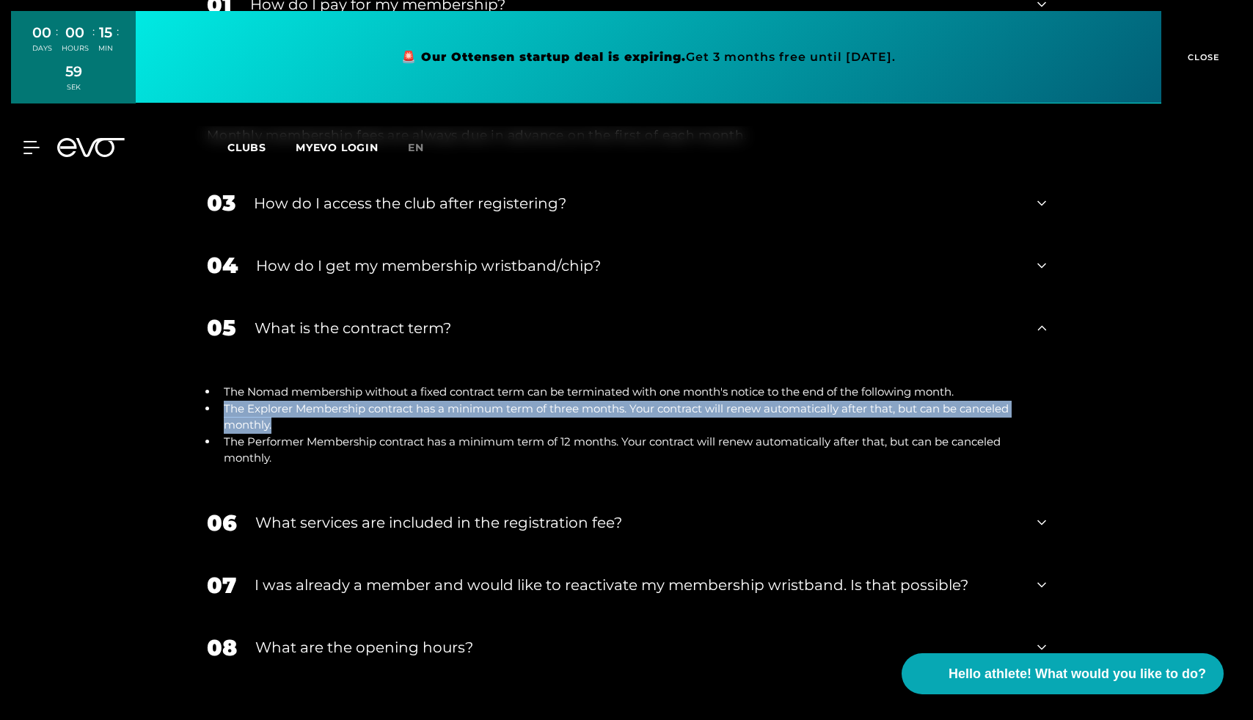
click at [487, 401] on font "The Explorer Membership contract has a minimum term of three months. Your contr…" at bounding box center [616, 416] width 785 height 31
click at [301, 409] on li "The Explorer Membership contract has a minimum term of three months. Your contr…" at bounding box center [632, 417] width 828 height 33
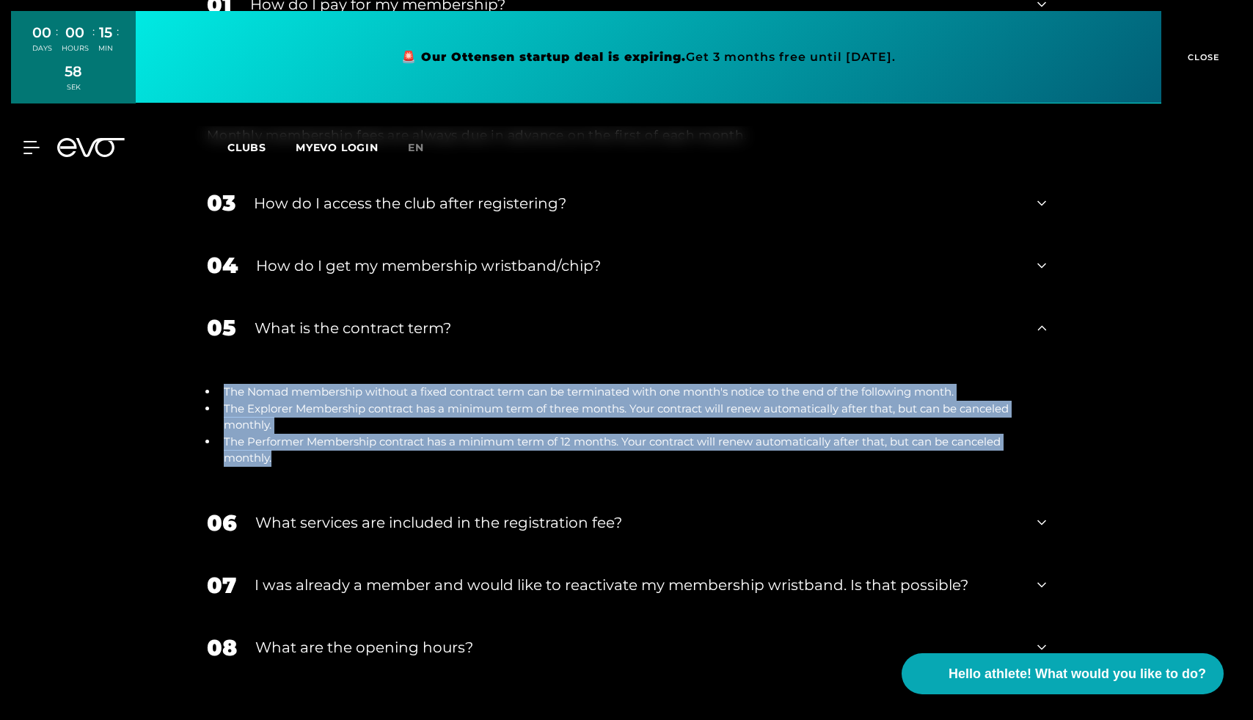
drag, startPoint x: 203, startPoint y: 369, endPoint x: 354, endPoint y: 432, distance: 163.1
click at [354, 432] on div "The Nomad membership without a fixed contract term can be terminated with one m…" at bounding box center [626, 425] width 869 height 133
click at [354, 385] on font "The Nomad membership without a fixed contract term can be terminated with one m…" at bounding box center [589, 392] width 730 height 14
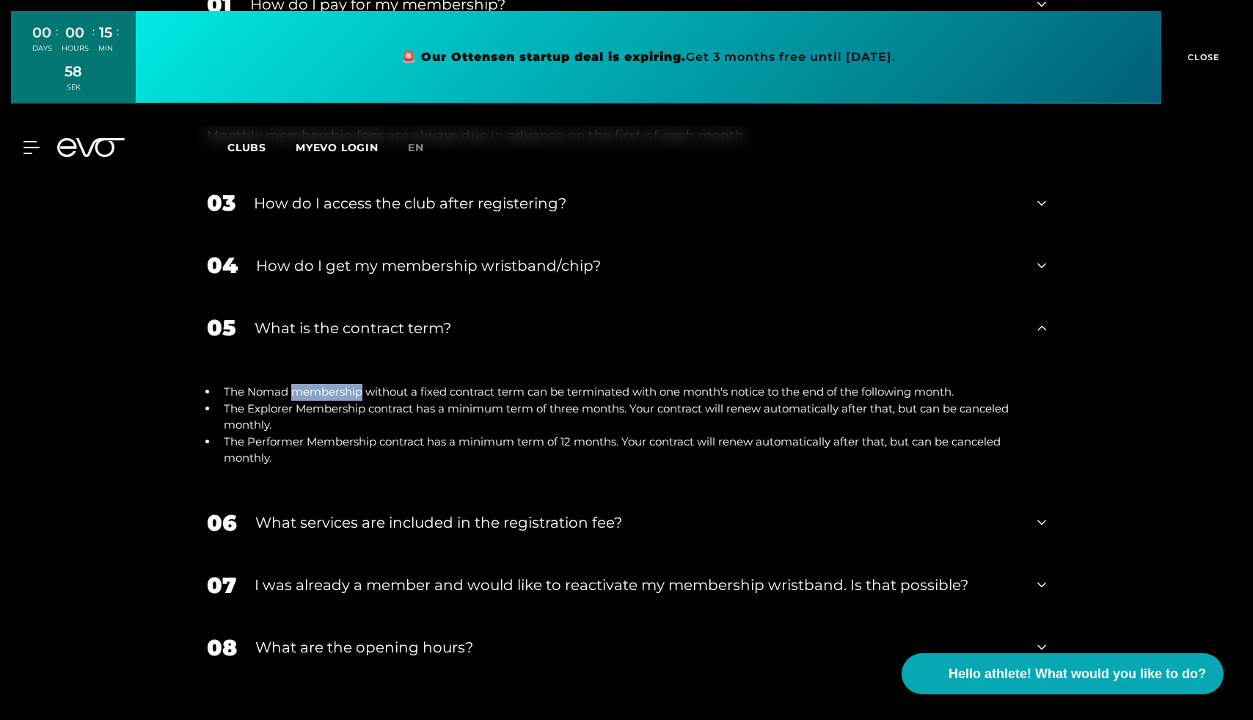
click at [354, 385] on font "The Nomad membership without a fixed contract term can be terminated with one m…" at bounding box center [589, 392] width 730 height 14
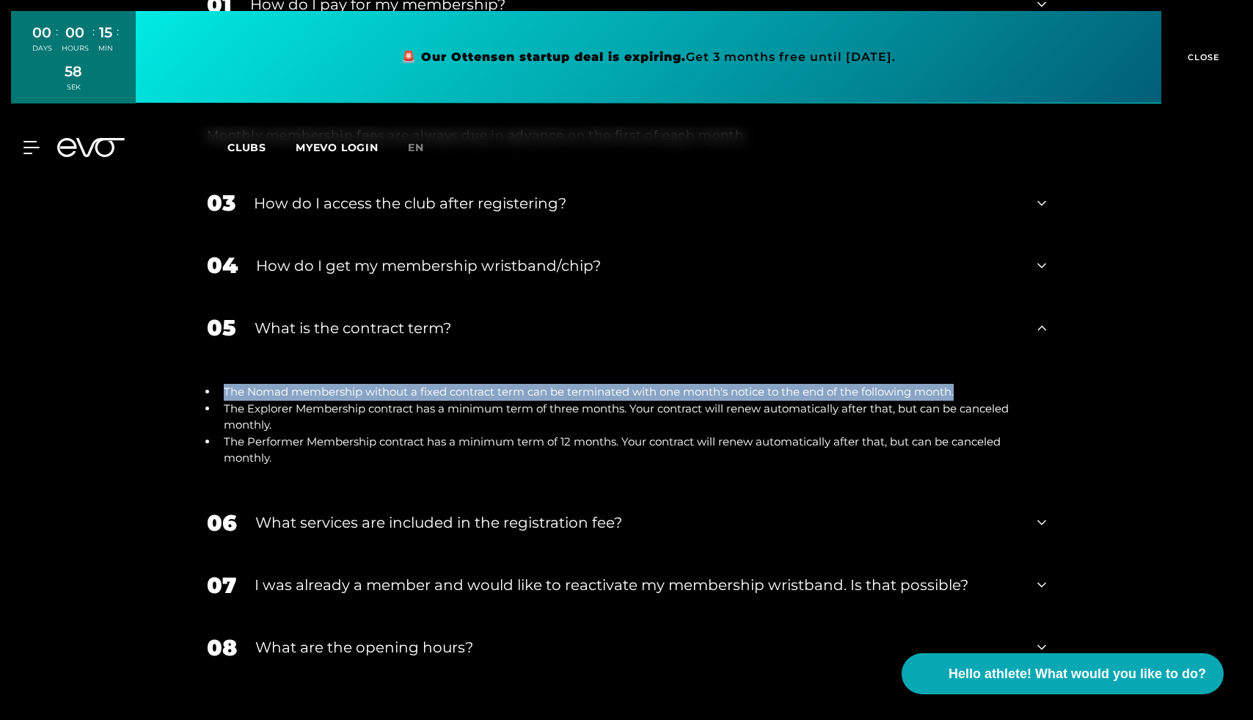
click at [354, 385] on font "The Nomad membership without a fixed contract term can be terminated with one m…" at bounding box center [589, 392] width 730 height 14
click at [411, 385] on font "The Nomad membership without a fixed contract term can be terminated with one m…" at bounding box center [589, 392] width 730 height 14
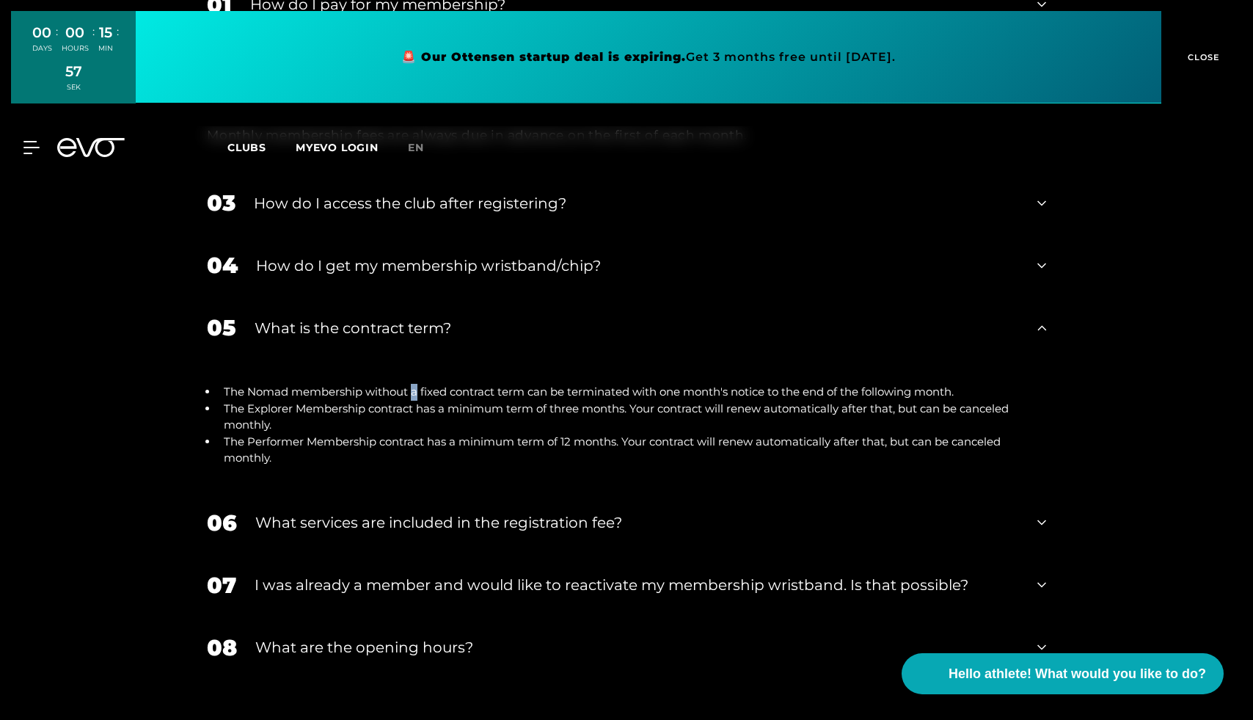
click at [411, 385] on font "The Nomad membership without a fixed contract term can be terminated with one m…" at bounding box center [589, 392] width 730 height 14
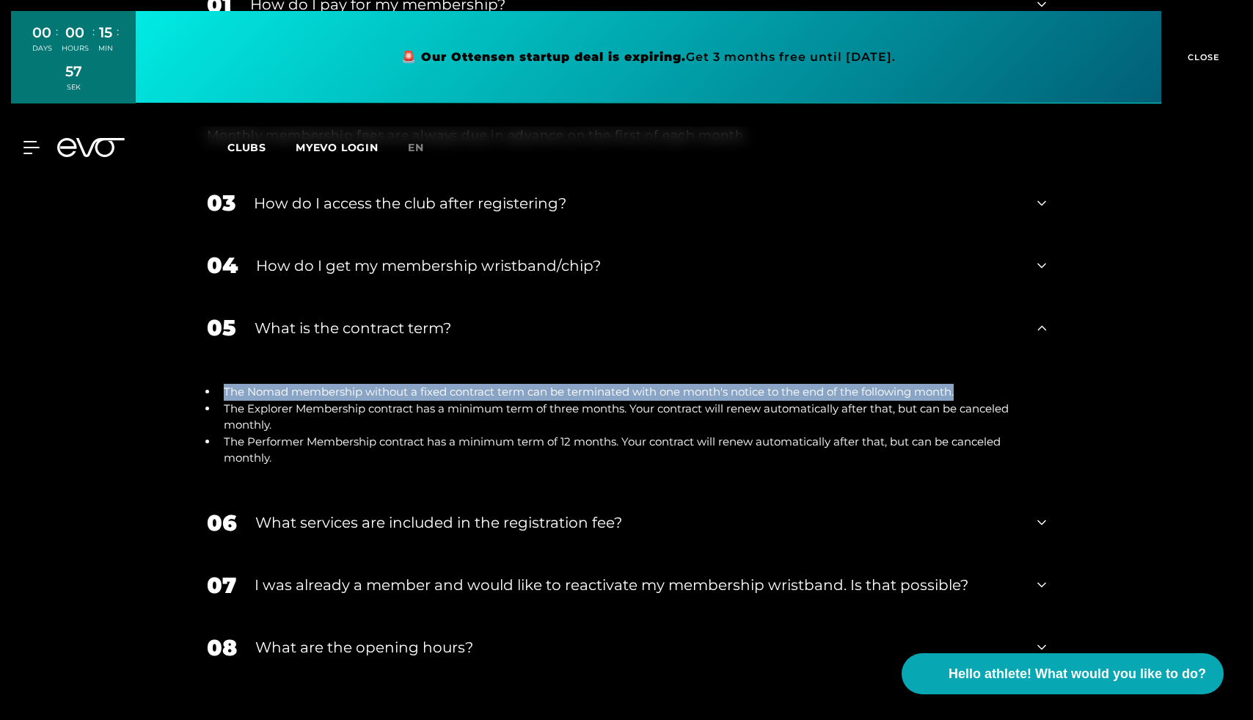
click at [411, 385] on font "The Nomad membership without a fixed contract term can be terminated with one m…" at bounding box center [589, 392] width 730 height 14
click at [454, 385] on font "The Nomad membership without a fixed contract term can be terminated with one m…" at bounding box center [589, 392] width 730 height 14
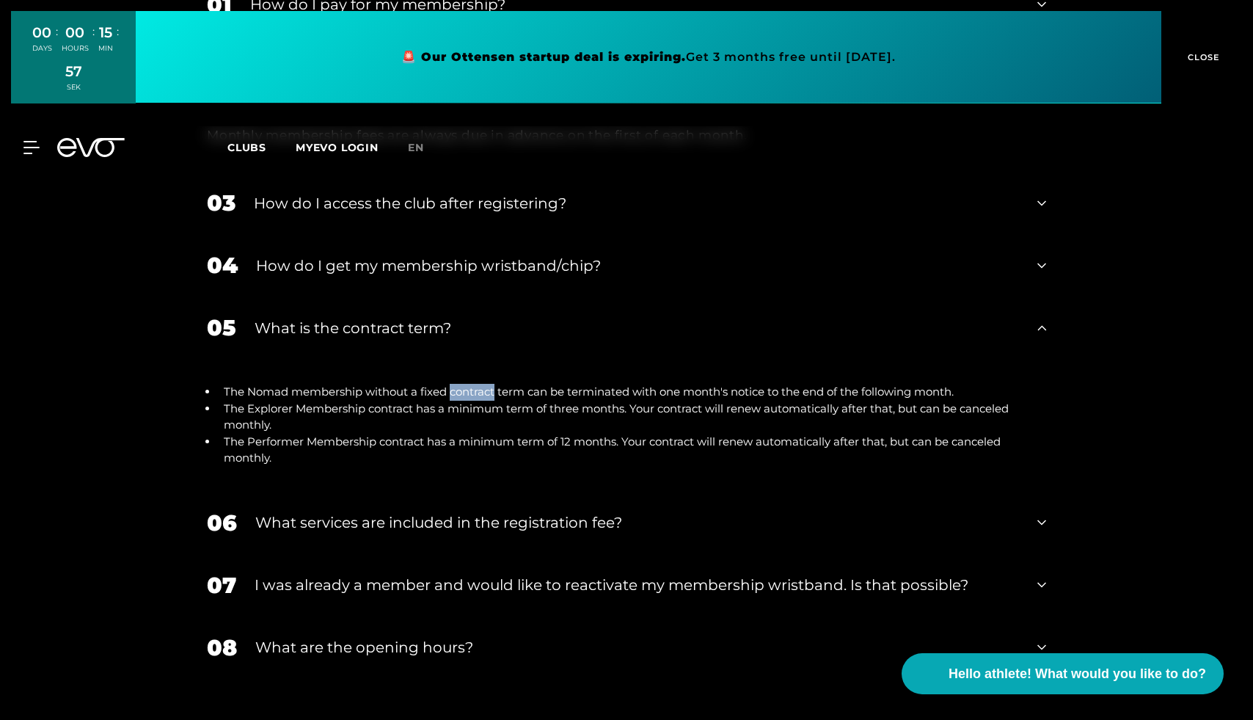
click at [454, 385] on font "The Nomad membership without a fixed contract term can be terminated with one m…" at bounding box center [589, 392] width 730 height 14
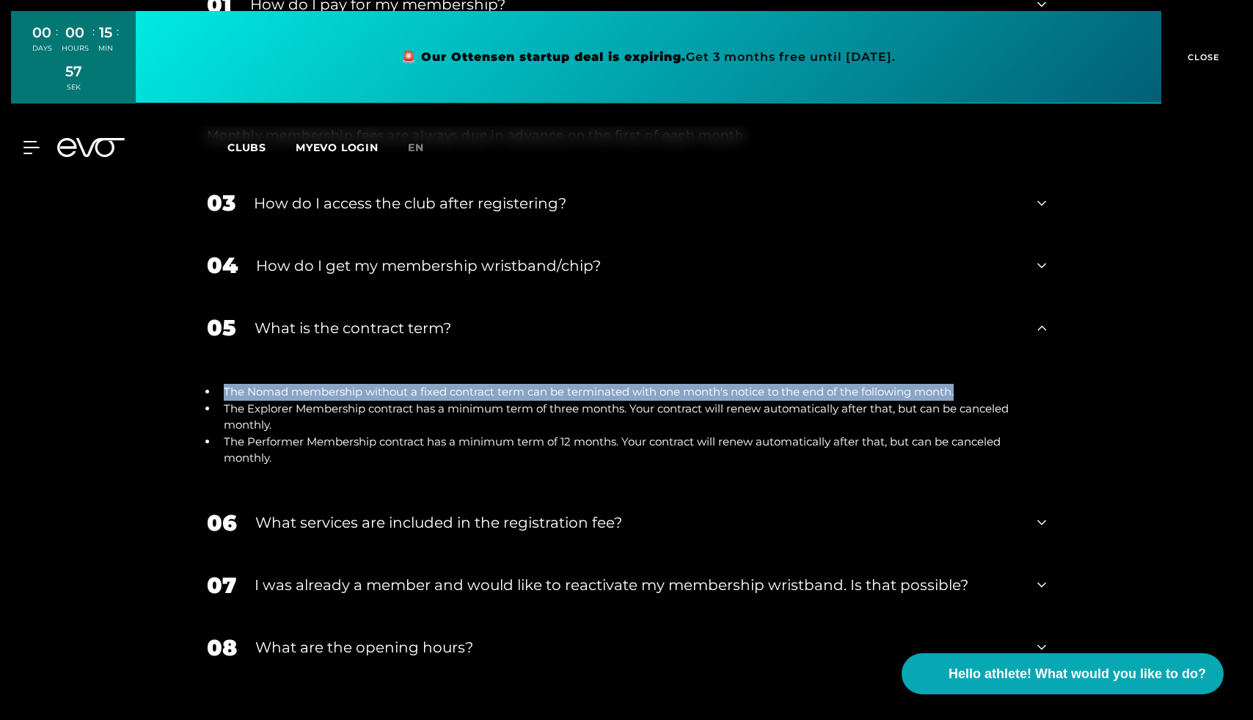
click at [454, 385] on font "The Nomad membership without a fixed contract term can be terminated with one m…" at bounding box center [589, 392] width 730 height 14
click at [504, 385] on font "The Nomad membership without a fixed contract term can be terminated with one m…" at bounding box center [589, 392] width 730 height 14
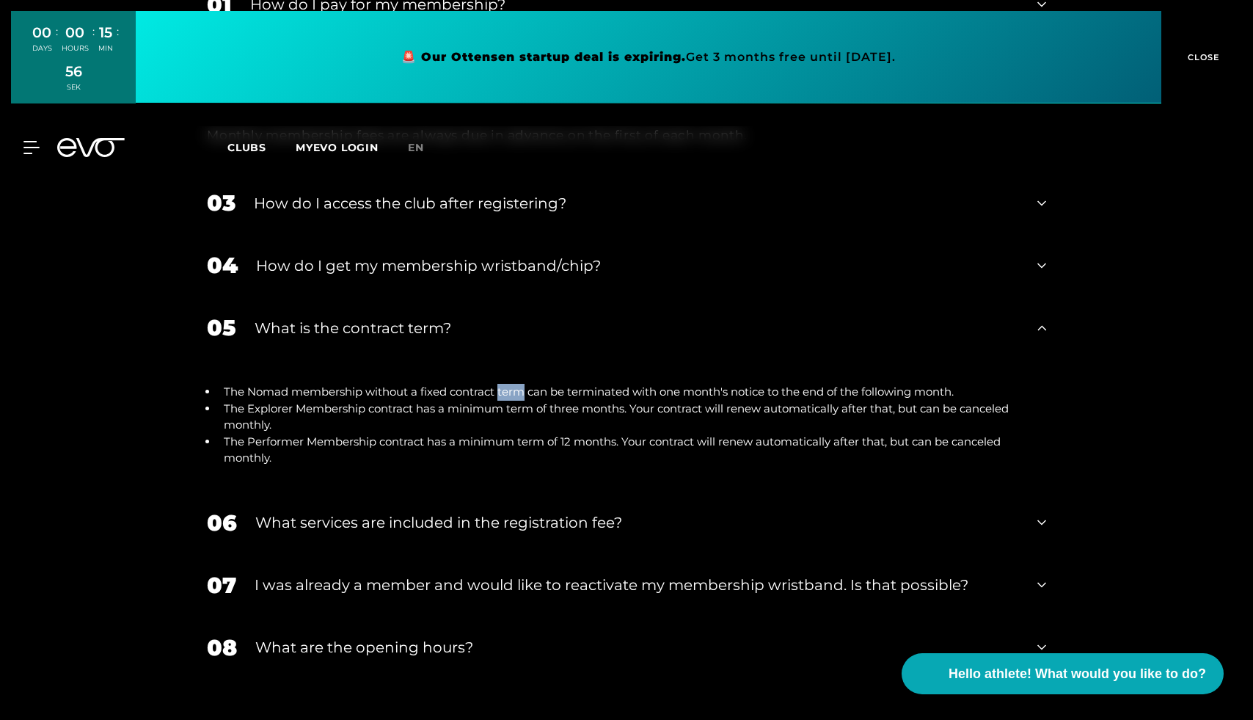
click at [504, 385] on font "The Nomad membership without a fixed contract term can be terminated with one m…" at bounding box center [589, 392] width 730 height 14
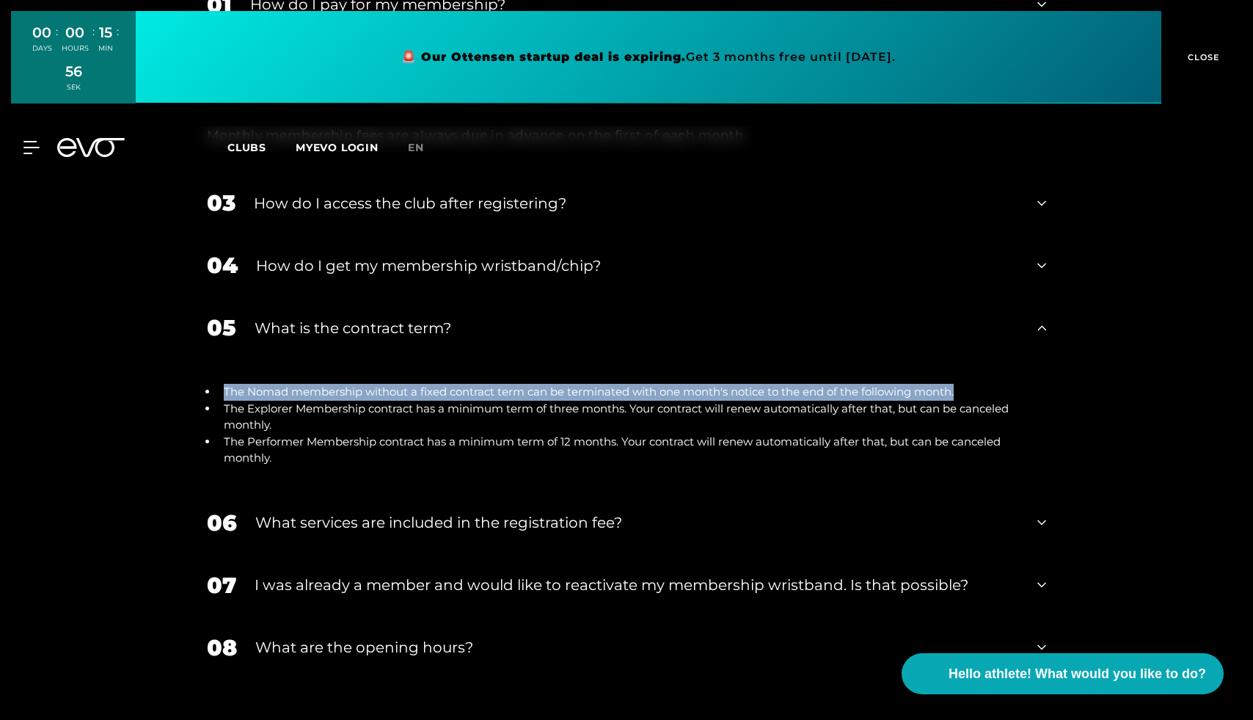
click at [504, 385] on font "The Nomad membership without a fixed contract term can be terminated with one m…" at bounding box center [589, 392] width 730 height 14
click at [455, 385] on font "The Nomad membership without a fixed contract term can be terminated with one m…" at bounding box center [589, 392] width 730 height 14
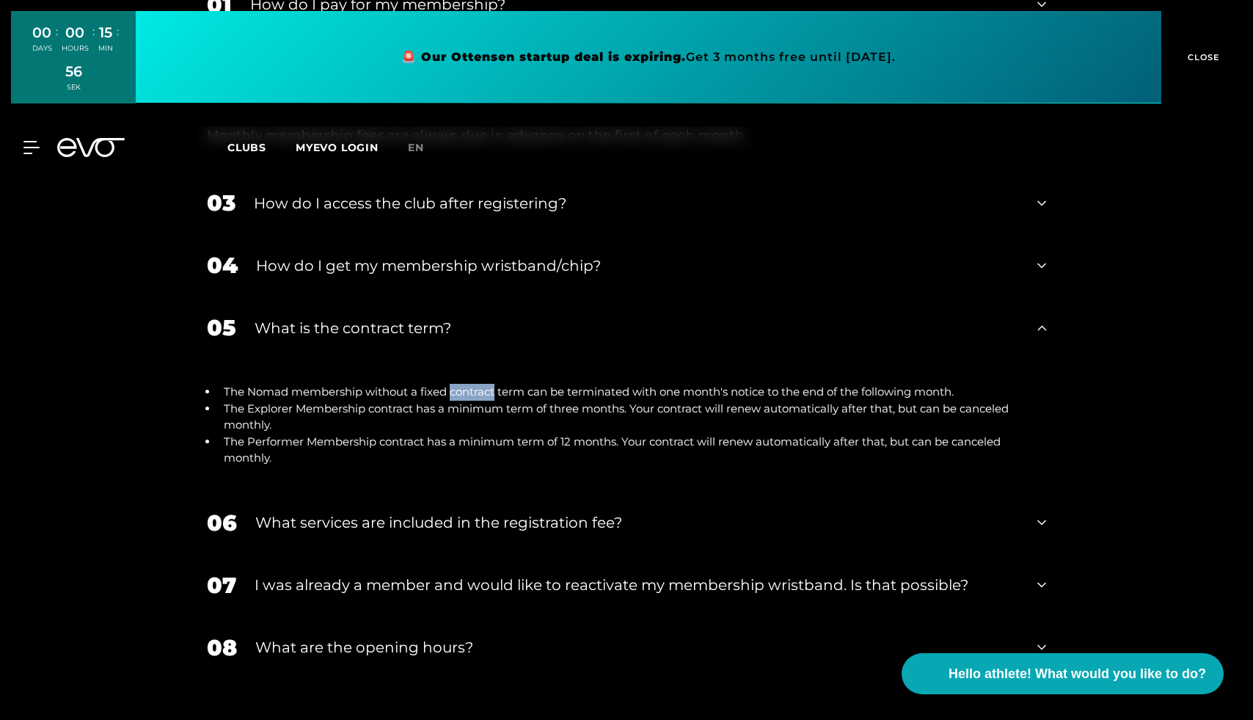
click at [455, 385] on font "The Nomad membership without a fixed contract term can be terminated with one m…" at bounding box center [589, 392] width 730 height 14
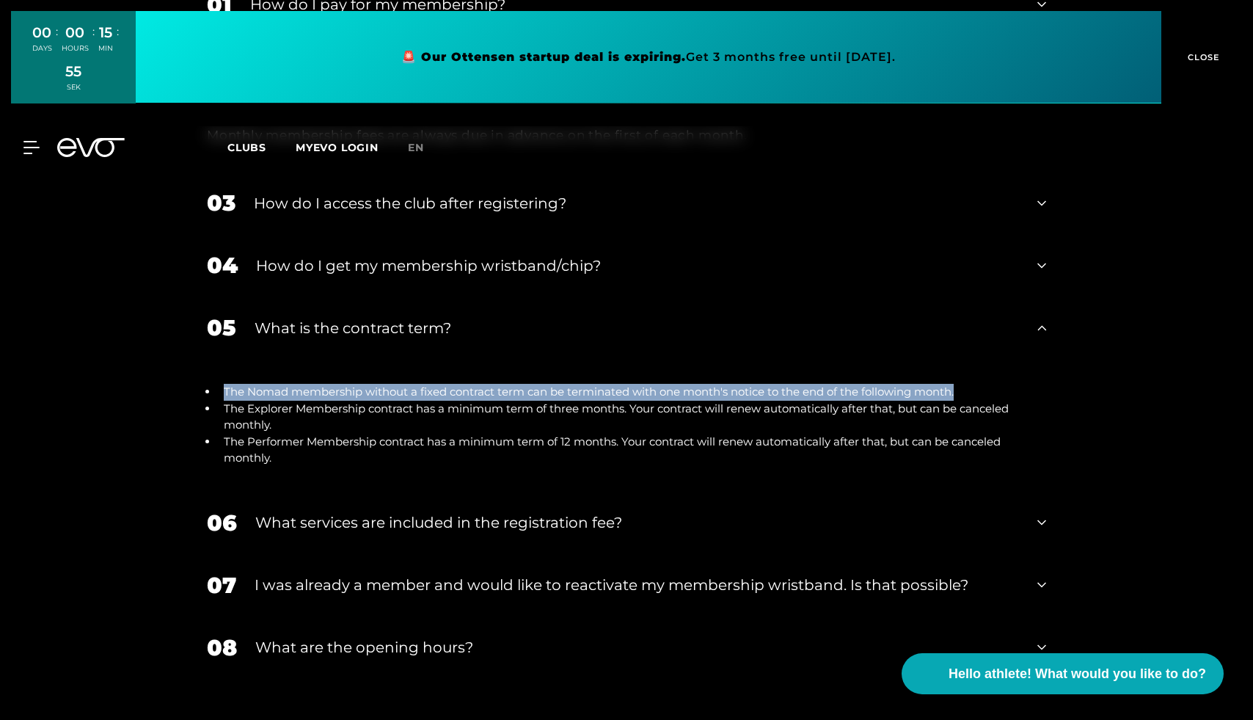
click at [455, 385] on font "The Nomad membership without a fixed contract term can be terminated with one m…" at bounding box center [589, 392] width 730 height 14
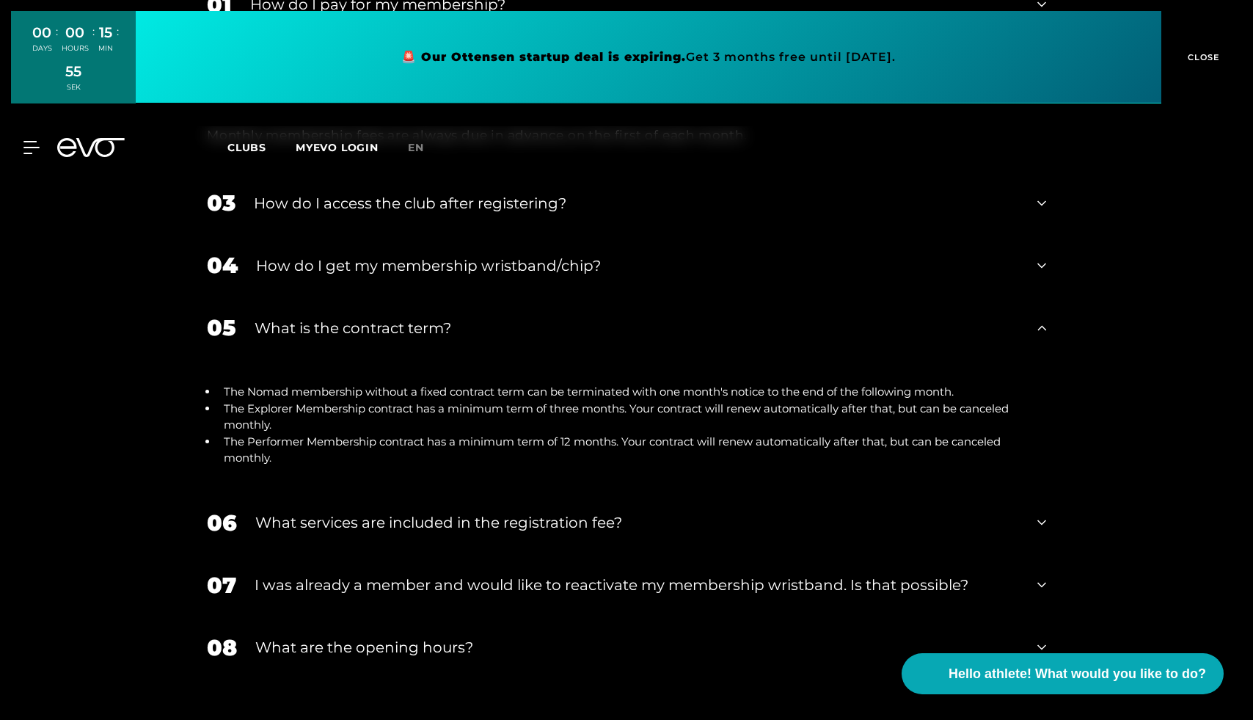
click at [484, 401] on font "The Explorer Membership contract has a minimum term of three months. Your contr…" at bounding box center [616, 416] width 785 height 31
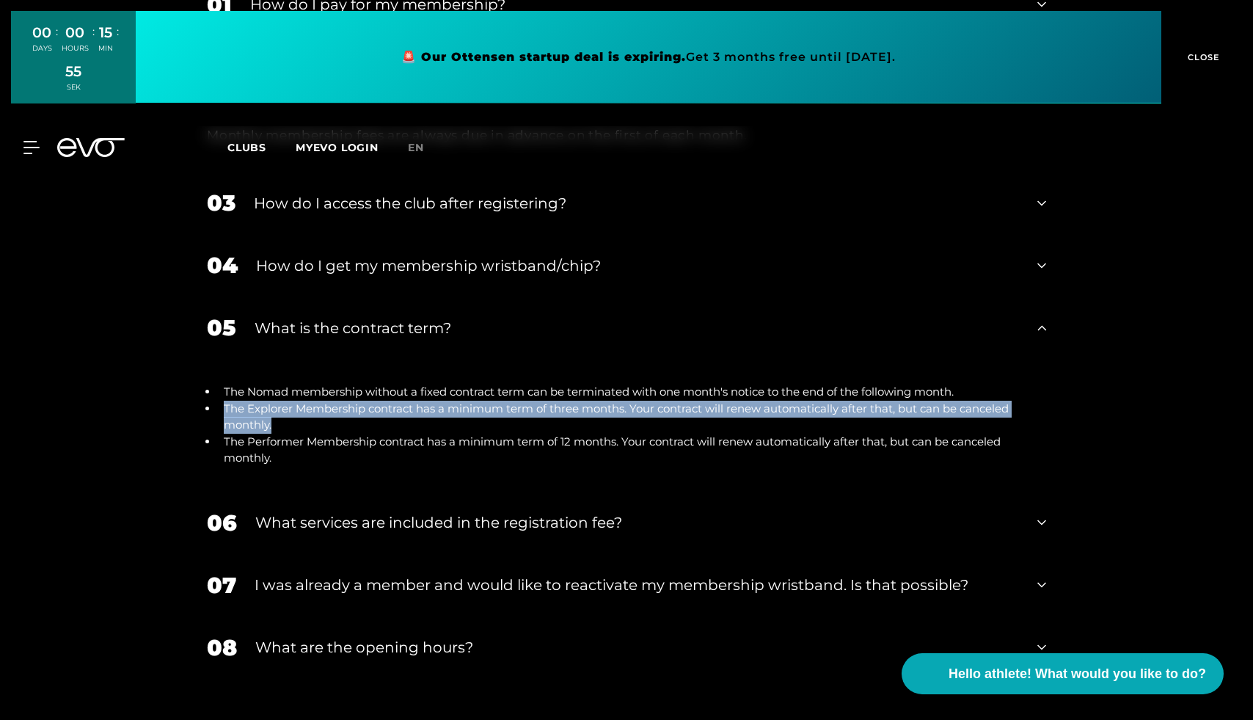
click at [484, 401] on font "The Explorer Membership contract has a minimum term of three months. Your contr…" at bounding box center [616, 416] width 785 height 31
click at [413, 401] on li "The Explorer Membership contract has a minimum term of three months. Your contr…" at bounding box center [632, 417] width 828 height 33
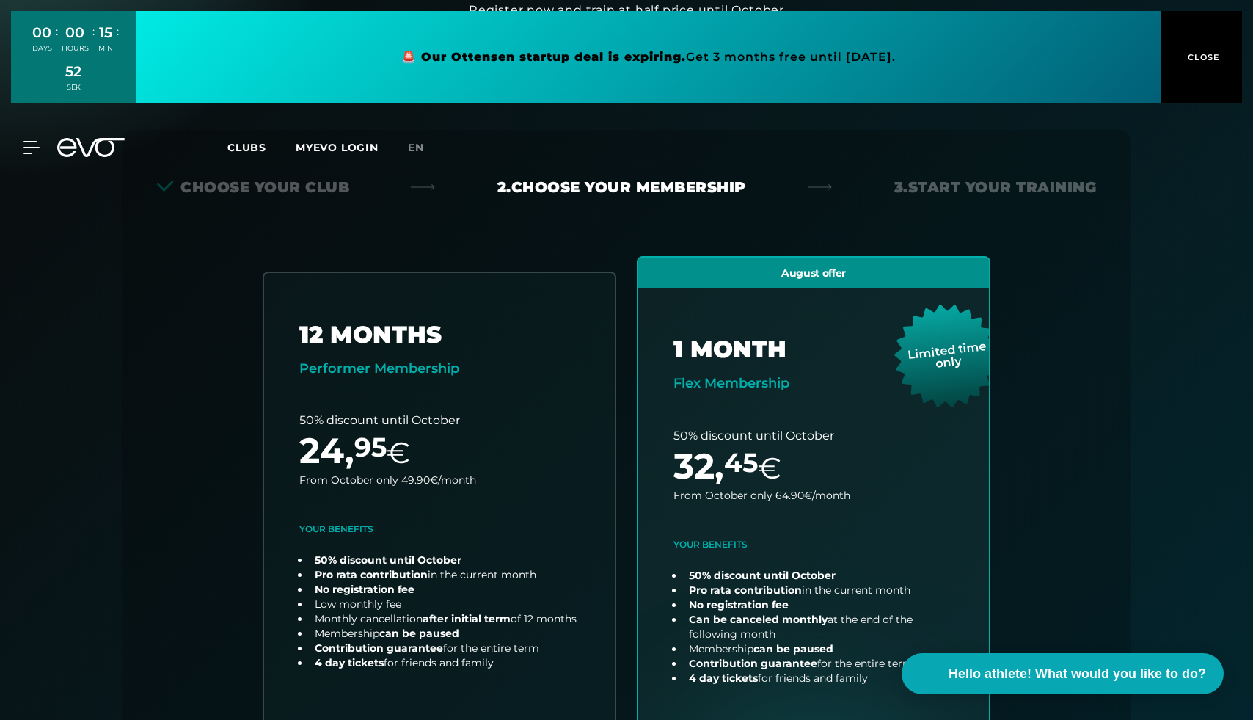
scroll to position [0, 0]
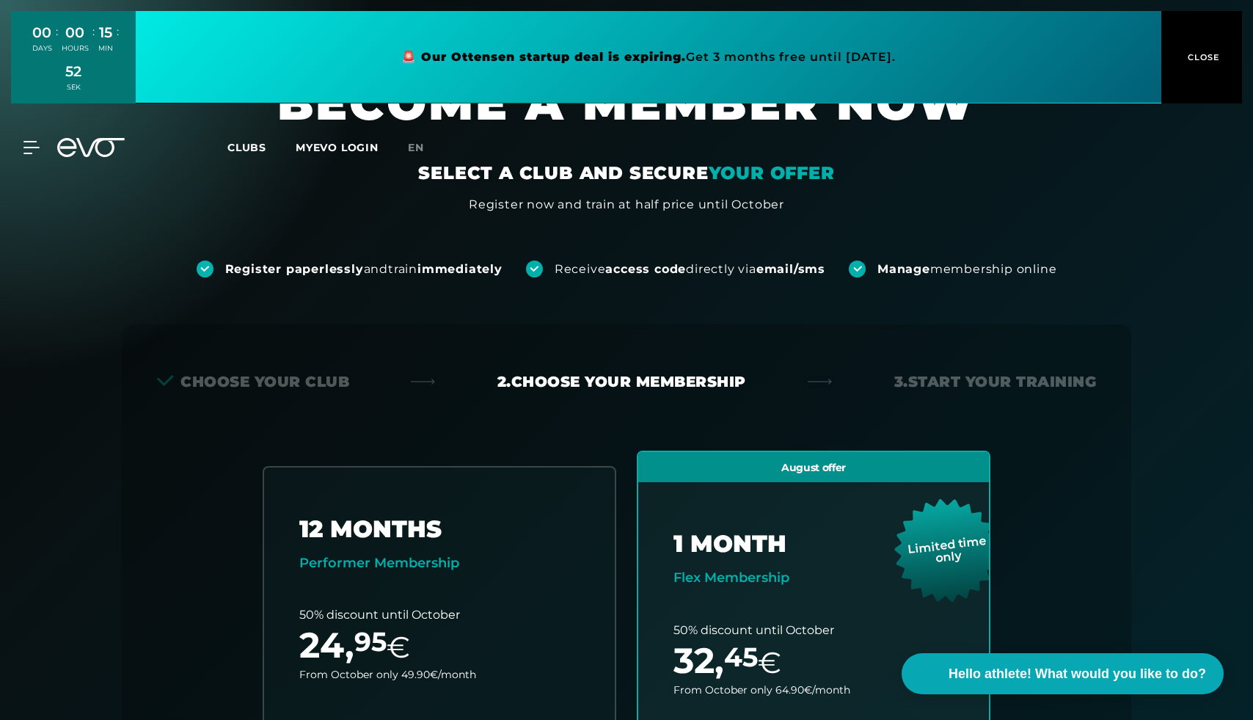
click at [332, 271] on font "Register paperlessly" at bounding box center [294, 269] width 139 height 14
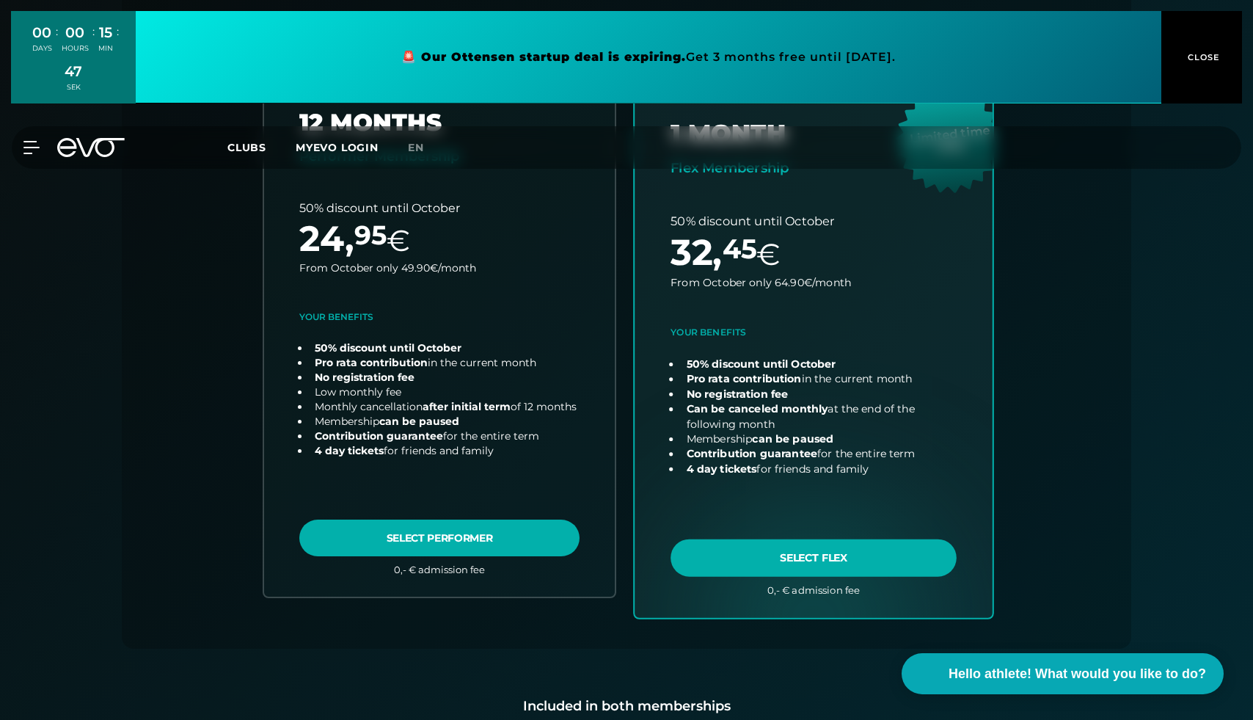
scroll to position [430, 0]
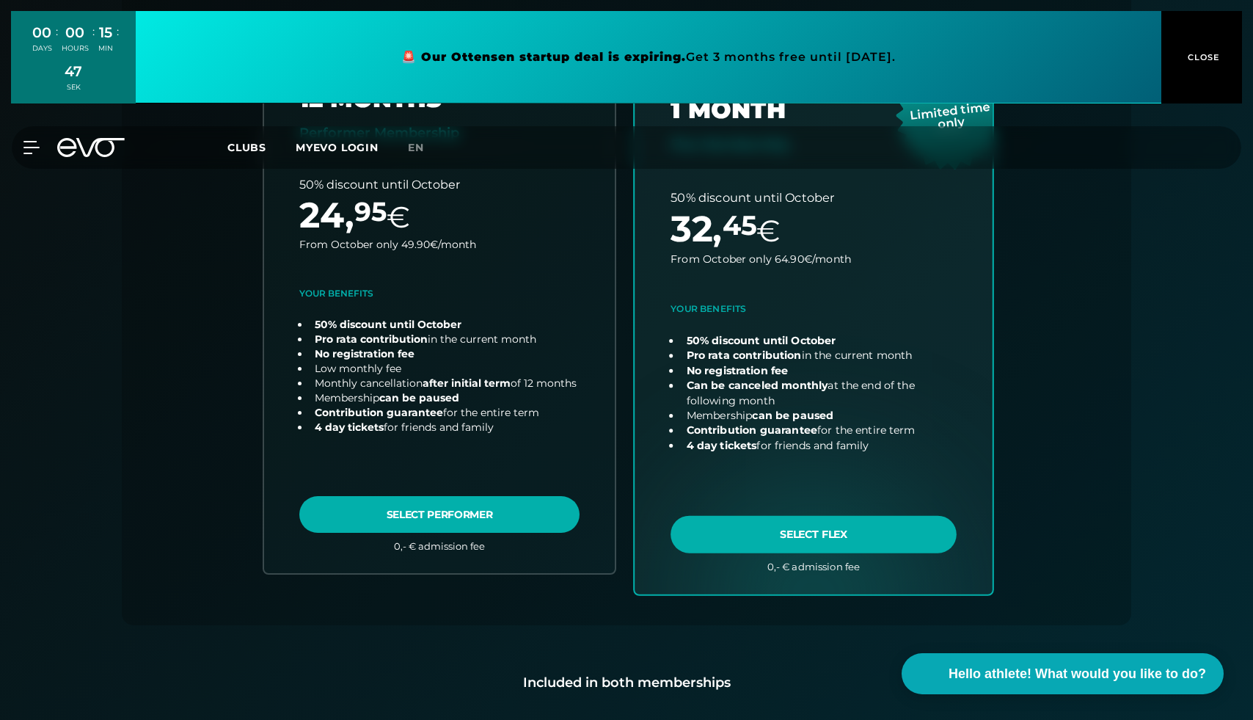
click at [775, 535] on link "choose plan" at bounding box center [814, 304] width 358 height 577
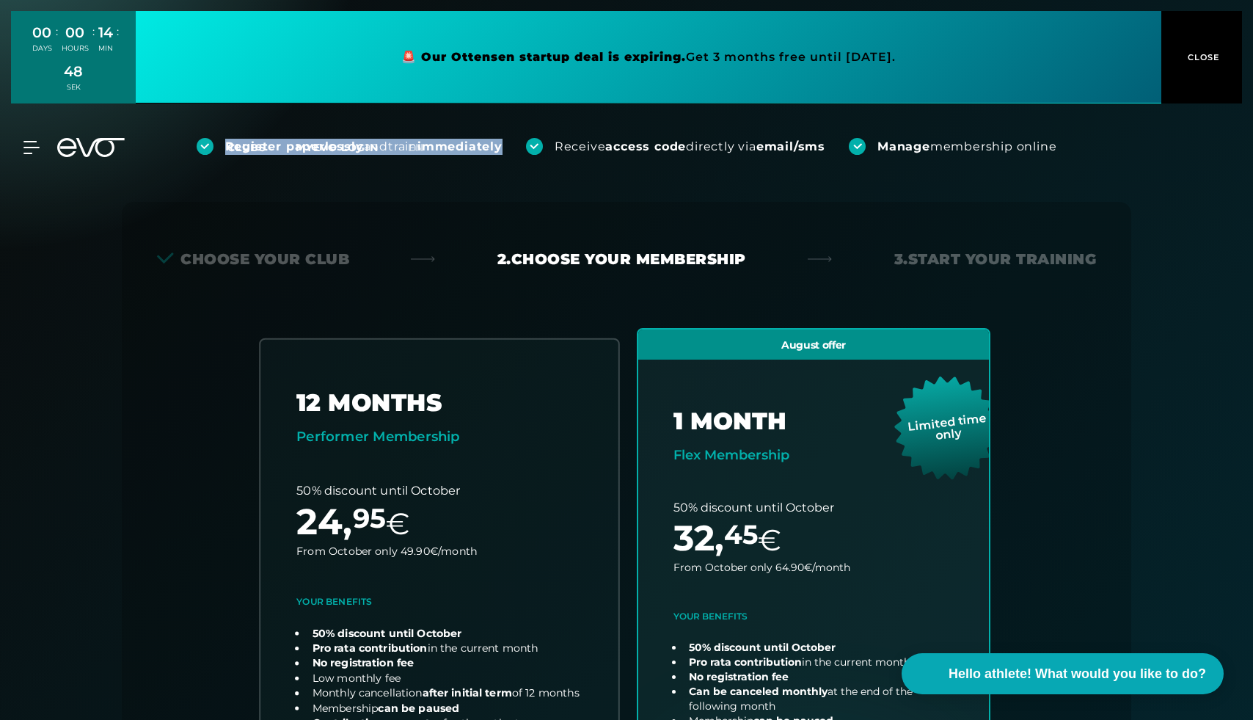
scroll to position [0, 0]
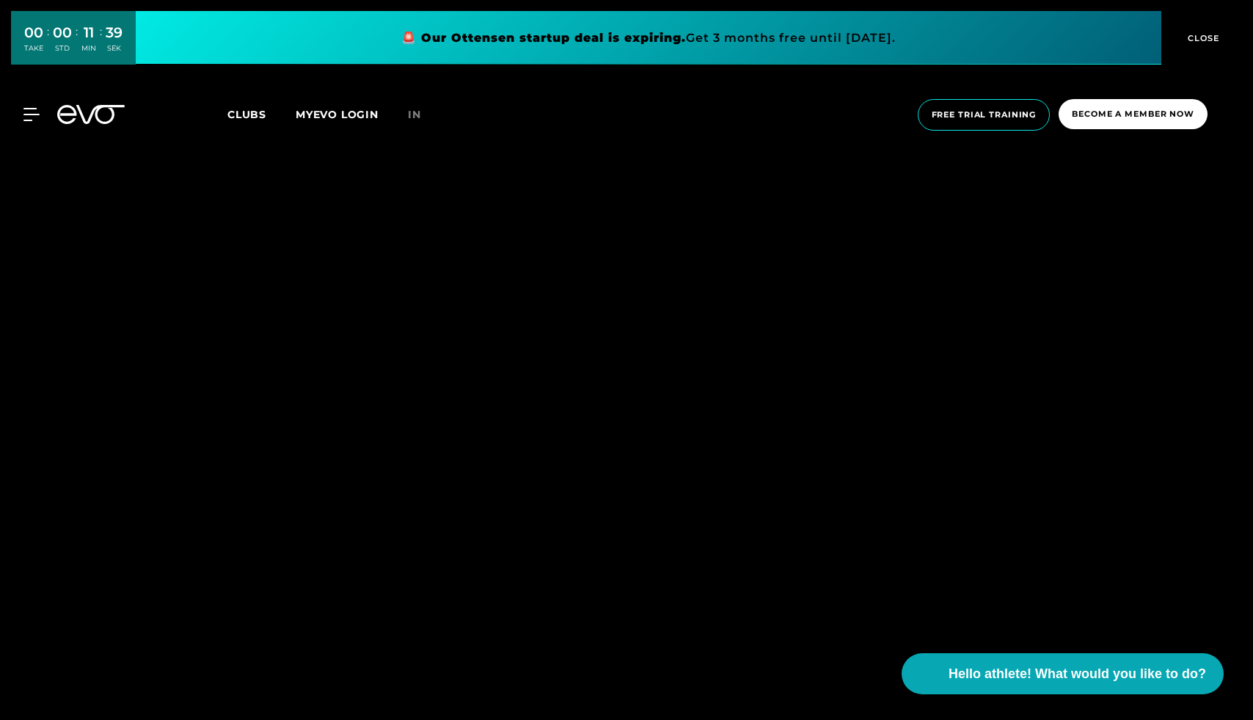
click at [852, 209] on div at bounding box center [626, 360] width 1253 height 720
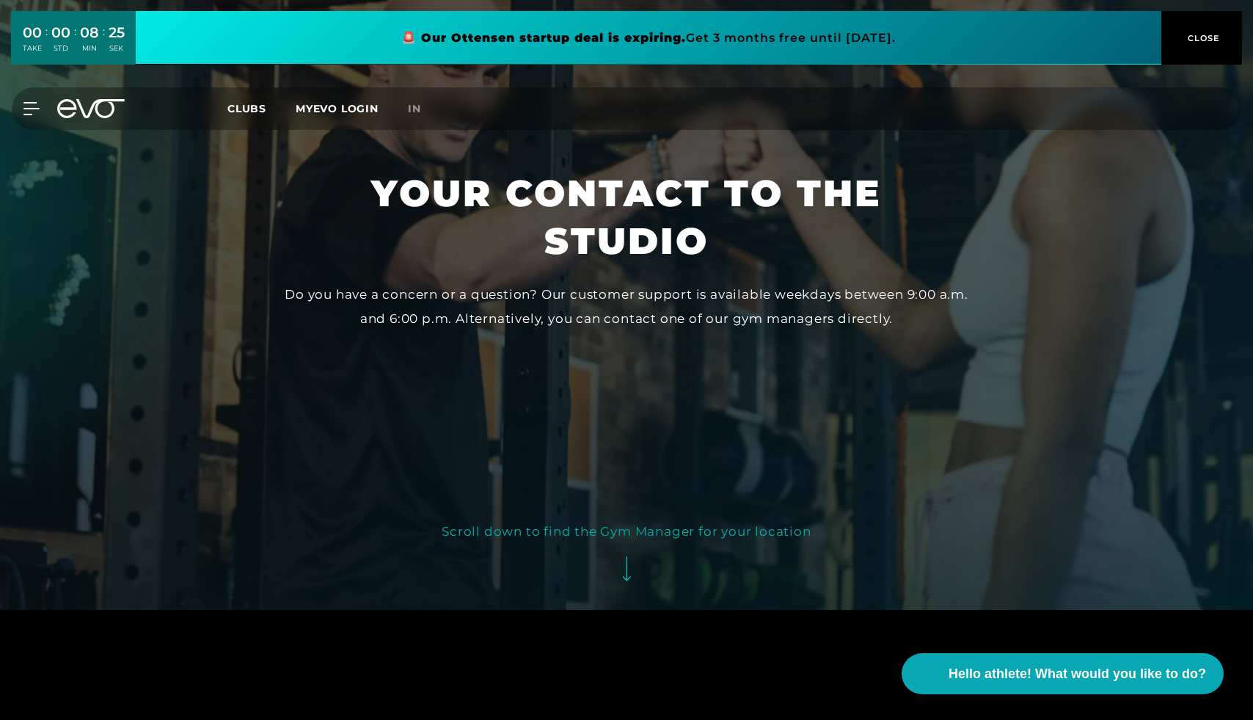
scroll to position [160, 0]
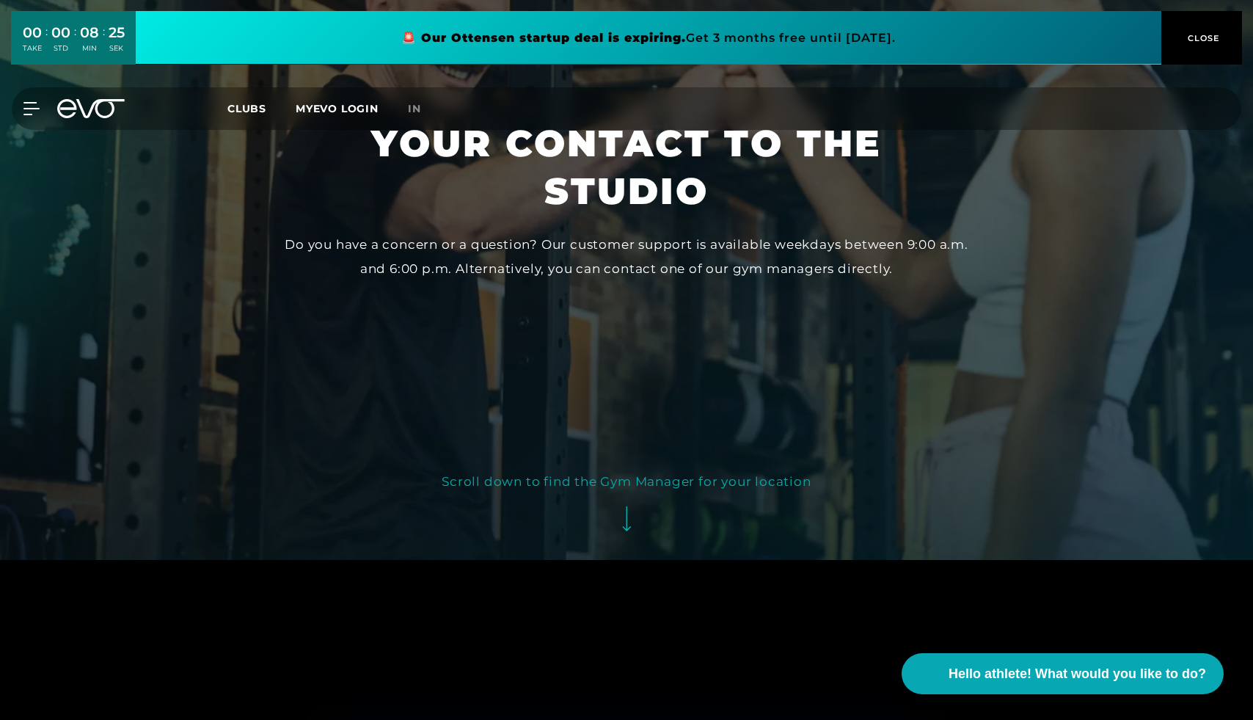
click at [512, 258] on div "Do you have a concern or a question? Our customer support is available weekdays…" at bounding box center [626, 257] width 687 height 48
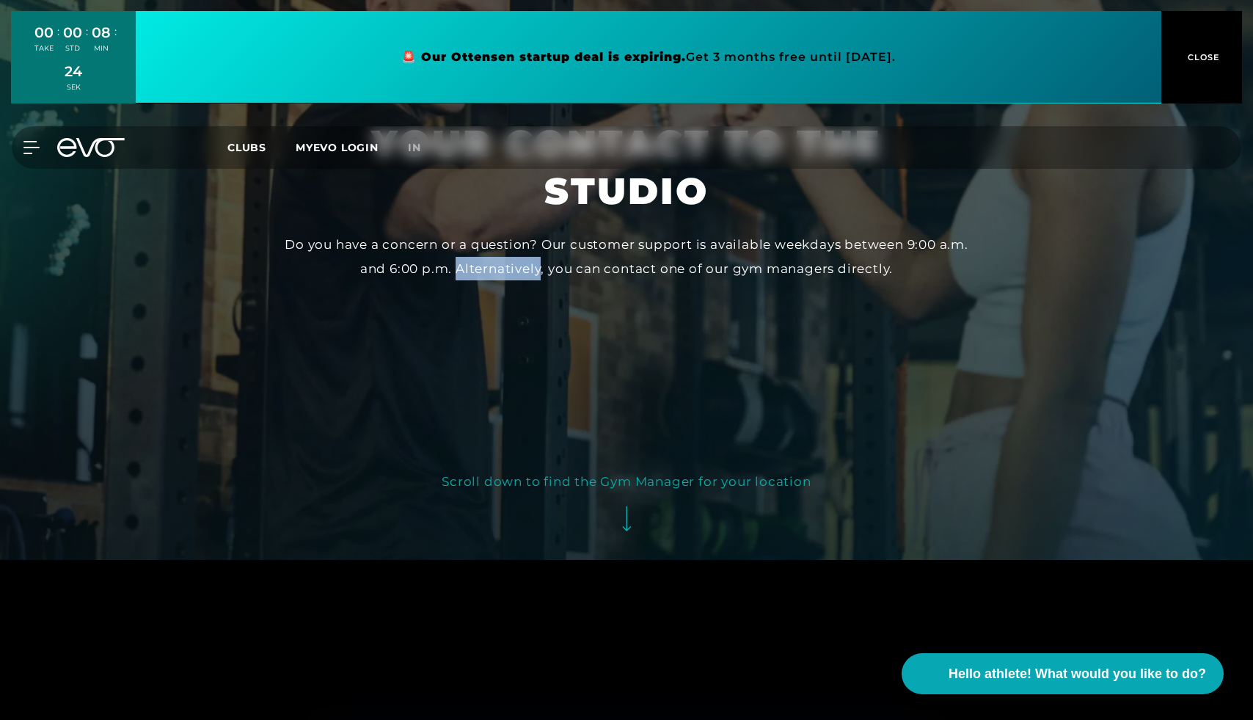
click at [512, 258] on div "Do you have a concern or a question? Our customer support is available weekdays…" at bounding box center [626, 257] width 687 height 48
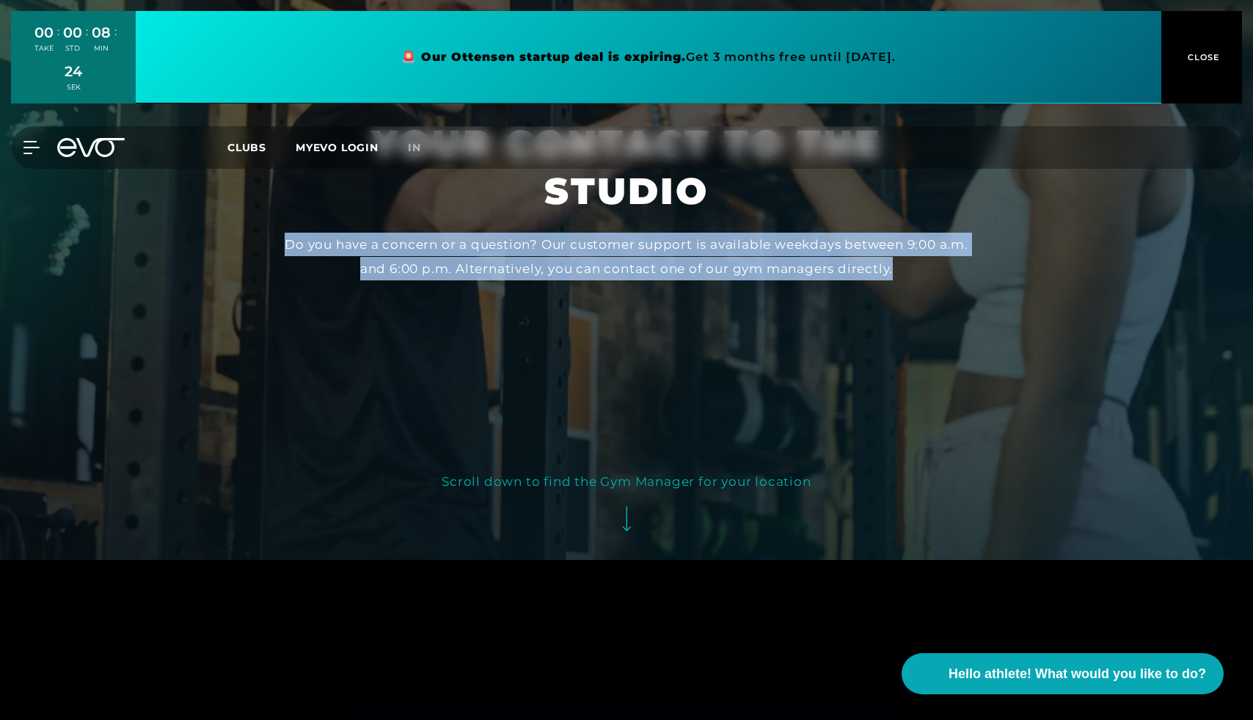
click at [512, 258] on div "Do you have a concern or a question? Our customer support is available weekdays…" at bounding box center [626, 257] width 687 height 48
click at [619, 258] on div "Do you have a concern or a question? Our customer support is available weekdays…" at bounding box center [626, 257] width 687 height 48
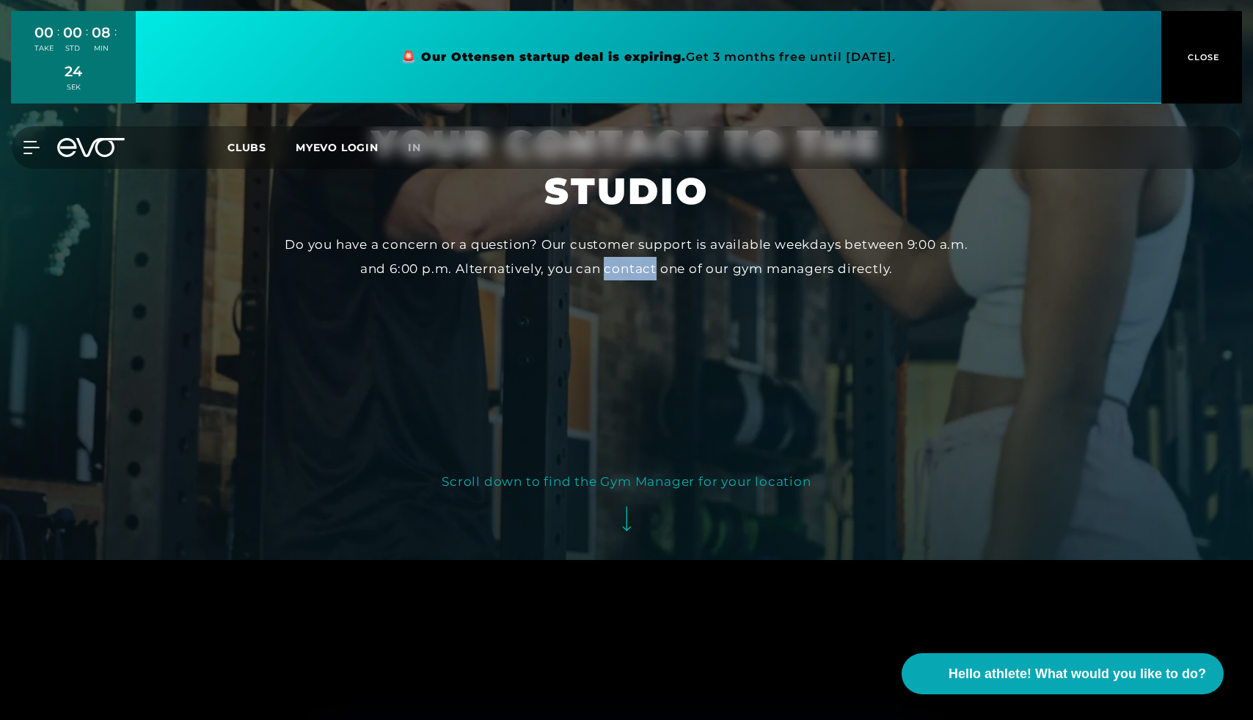
click at [619, 258] on div "Do you have a concern or a question? Our customer support is available weekdays…" at bounding box center [626, 257] width 687 height 48
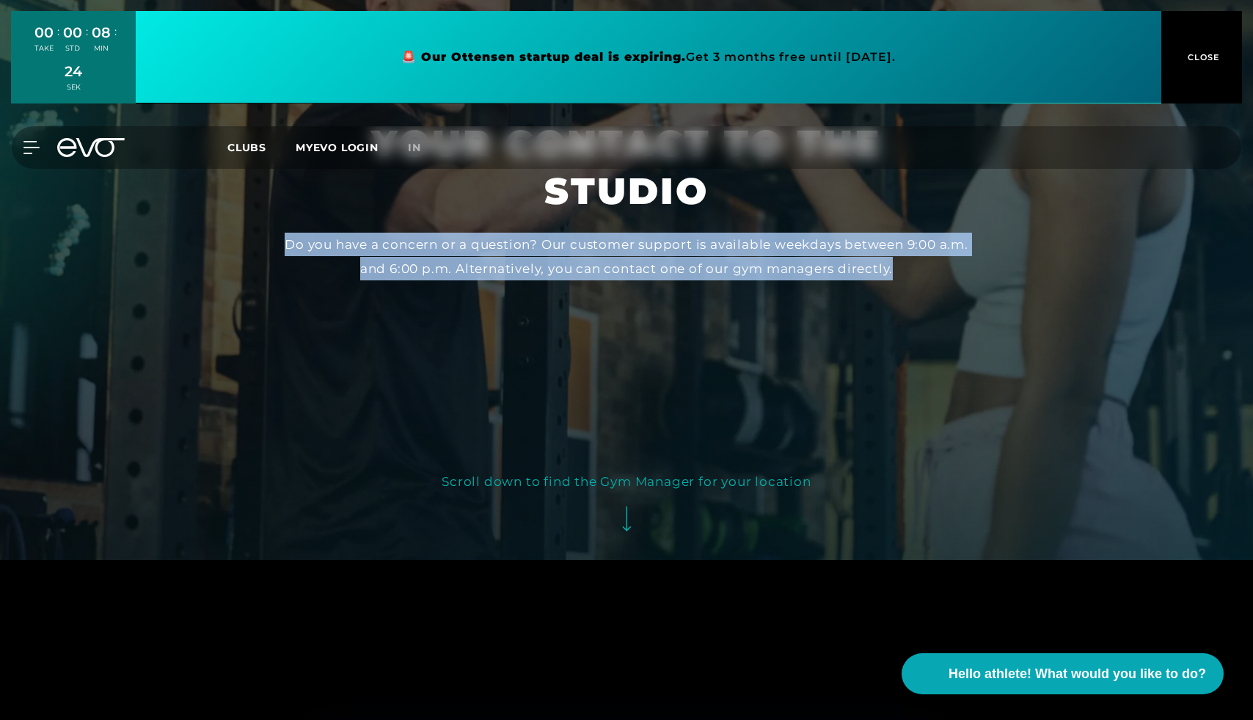
click at [619, 258] on div "Do you have a concern or a question? Our customer support is available weekdays…" at bounding box center [626, 257] width 687 height 48
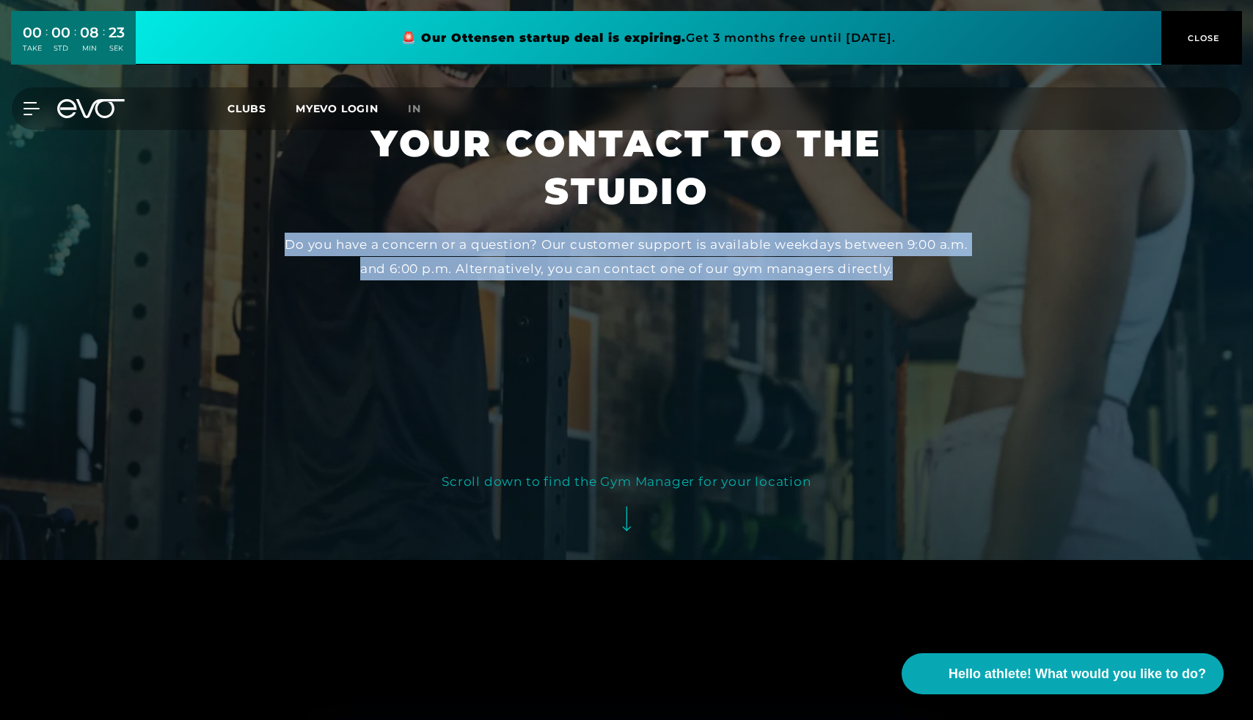
click at [696, 252] on div "Do you have a concern or a question? Our customer support is available weekdays…" at bounding box center [626, 257] width 687 height 48
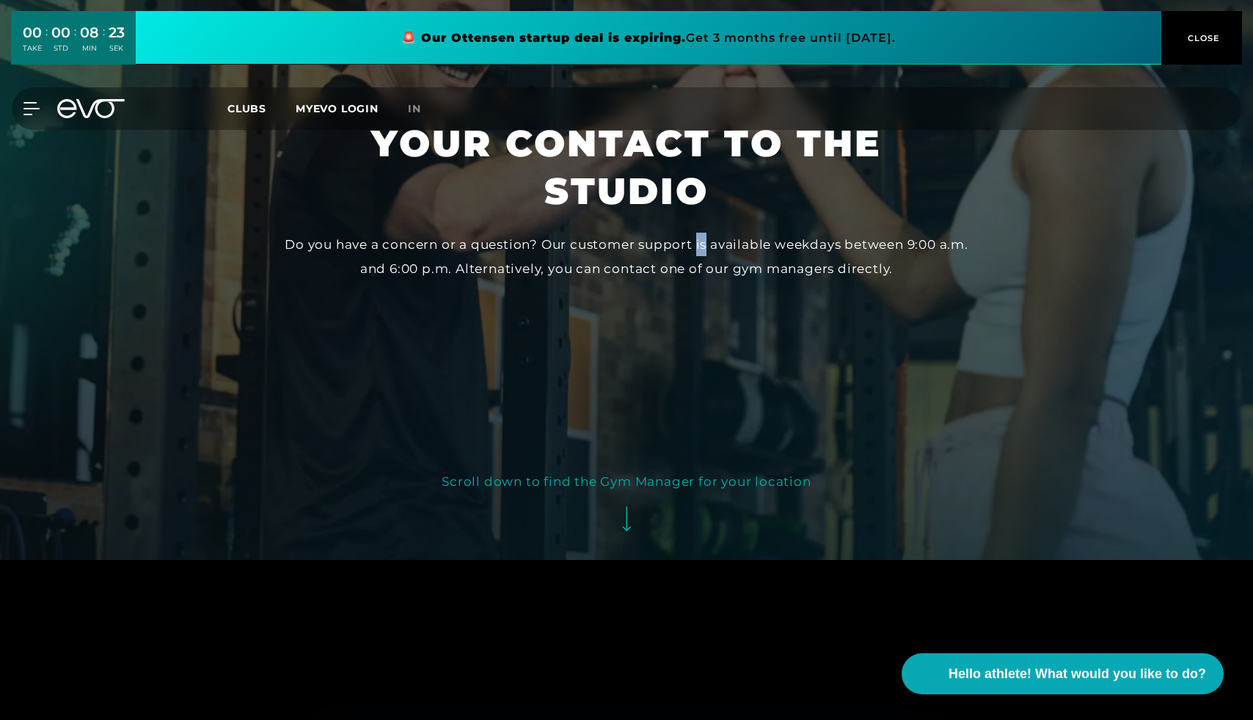
click at [696, 252] on div "Do you have a concern or a question? Our customer support is available weekdays…" at bounding box center [626, 257] width 687 height 48
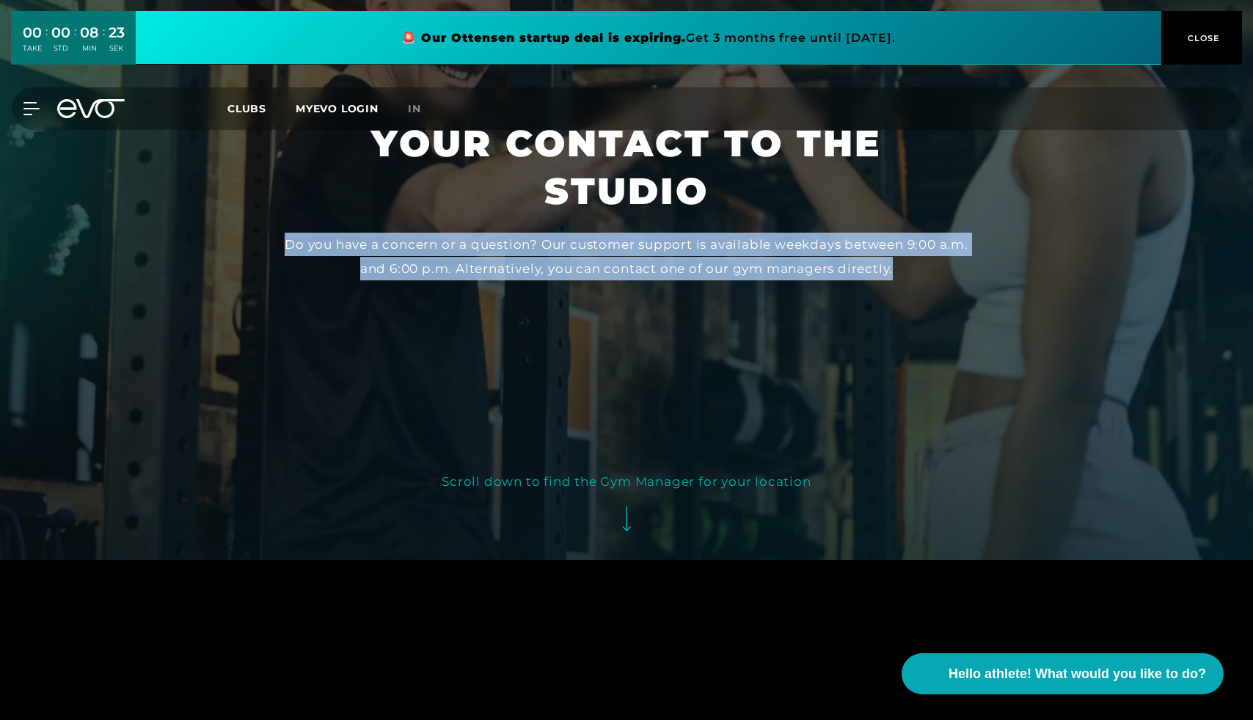
click at [696, 252] on div "Do you have a concern or a question? Our customer support is available weekdays…" at bounding box center [626, 257] width 687 height 48
click at [544, 255] on div "Do you have a concern or a question? Our customer support is available weekdays…" at bounding box center [626, 257] width 687 height 48
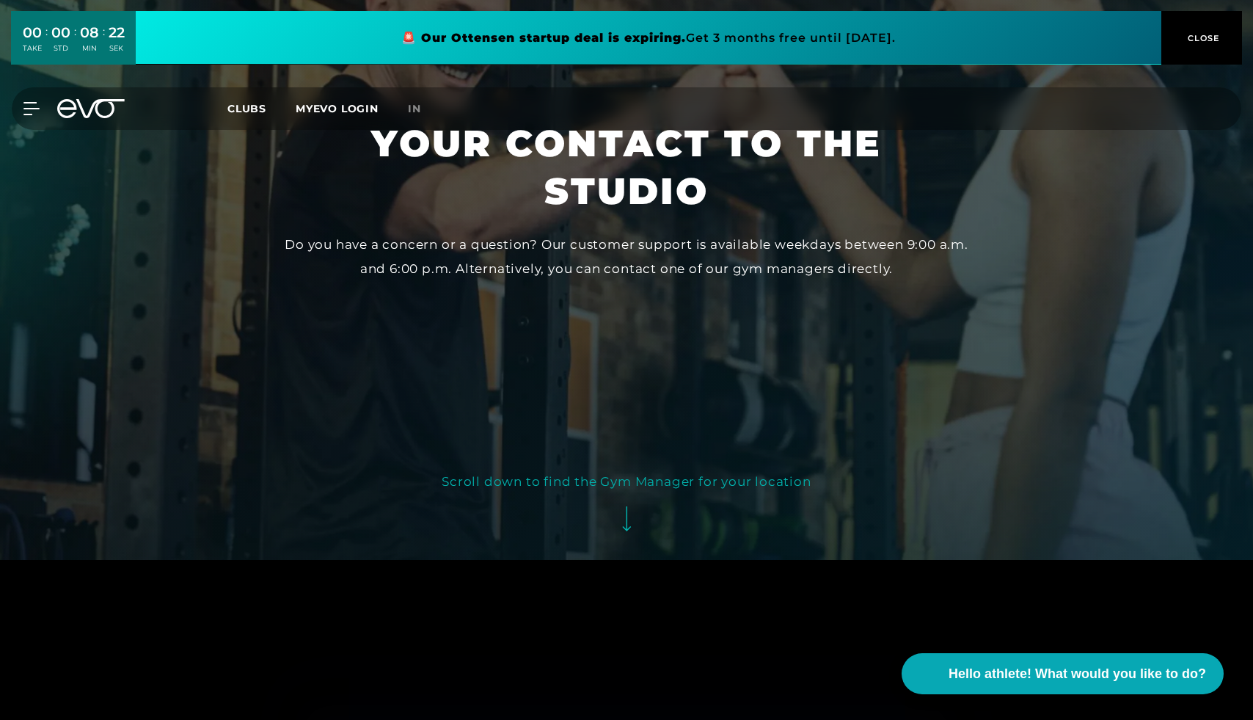
click at [444, 266] on font "Do you have a concern or a question? Our customer support is available weekdays…" at bounding box center [627, 256] width 684 height 38
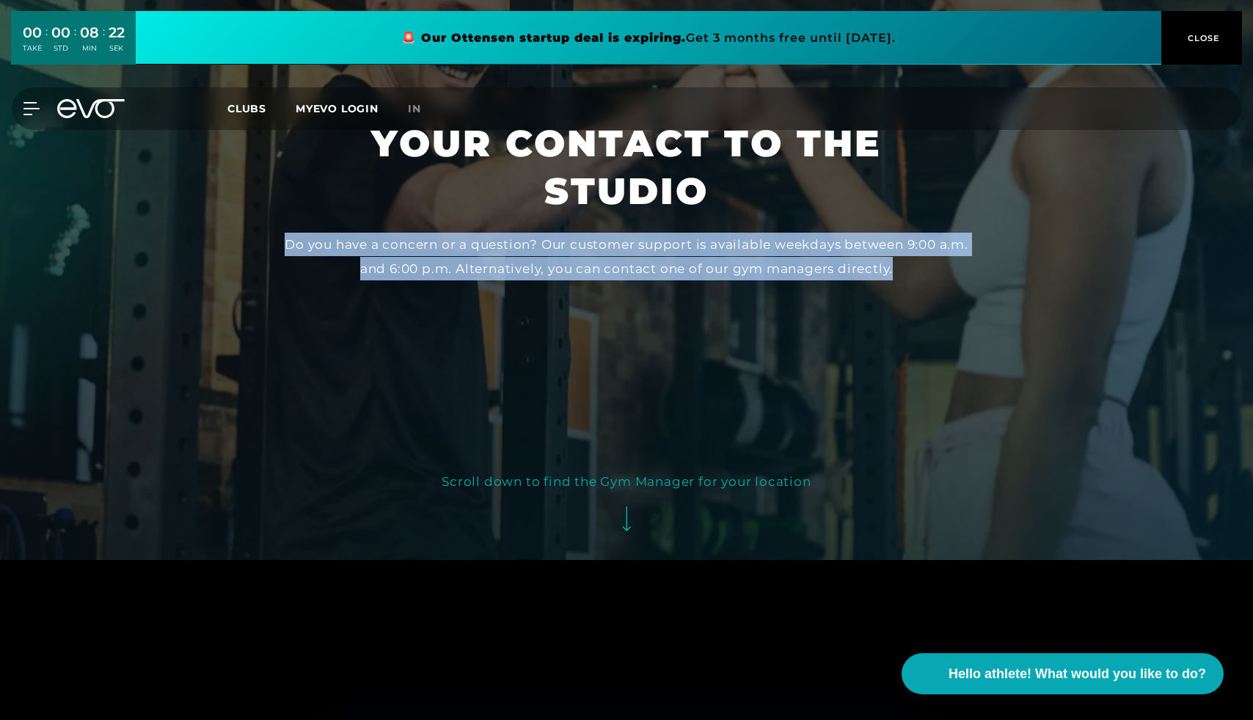
click at [444, 266] on font "Do you have a concern or a question? Our customer support is available weekdays…" at bounding box center [627, 256] width 684 height 38
click at [524, 260] on div "Do you have a concern or a question? Our customer support is available weekdays…" at bounding box center [626, 257] width 687 height 48
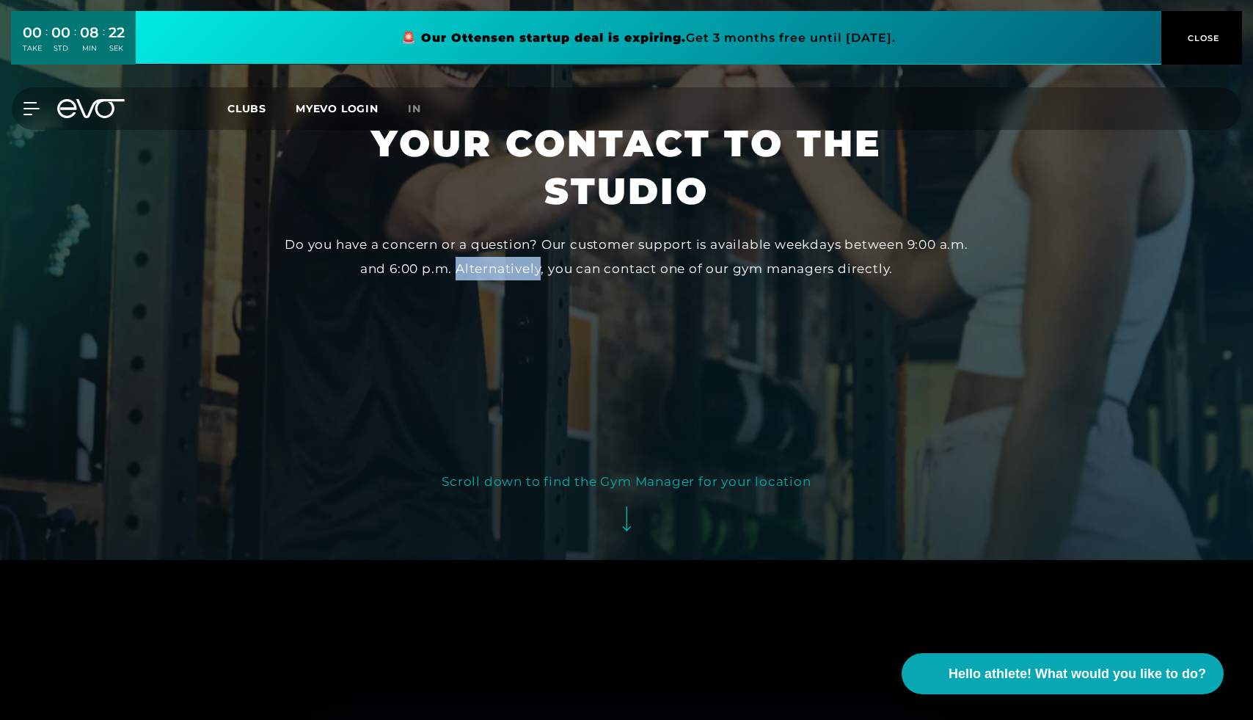
click at [524, 260] on div "Do you have a concern or a question? Our customer support is available weekdays…" at bounding box center [626, 257] width 687 height 48
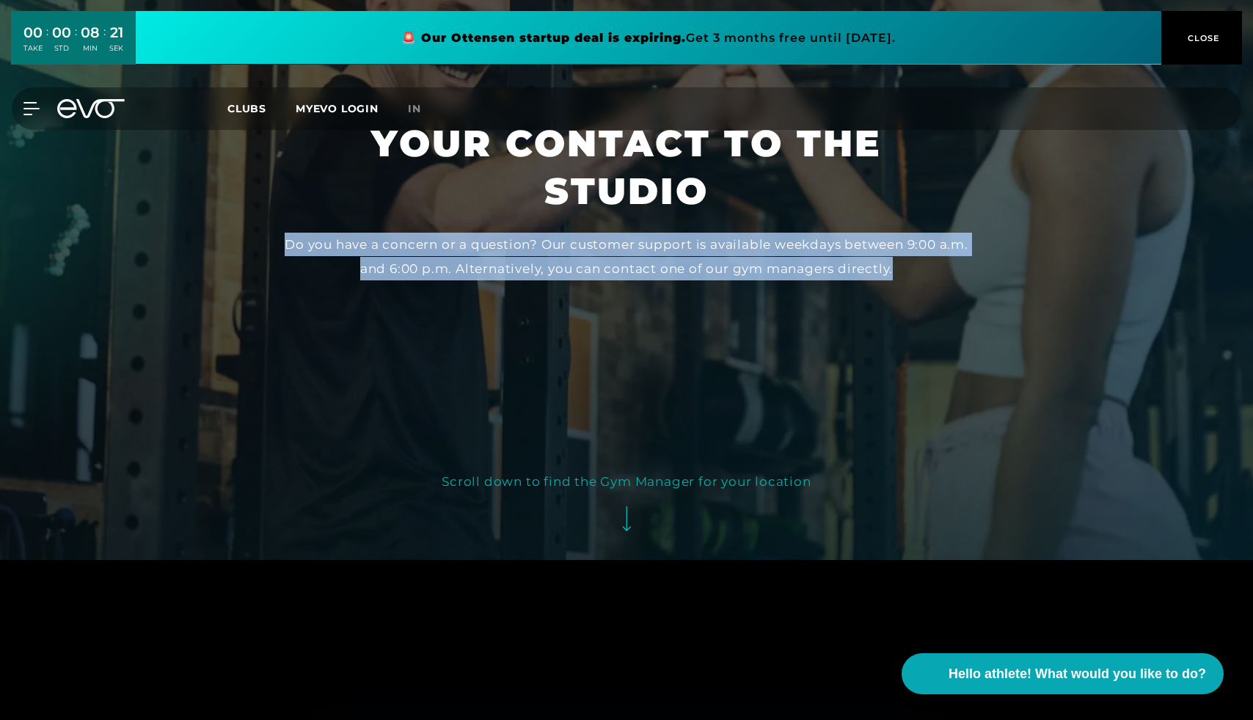
click at [524, 260] on div "Do you have a concern or a question? Our customer support is available weekdays…" at bounding box center [626, 257] width 687 height 48
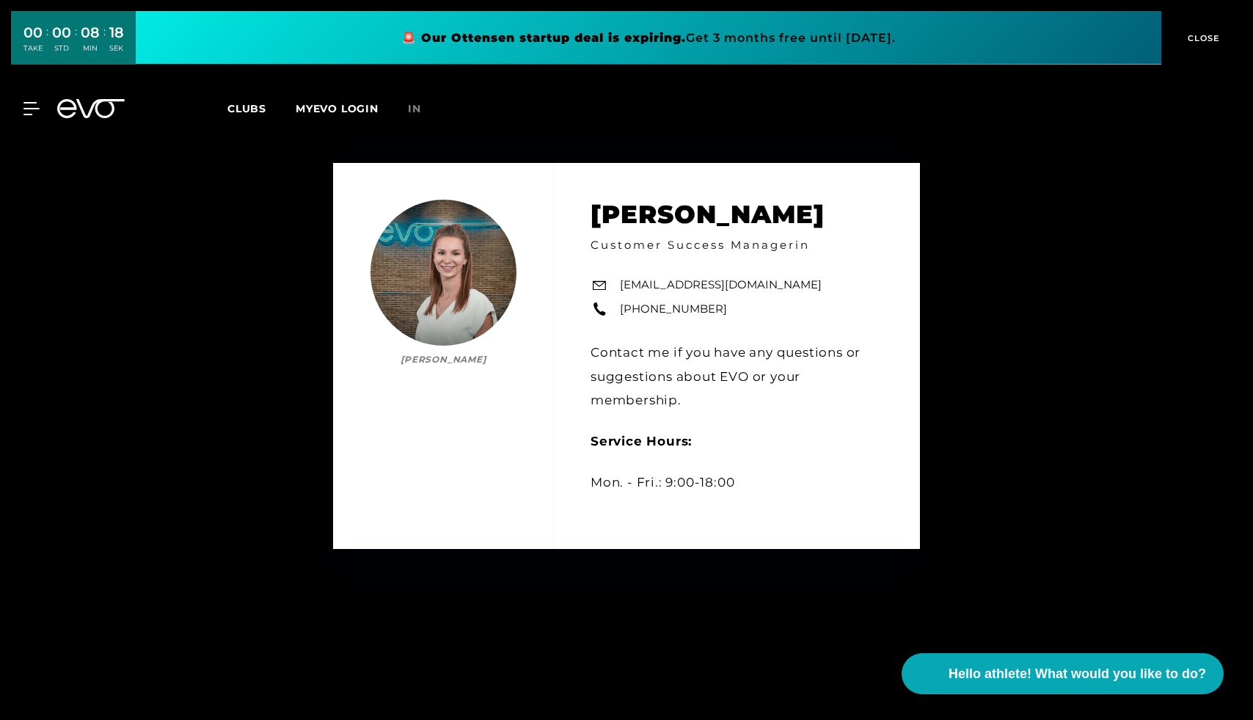
scroll to position [725, 0]
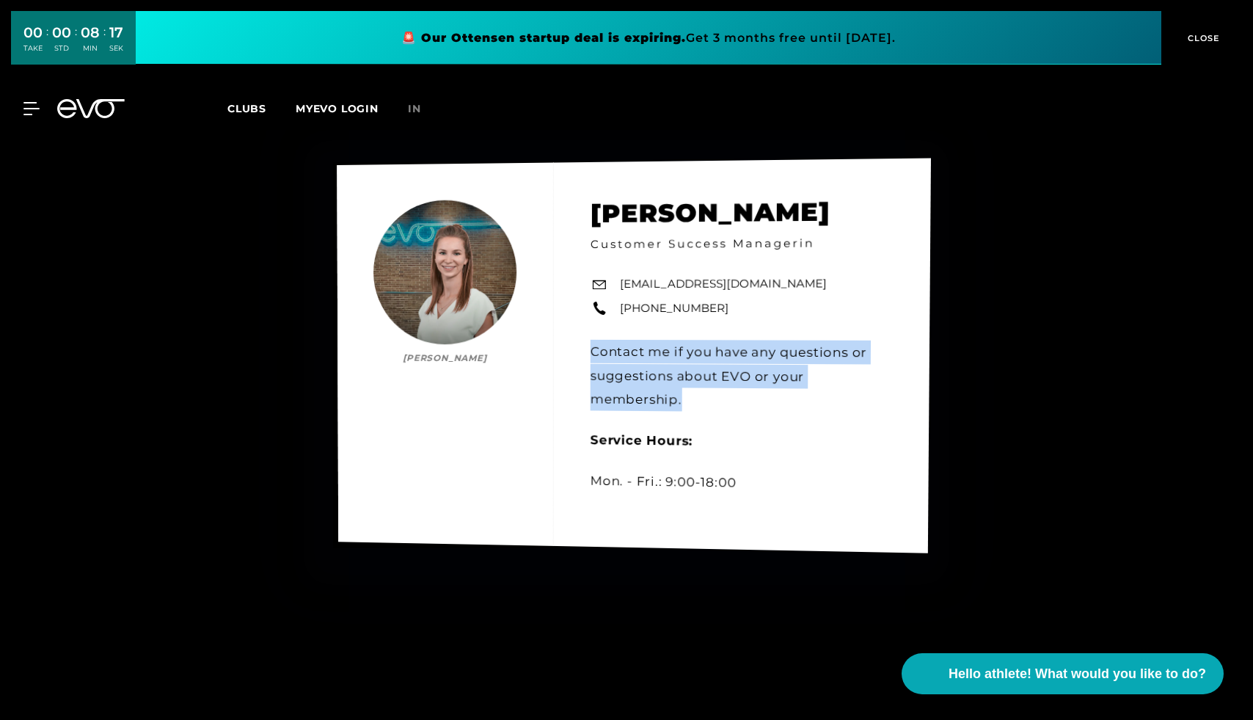
drag, startPoint x: 583, startPoint y: 350, endPoint x: 767, endPoint y: 416, distance: 195.0
click at [767, 416] on div "[PERSON_NAME] [PERSON_NAME] Customer Success Managerin [EMAIL_ADDRESS][DOMAIN_N…" at bounding box center [634, 355] width 594 height 395
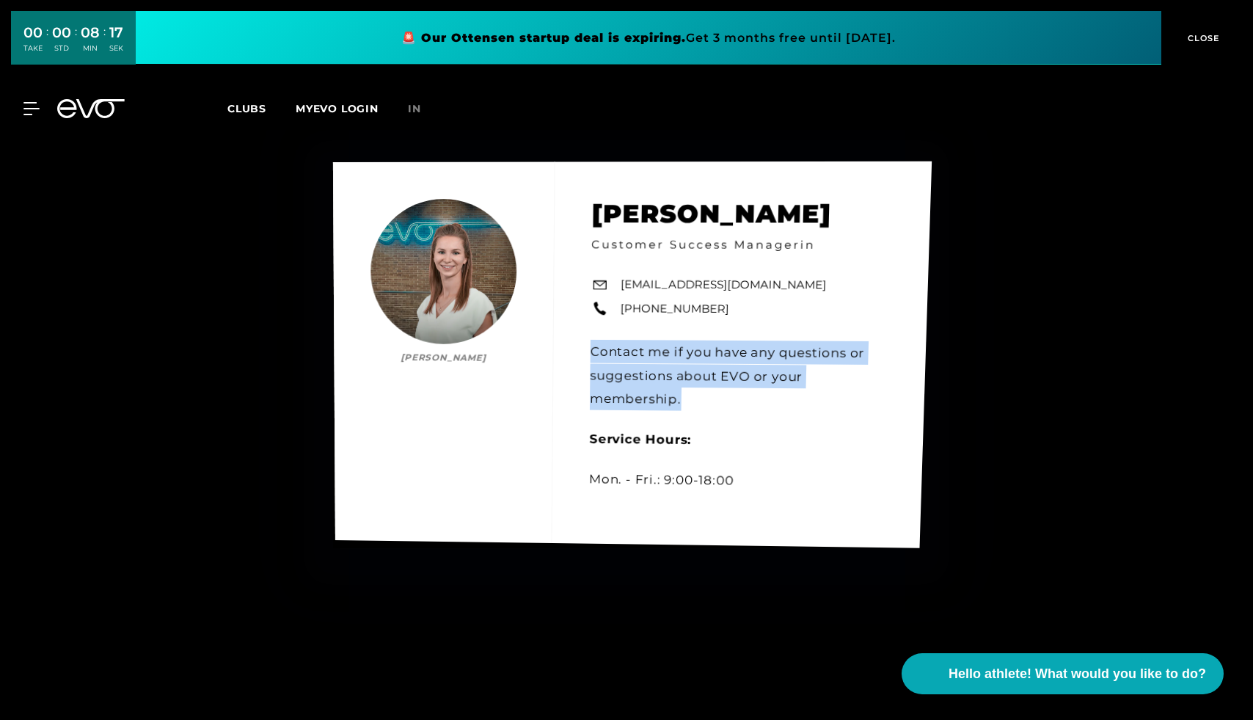
click at [668, 382] on div "[PERSON_NAME] [PERSON_NAME] Customer Success Managerin [EMAIL_ADDRESS][DOMAIN_N…" at bounding box center [632, 354] width 599 height 387
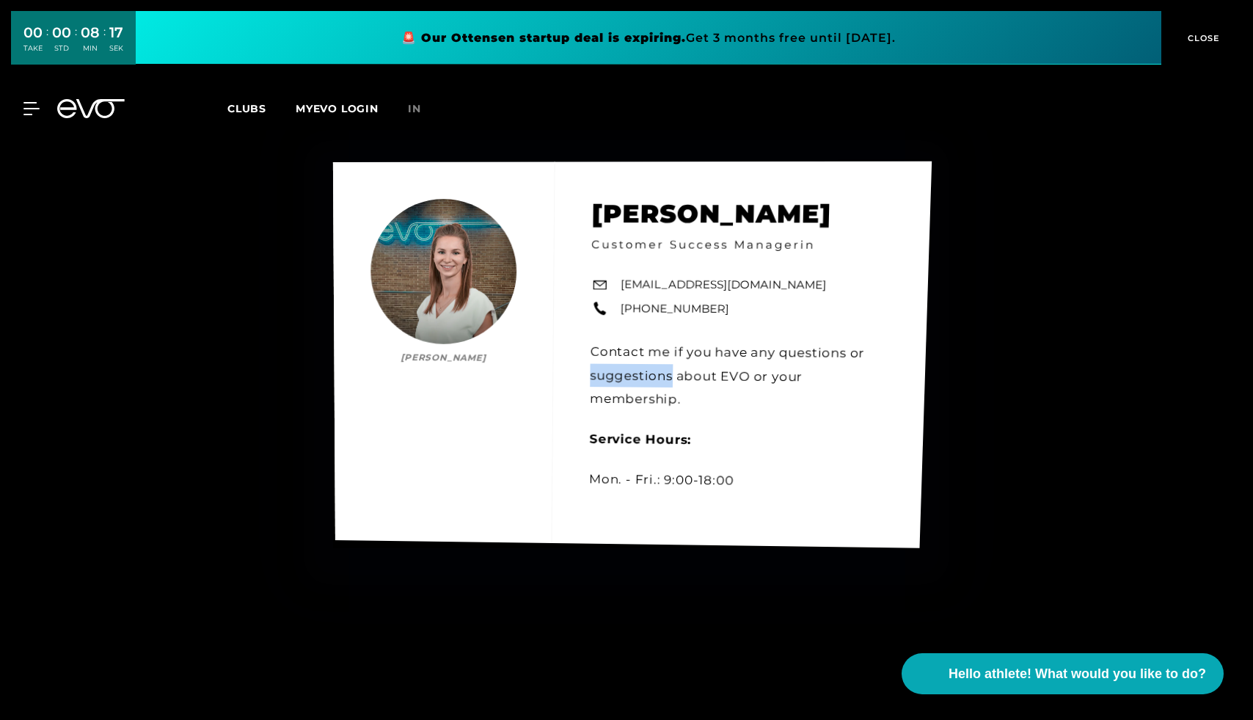
click at [668, 382] on div "[PERSON_NAME] [PERSON_NAME] Customer Success Managerin [EMAIL_ADDRESS][DOMAIN_N…" at bounding box center [632, 354] width 599 height 387
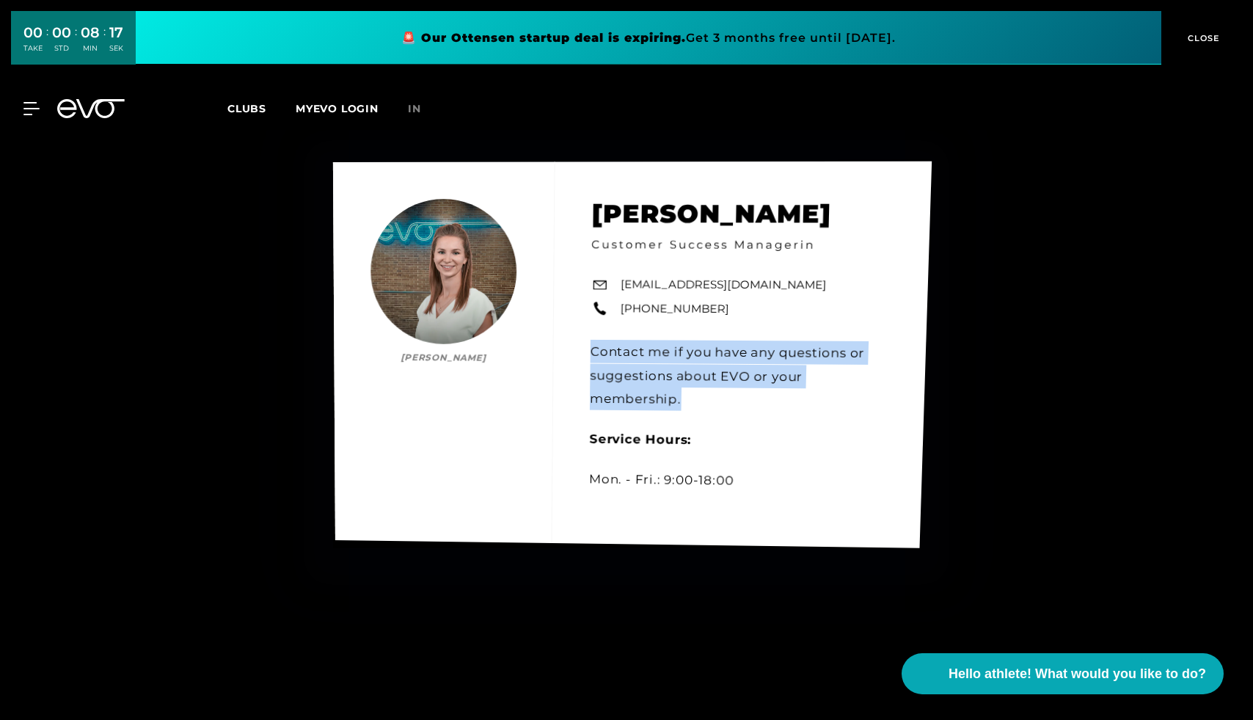
click at [668, 382] on div "[PERSON_NAME] [PERSON_NAME] Customer Success Managerin [EMAIL_ADDRESS][DOMAIN_N…" at bounding box center [632, 354] width 599 height 387
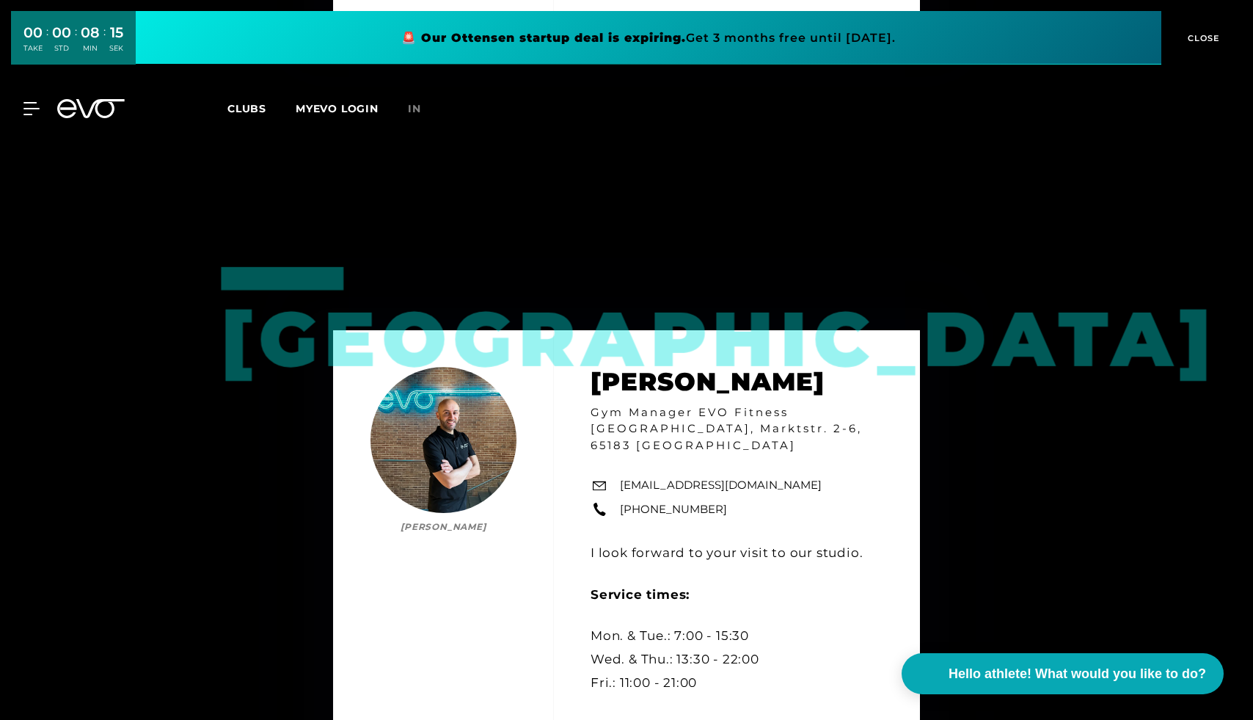
scroll to position [1453, 0]
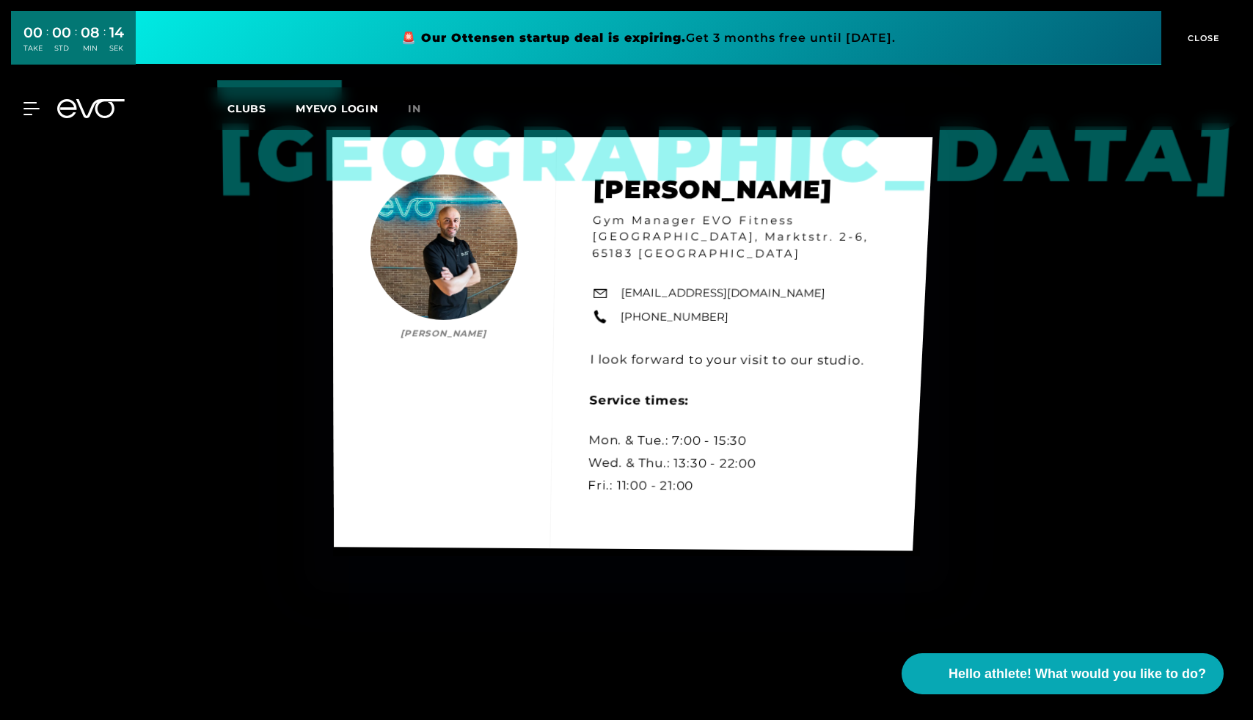
click at [660, 354] on div "Wiesbaden [PERSON_NAME] Manager EVO Fitness [GEOGRAPHIC_DATA], Marktstr. 2-6, 6…" at bounding box center [632, 343] width 600 height 413
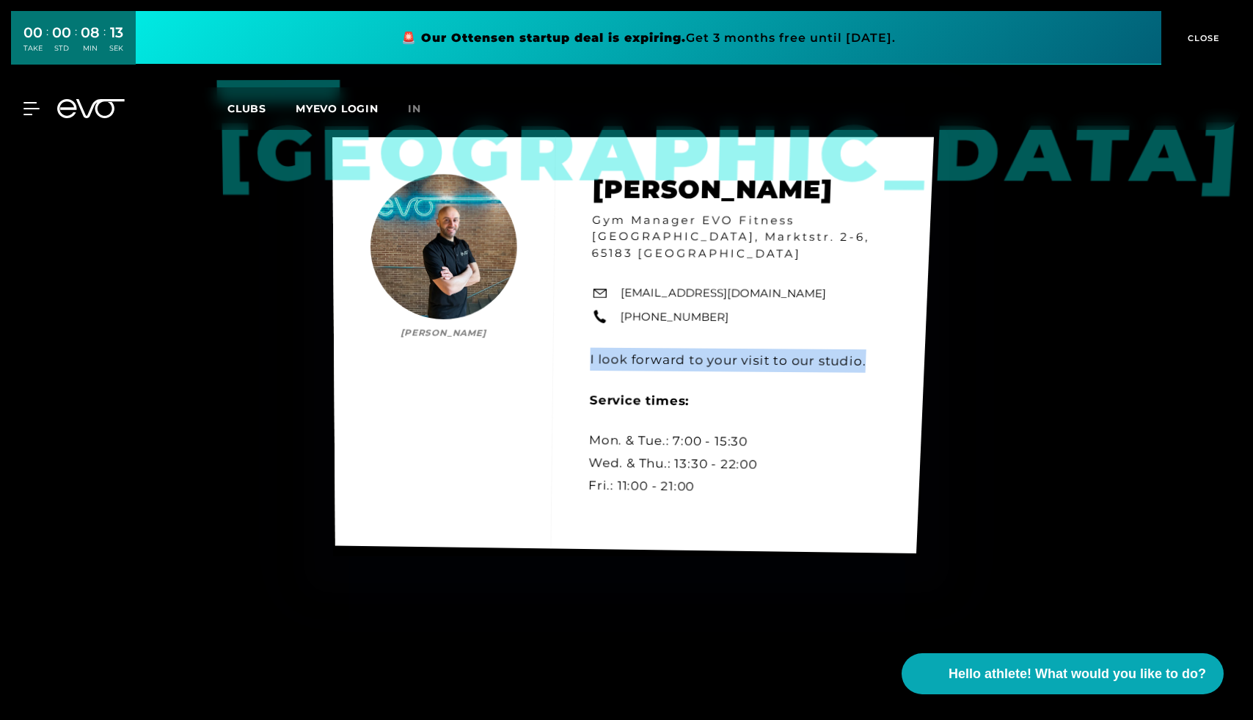
click at [702, 357] on div "Wiesbaden [PERSON_NAME] Manager EVO Fitness [GEOGRAPHIC_DATA], Marktstr. 2-6, 6…" at bounding box center [633, 345] width 602 height 416
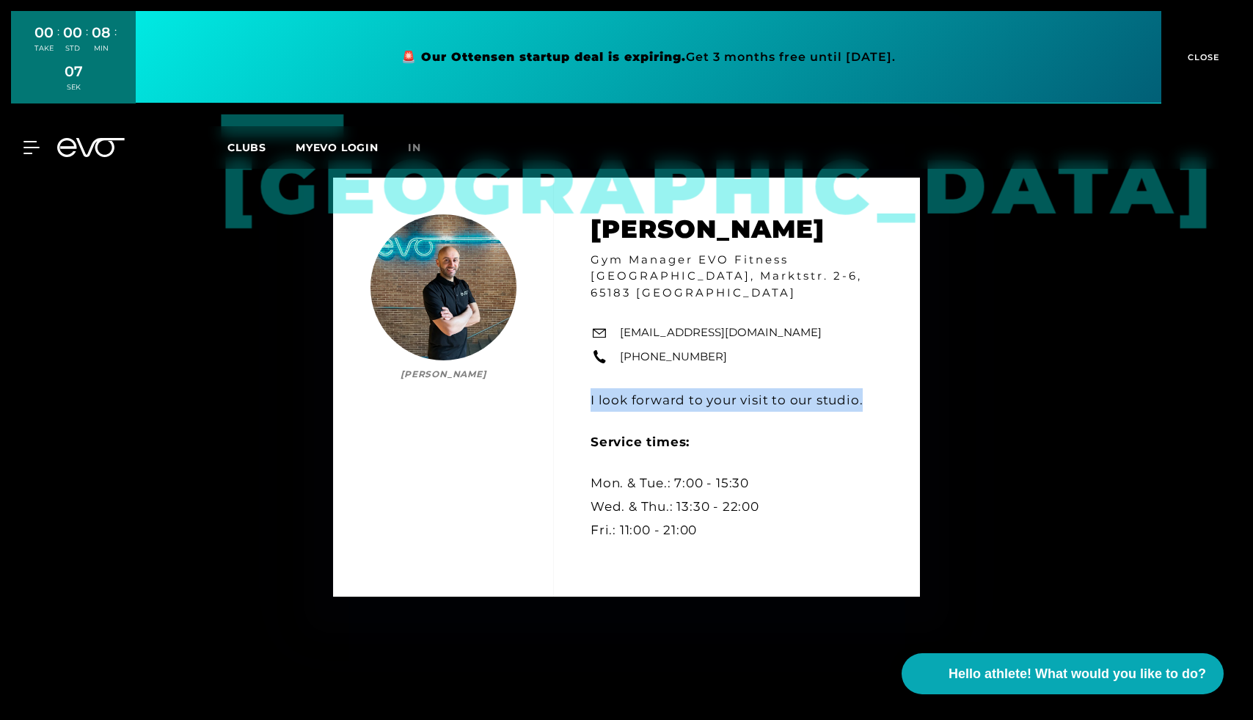
scroll to position [1427, 0]
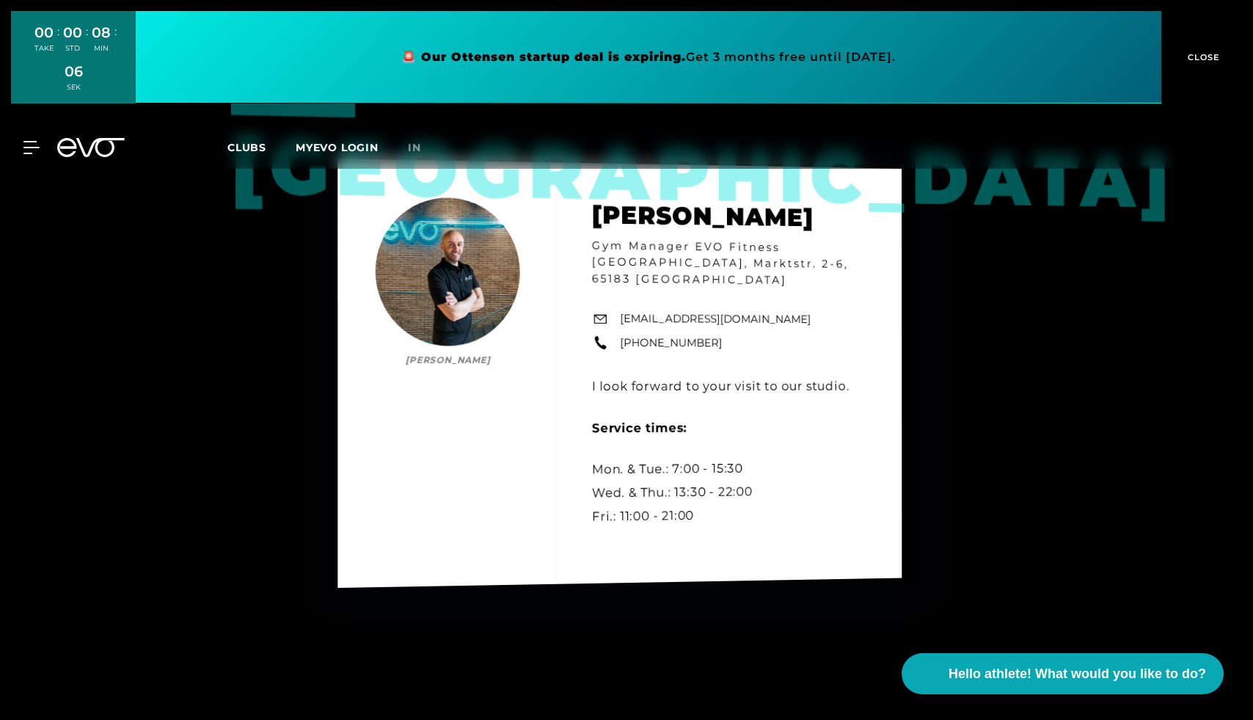
click at [503, 388] on div "Wiesbaden [PERSON_NAME] Manager EVO Fitness [GEOGRAPHIC_DATA], Marktstr. 2-6, 6…" at bounding box center [620, 373] width 564 height 429
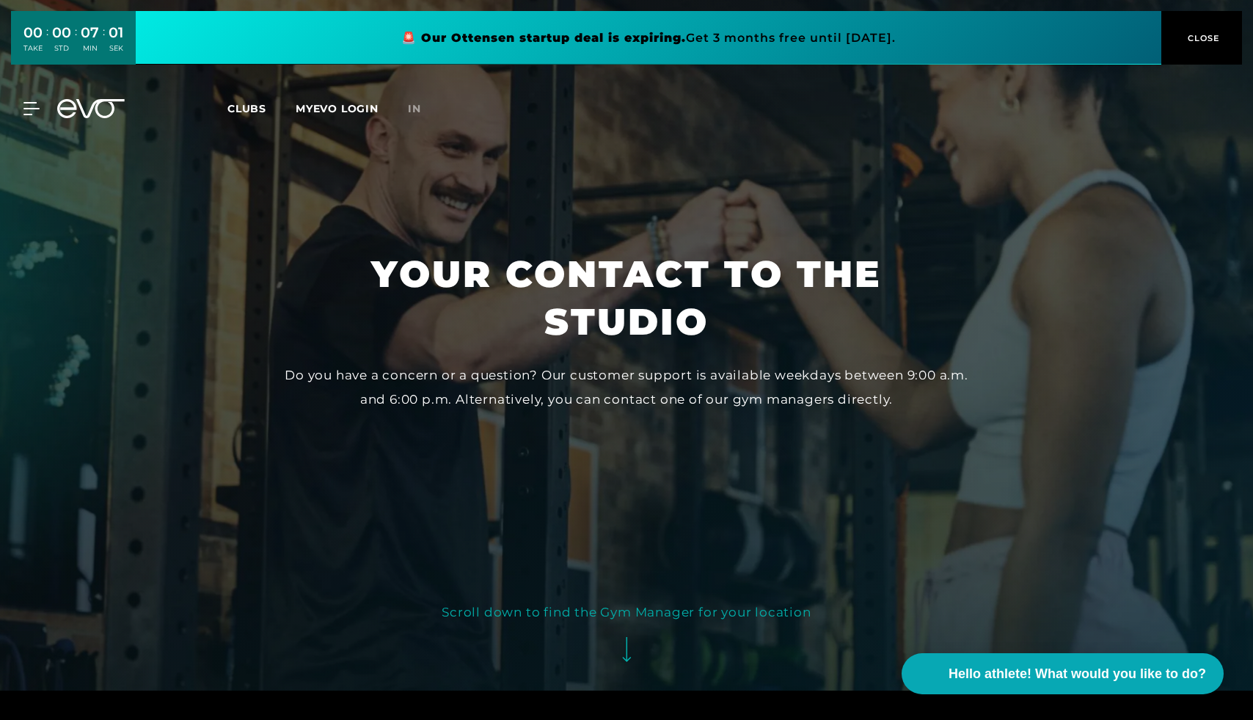
scroll to position [34, 0]
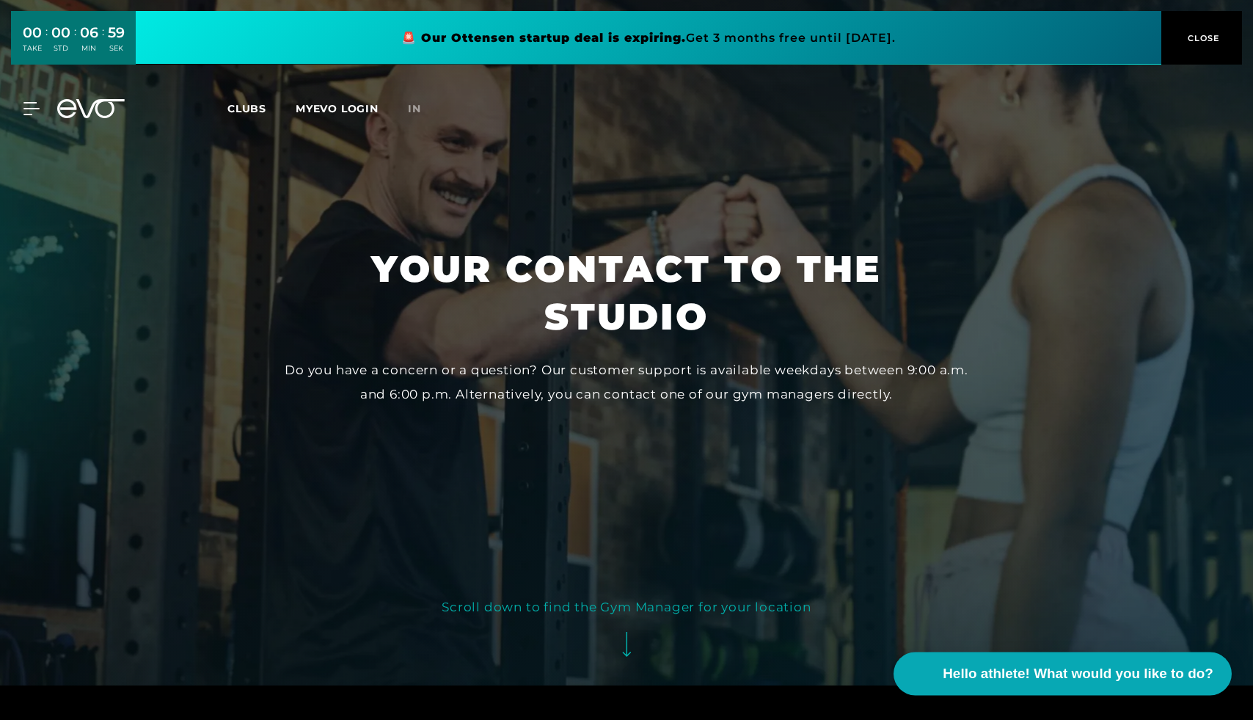
click at [1027, 677] on font "Hello athlete! What would you like to do?" at bounding box center [1078, 673] width 271 height 15
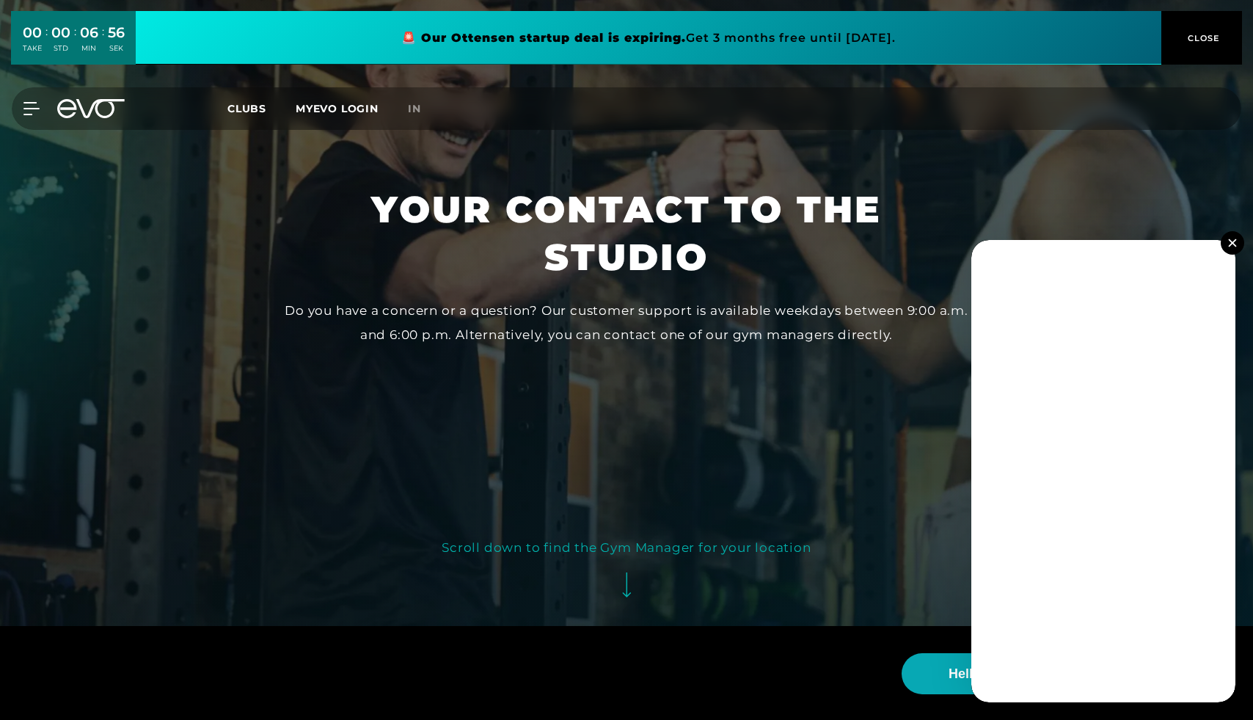
scroll to position [95, 0]
click at [1225, 246] on button at bounding box center [1232, 242] width 23 height 23
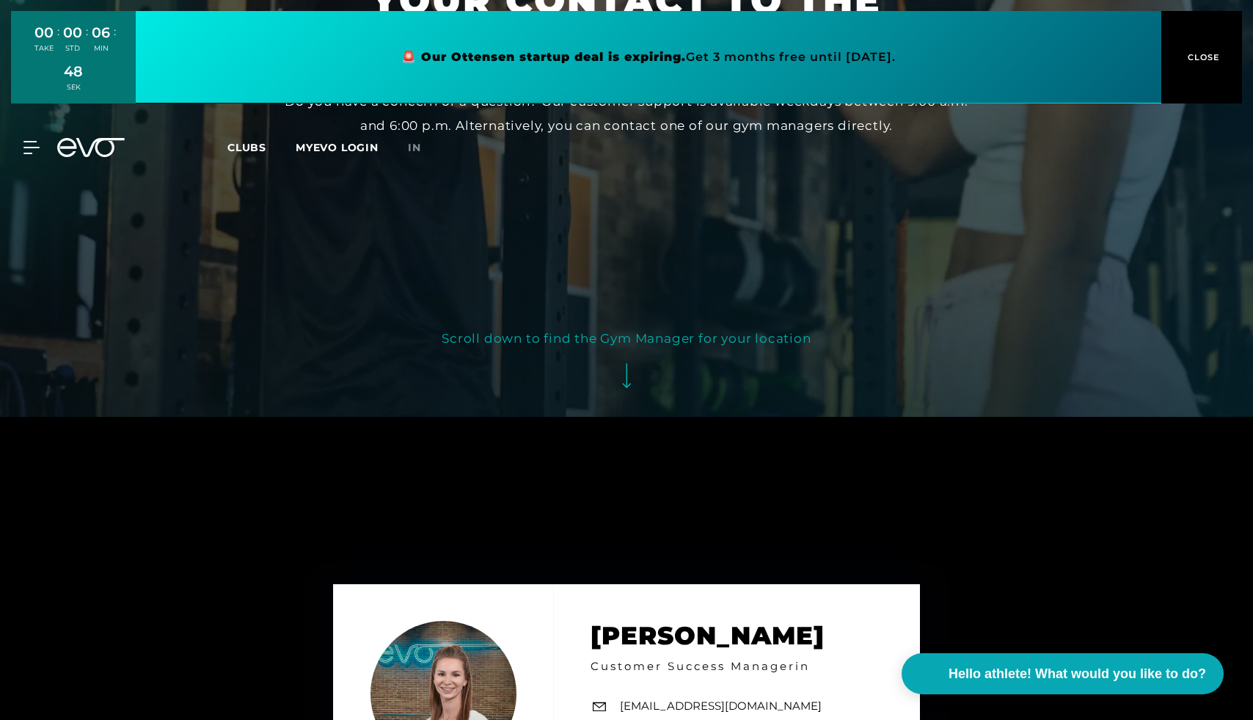
scroll to position [0, 0]
